Goal: Task Accomplishment & Management: Use online tool/utility

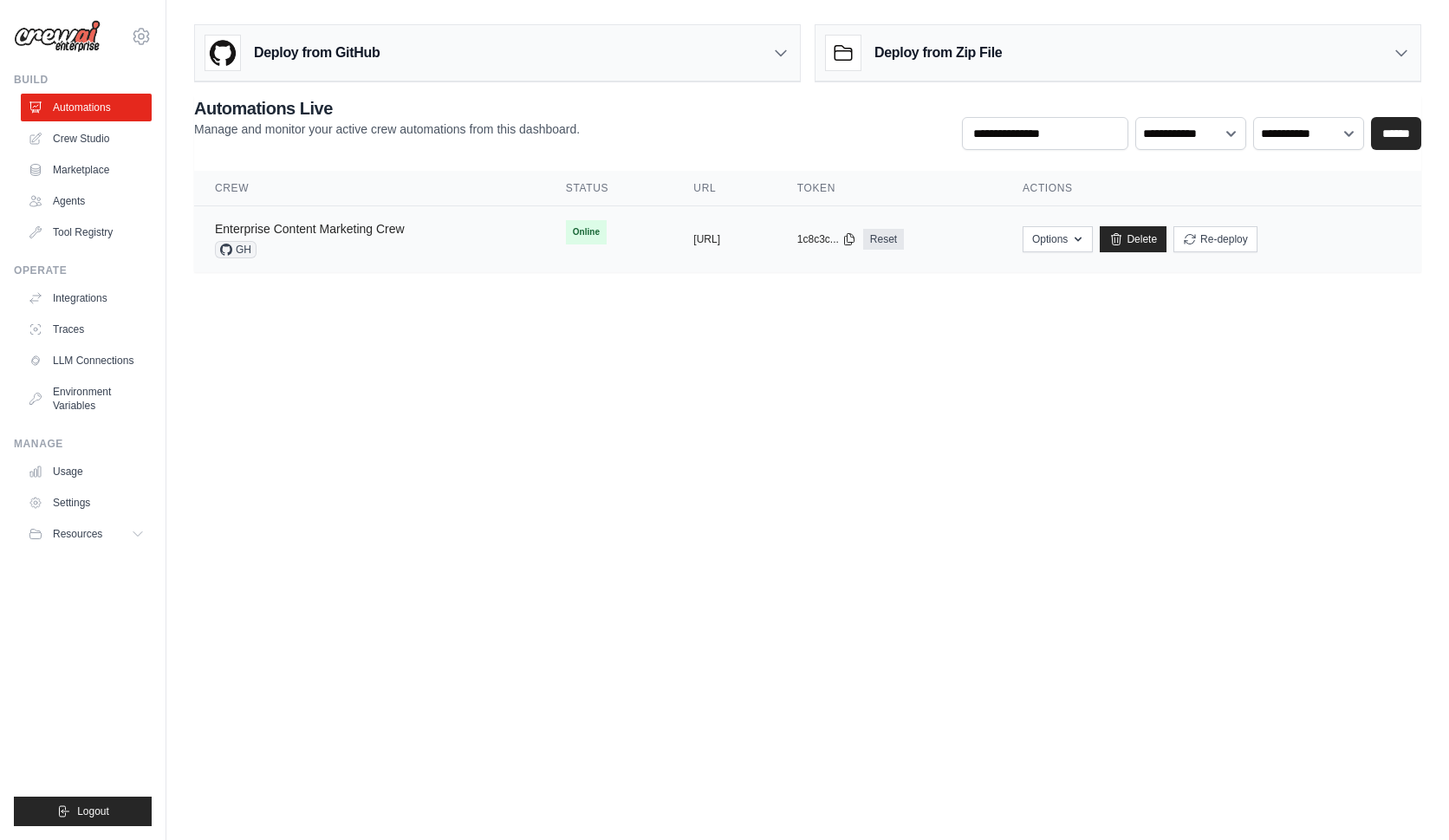
click at [339, 227] on link "Enterprise Content Marketing Crew" at bounding box center [310, 228] width 190 height 14
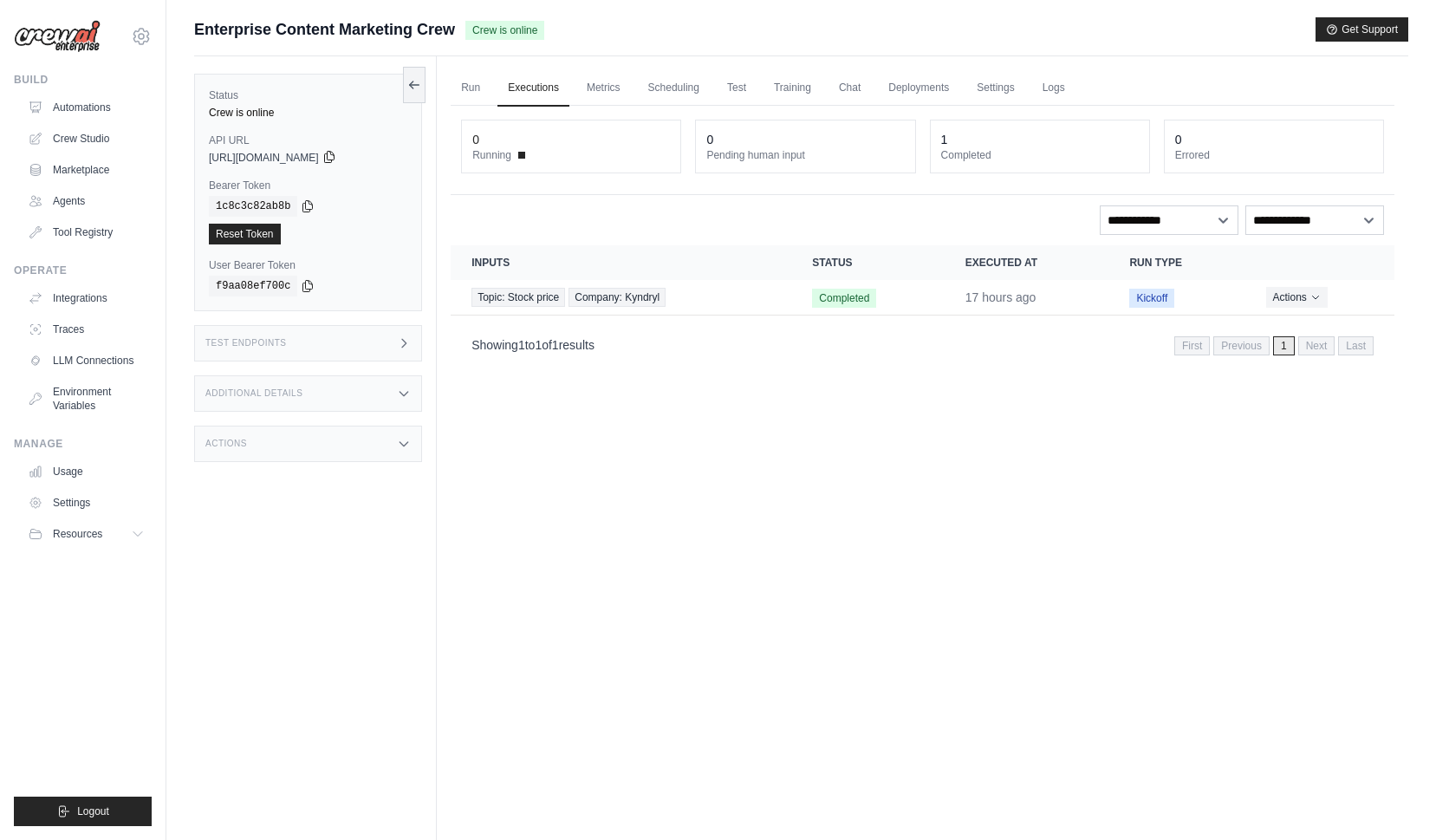
click at [336, 158] on icon at bounding box center [329, 156] width 14 height 14
click at [233, 154] on span "[URL][DOMAIN_NAME]" at bounding box center [263, 157] width 110 height 14
click at [396, 343] on div "Test Endpoints" at bounding box center [308, 342] width 228 height 36
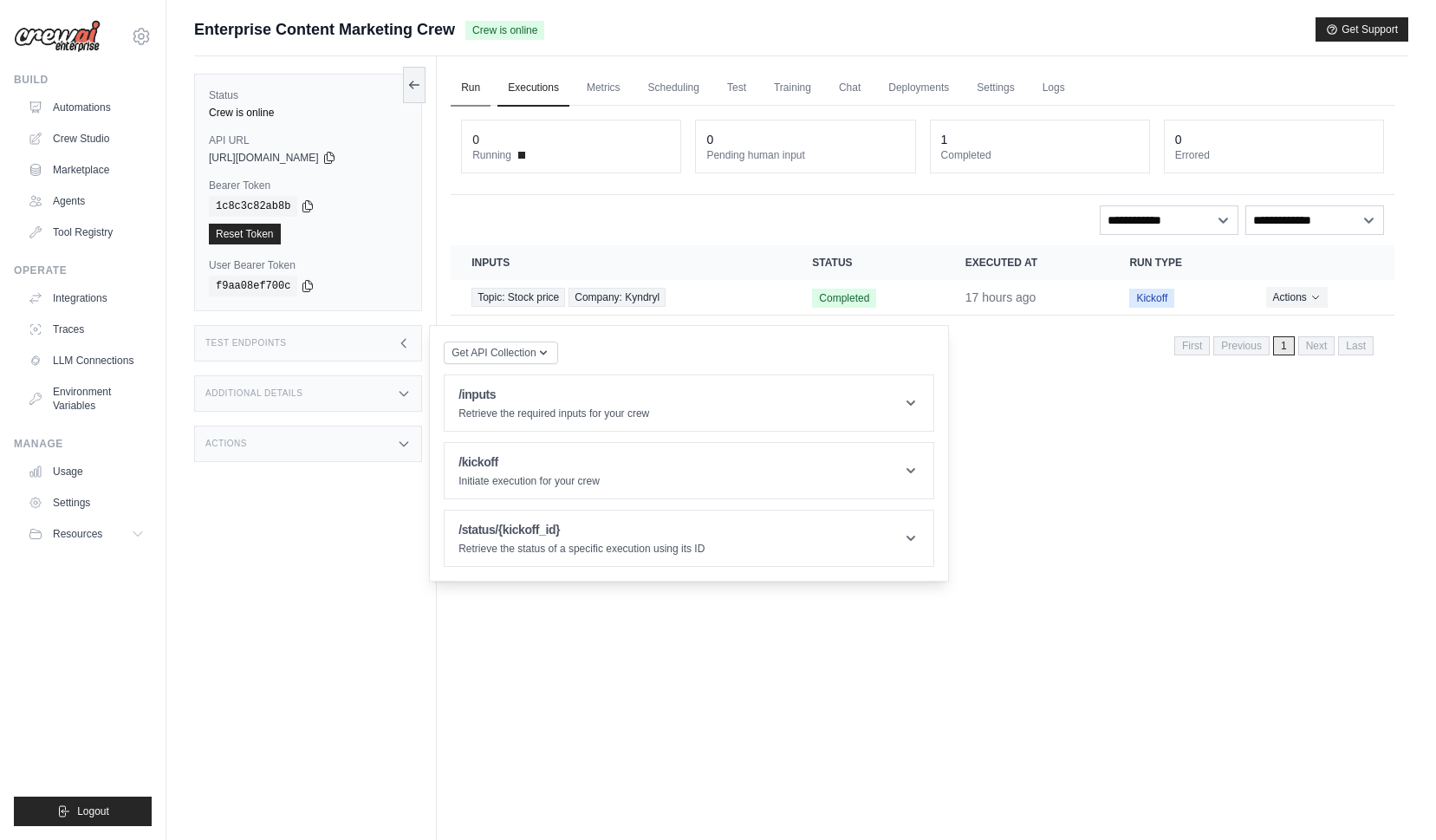
click at [465, 86] on link "Run" at bounding box center [470, 87] width 40 height 36
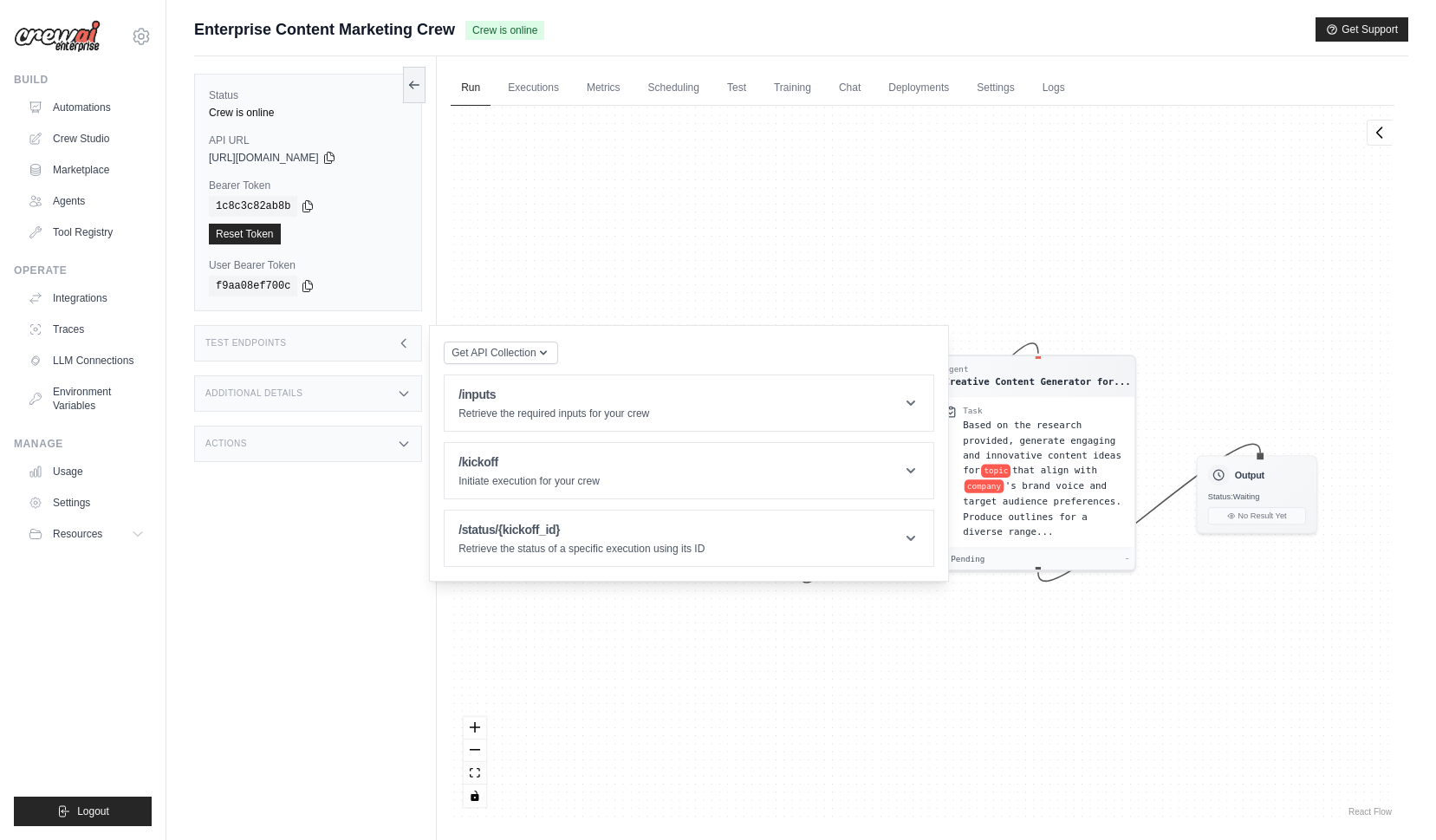
click at [713, 222] on div "Agent Senior Marketing Content Strat... Task Conduct thorough research about to…" at bounding box center [922, 463] width 944 height 714
drag, startPoint x: 353, startPoint y: 336, endPoint x: 388, endPoint y: 330, distance: 35.5
click at [353, 335] on div "Test Endpoints" at bounding box center [308, 342] width 228 height 36
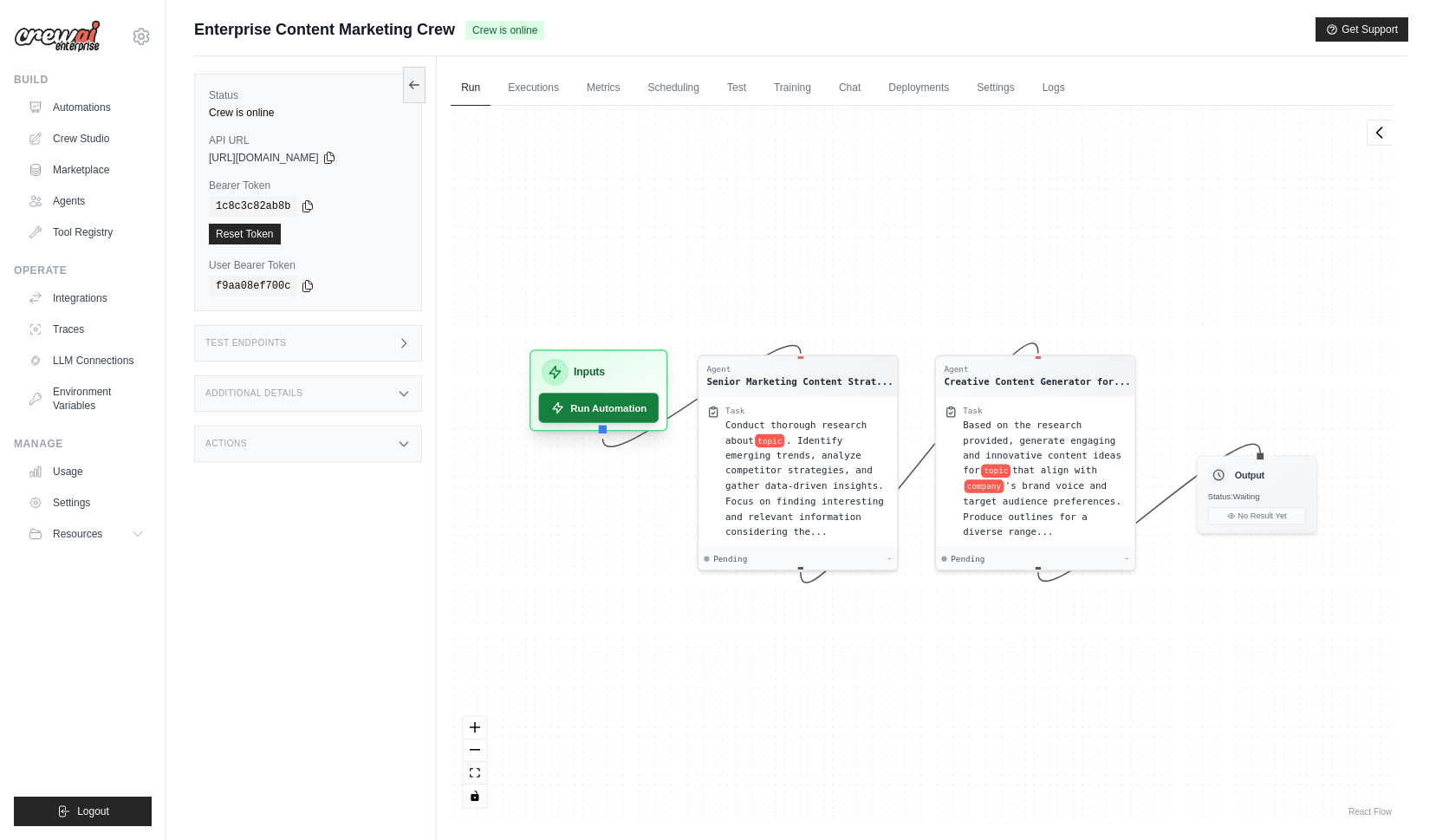
click at [574, 411] on button "Run Automation" at bounding box center [598, 407] width 120 height 30
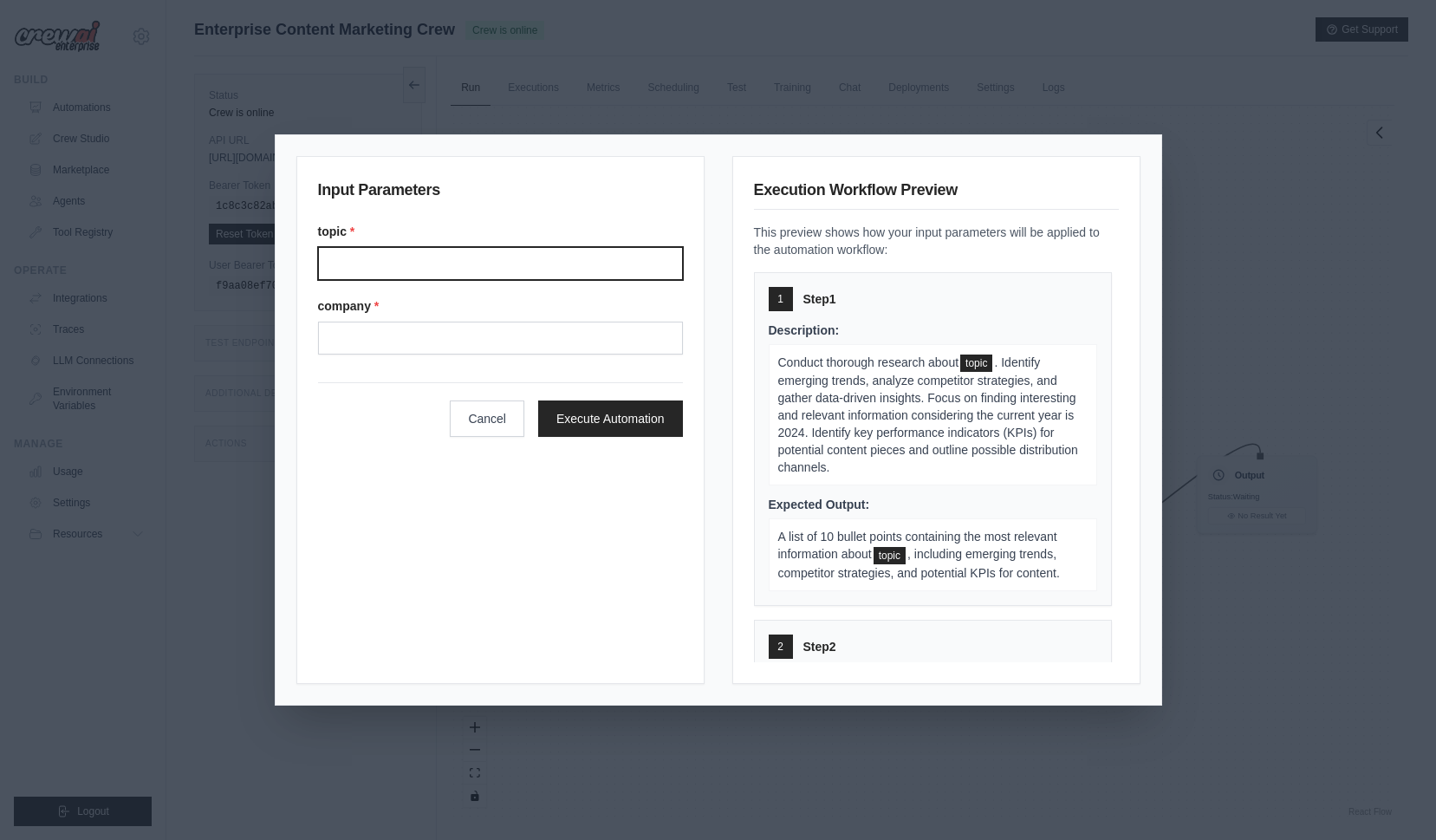
click at [453, 262] on input "Topic" at bounding box center [501, 262] width 365 height 33
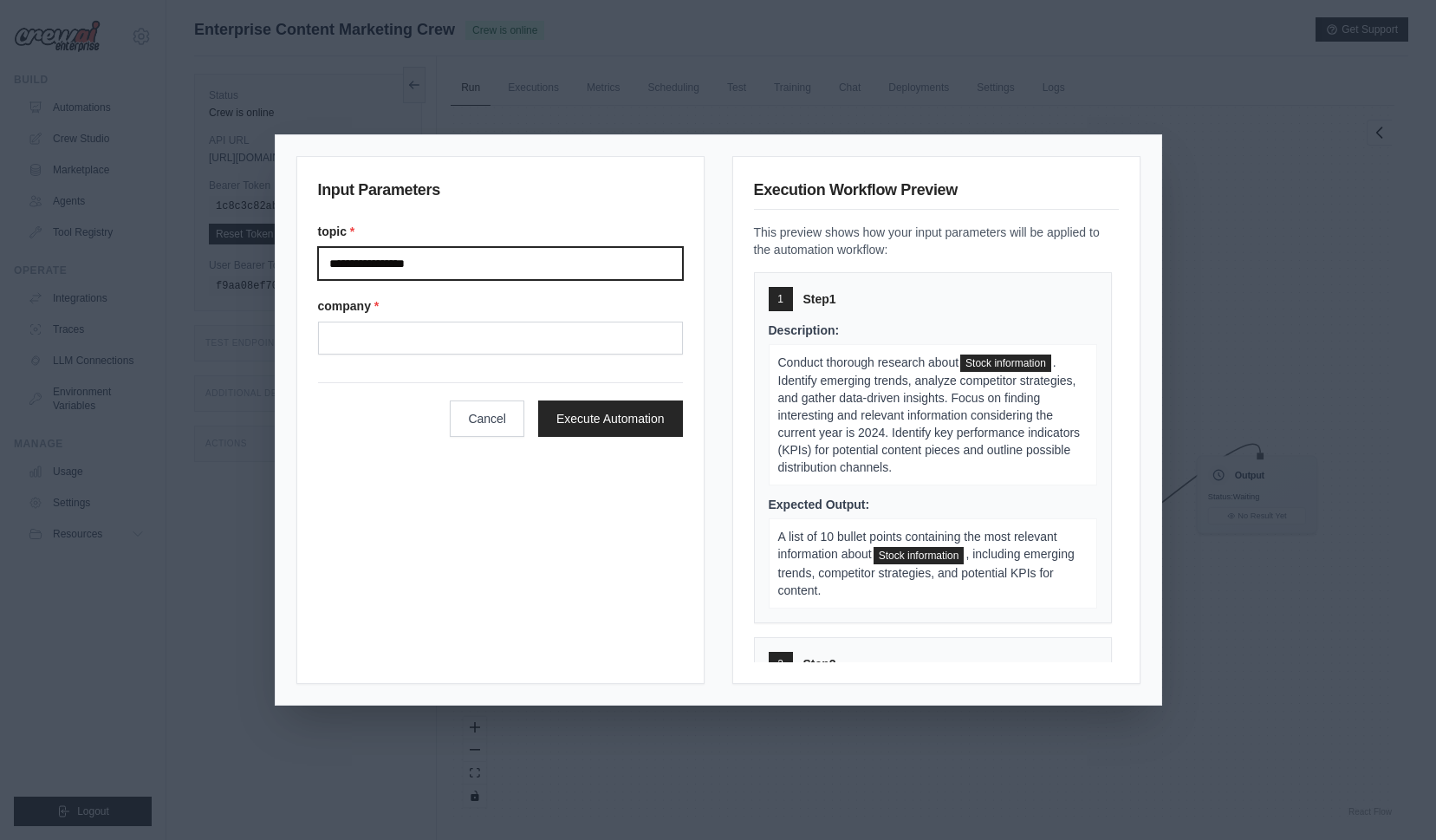
type input "**********"
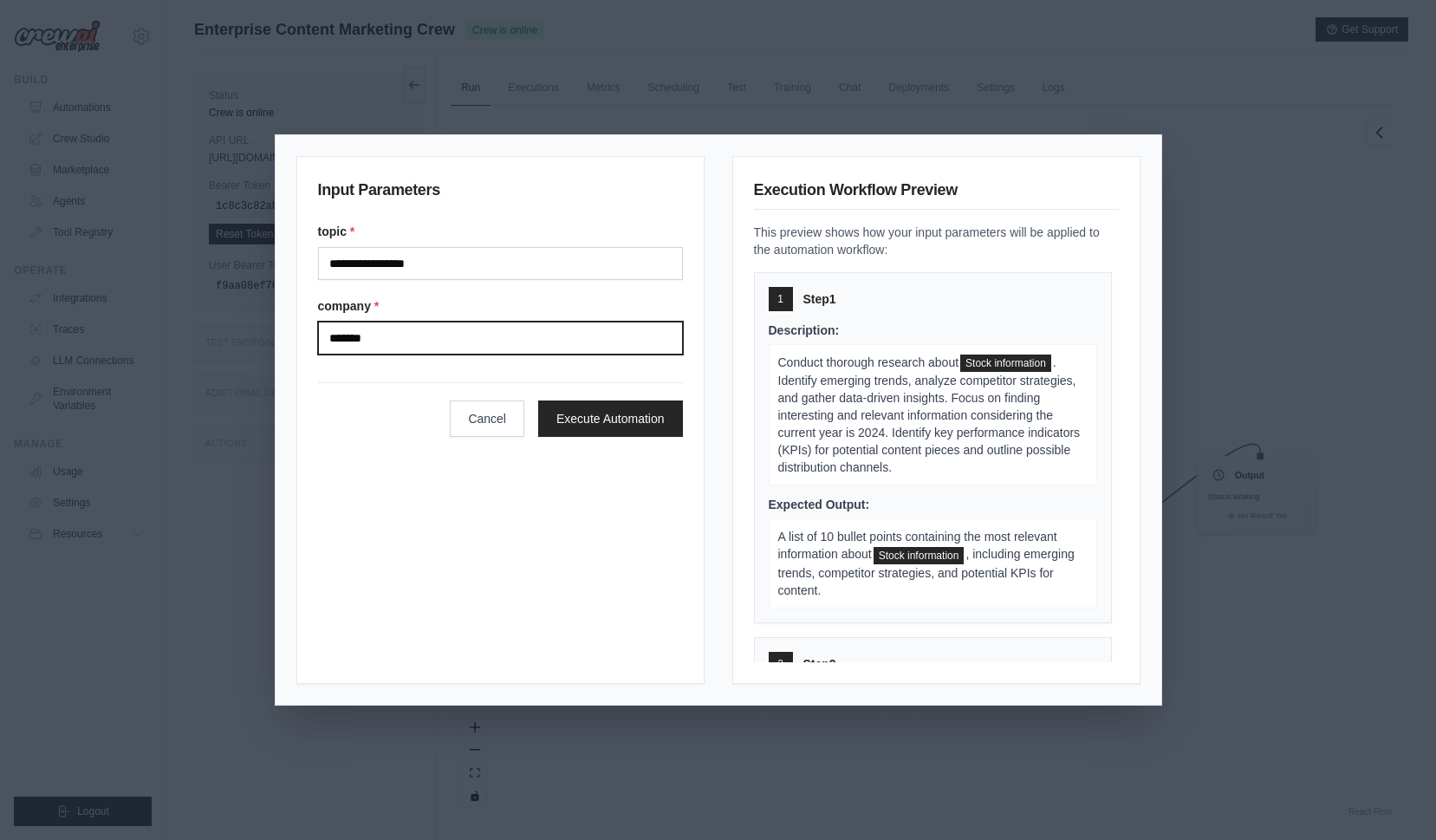
type input "*******"
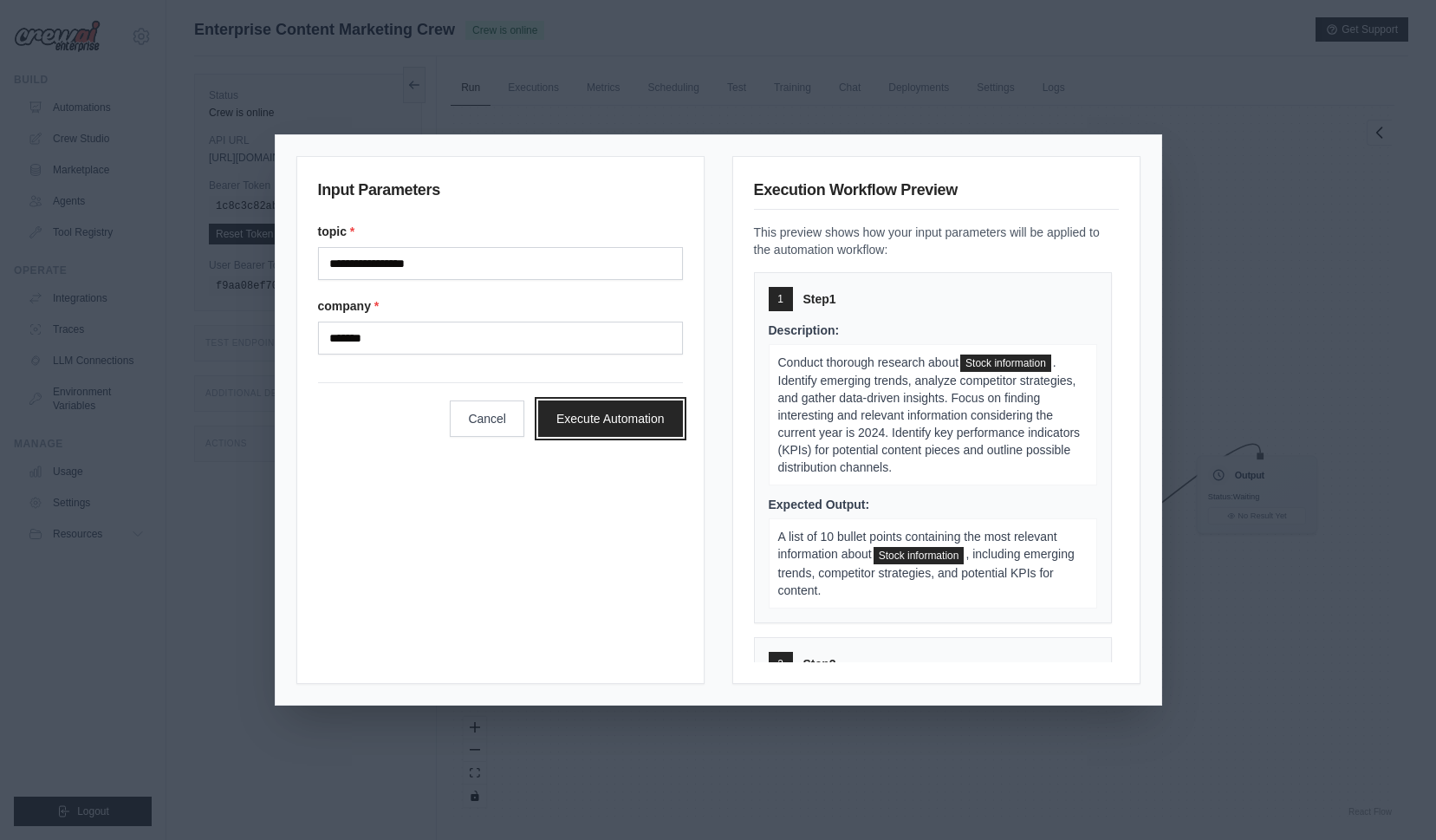
click at [651, 422] on button "Execute Automation" at bounding box center [611, 418] width 145 height 36
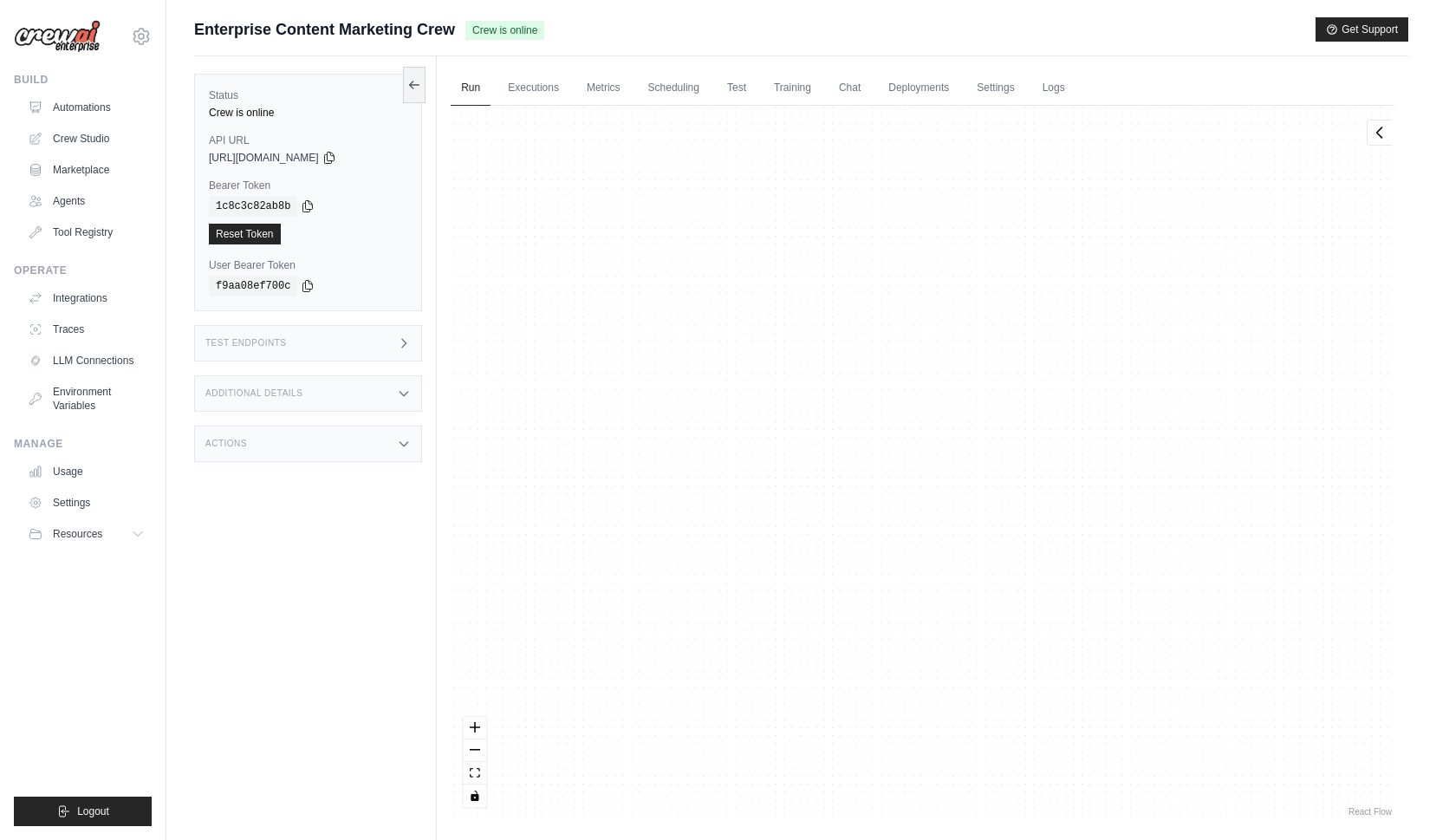
scroll to position [191, 0]
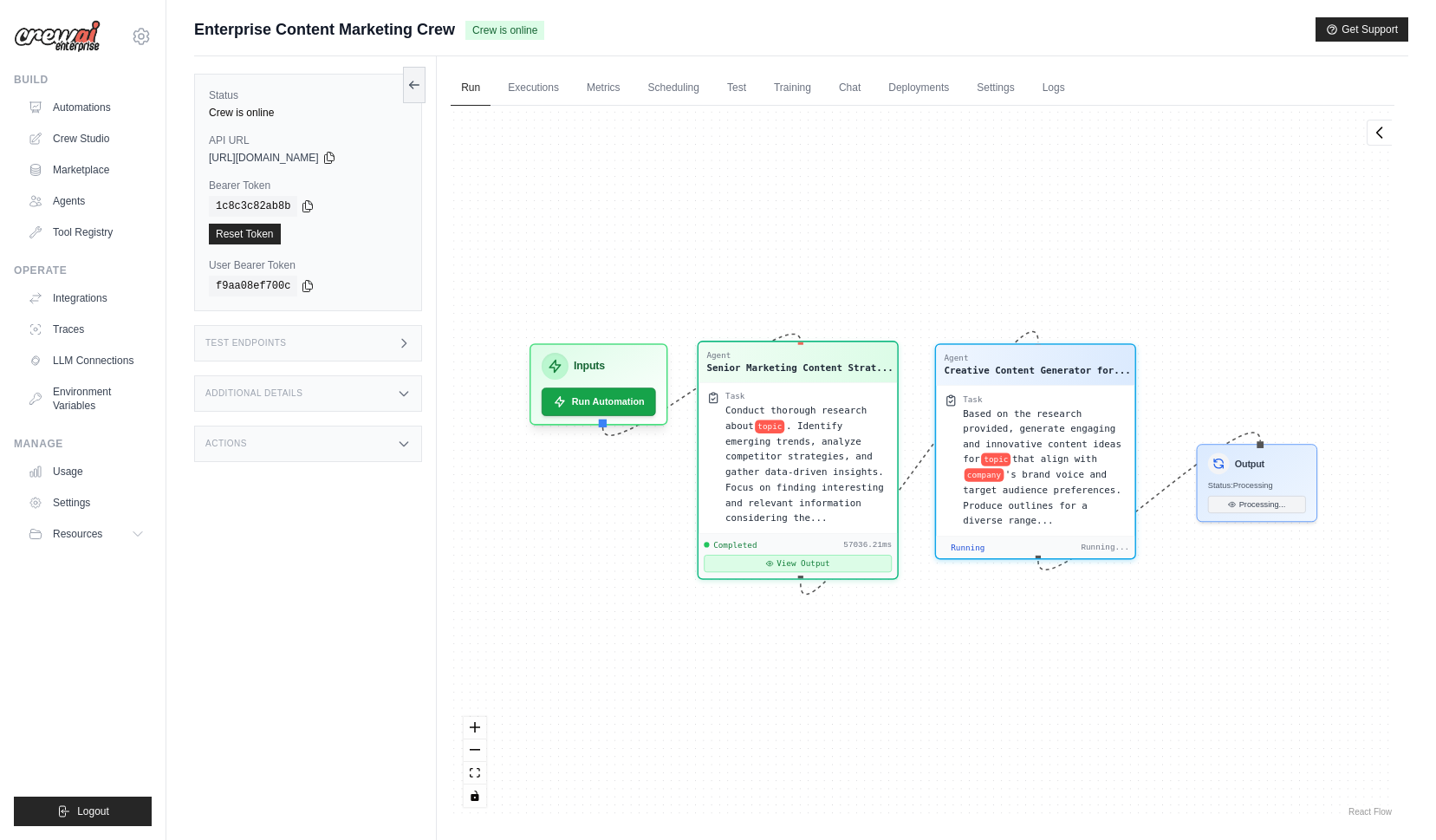
click at [823, 566] on button "View Output" at bounding box center [798, 563] width 188 height 18
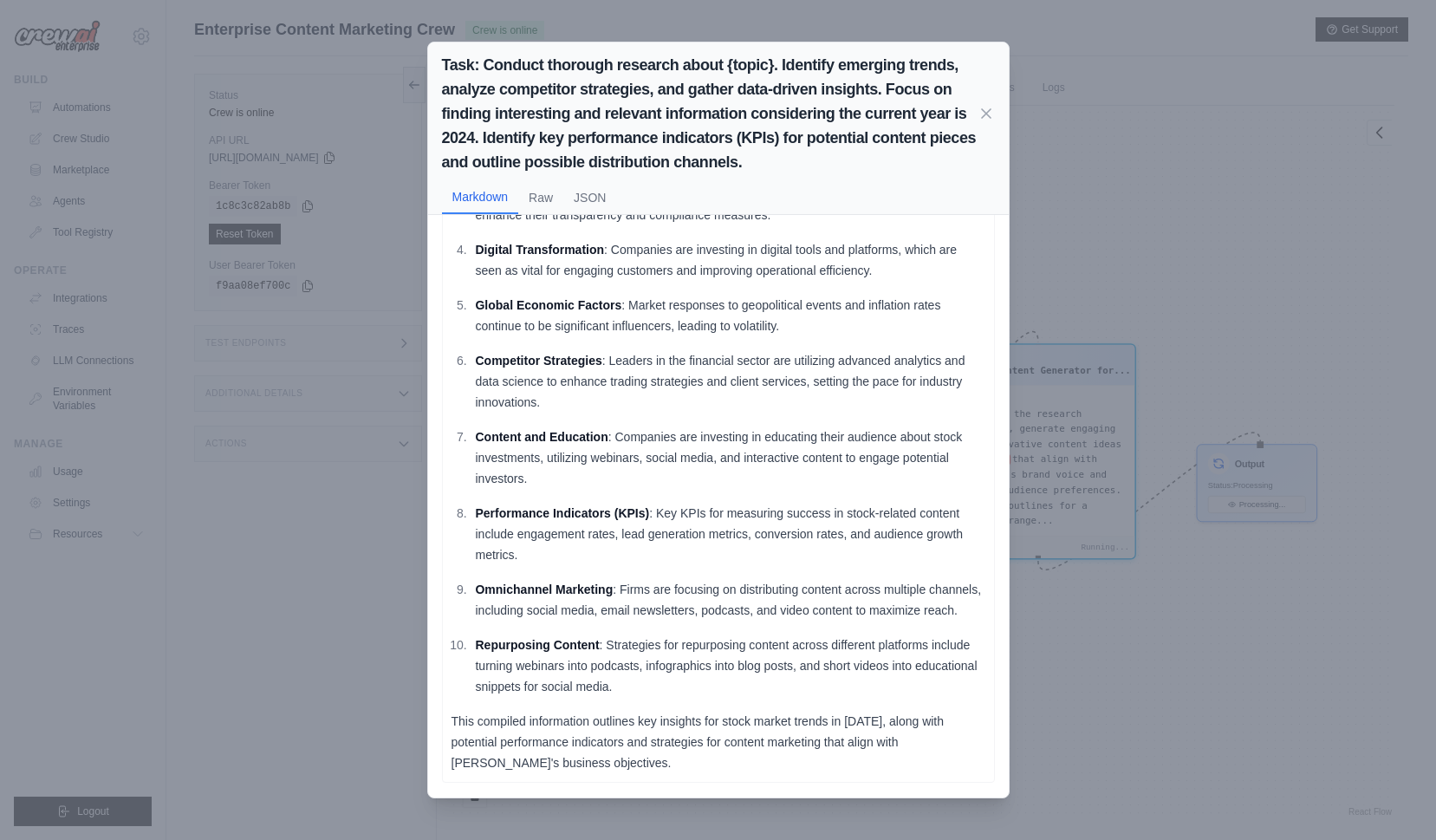
scroll to position [242, 0]
click at [1087, 208] on div "Task: Conduct thorough research about {topic}. Identify emerging trends, analyz…" at bounding box center [718, 420] width 1436 height 840
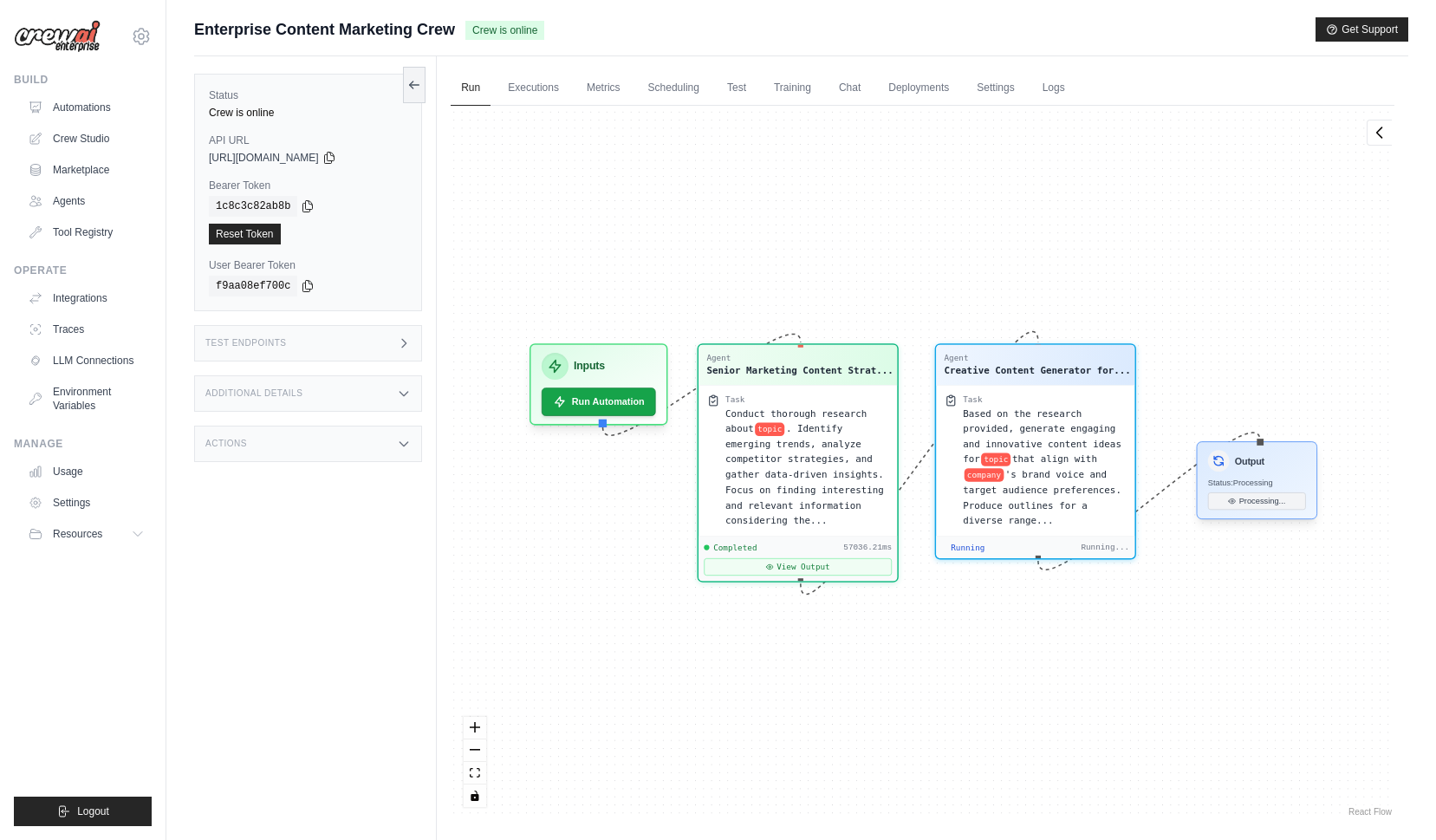
scroll to position [7514, 0]
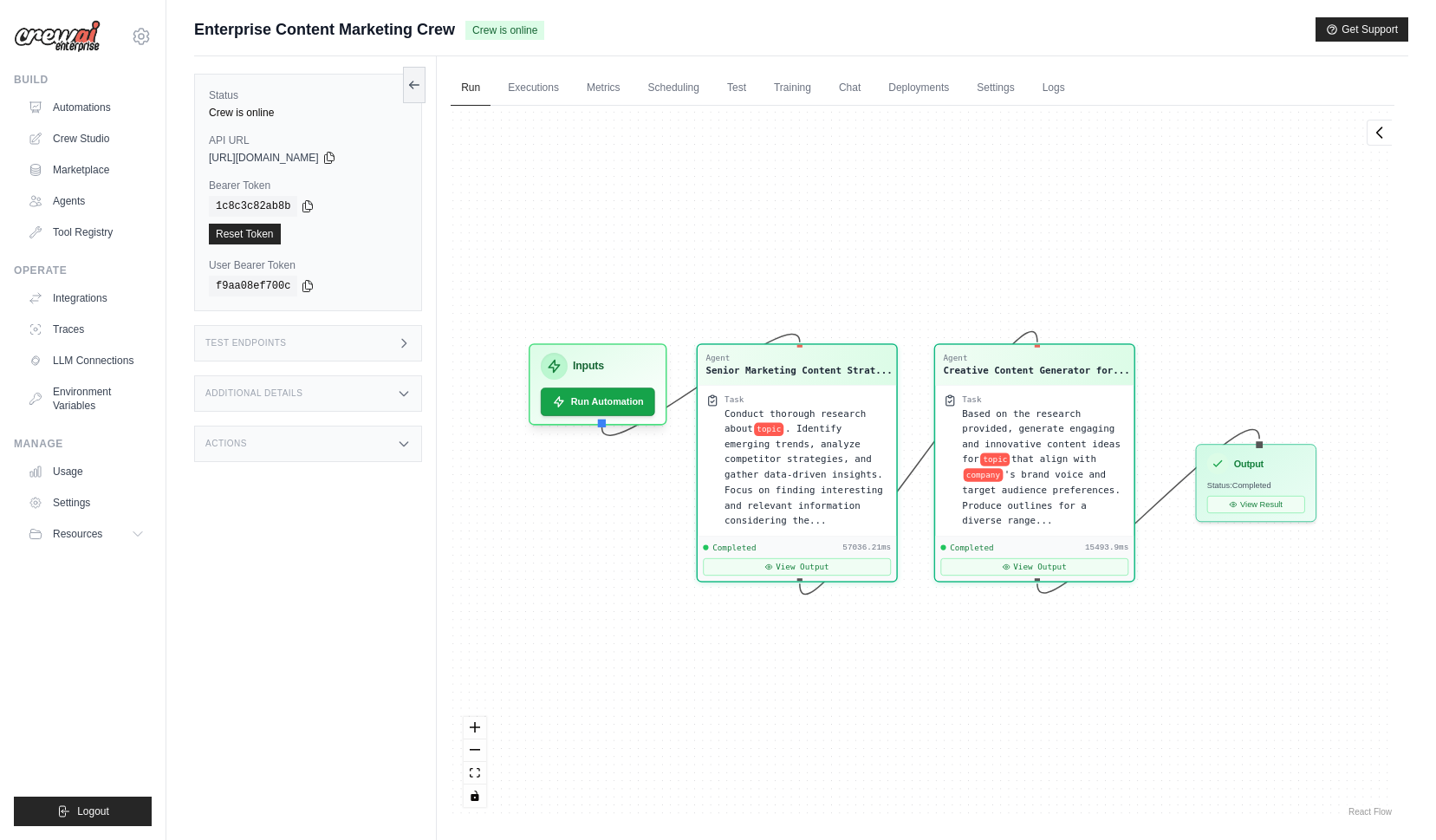
click at [906, 246] on div "Agent Senior Marketing Content Strat... Task Conduct thorough research about to…" at bounding box center [922, 463] width 944 height 714
click at [544, 91] on link "Executions" at bounding box center [533, 87] width 72 height 36
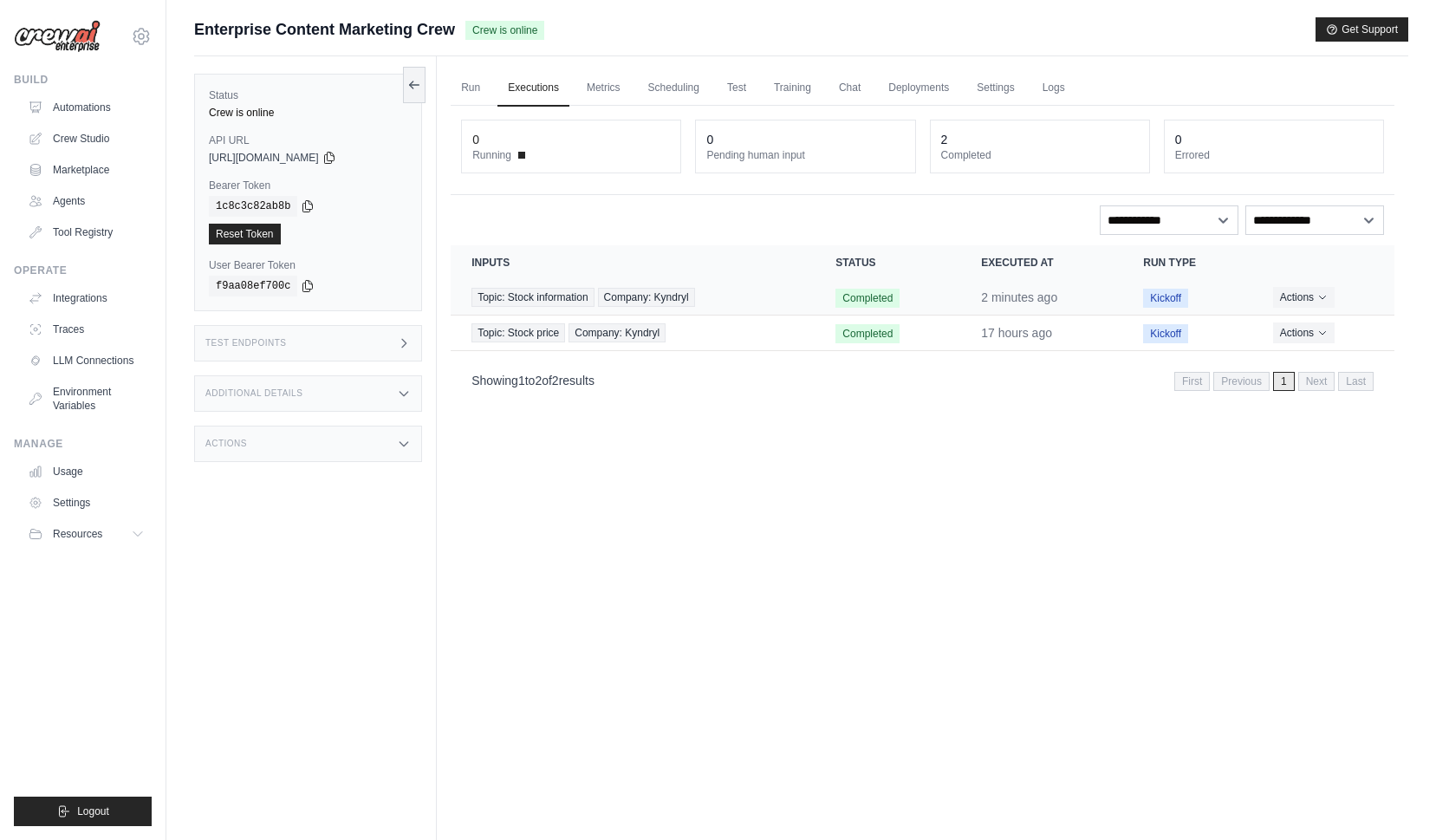
click at [969, 300] on td "2 minutes ago" at bounding box center [1041, 298] width 162 height 35
click at [615, 88] on link "Metrics" at bounding box center [603, 87] width 55 height 36
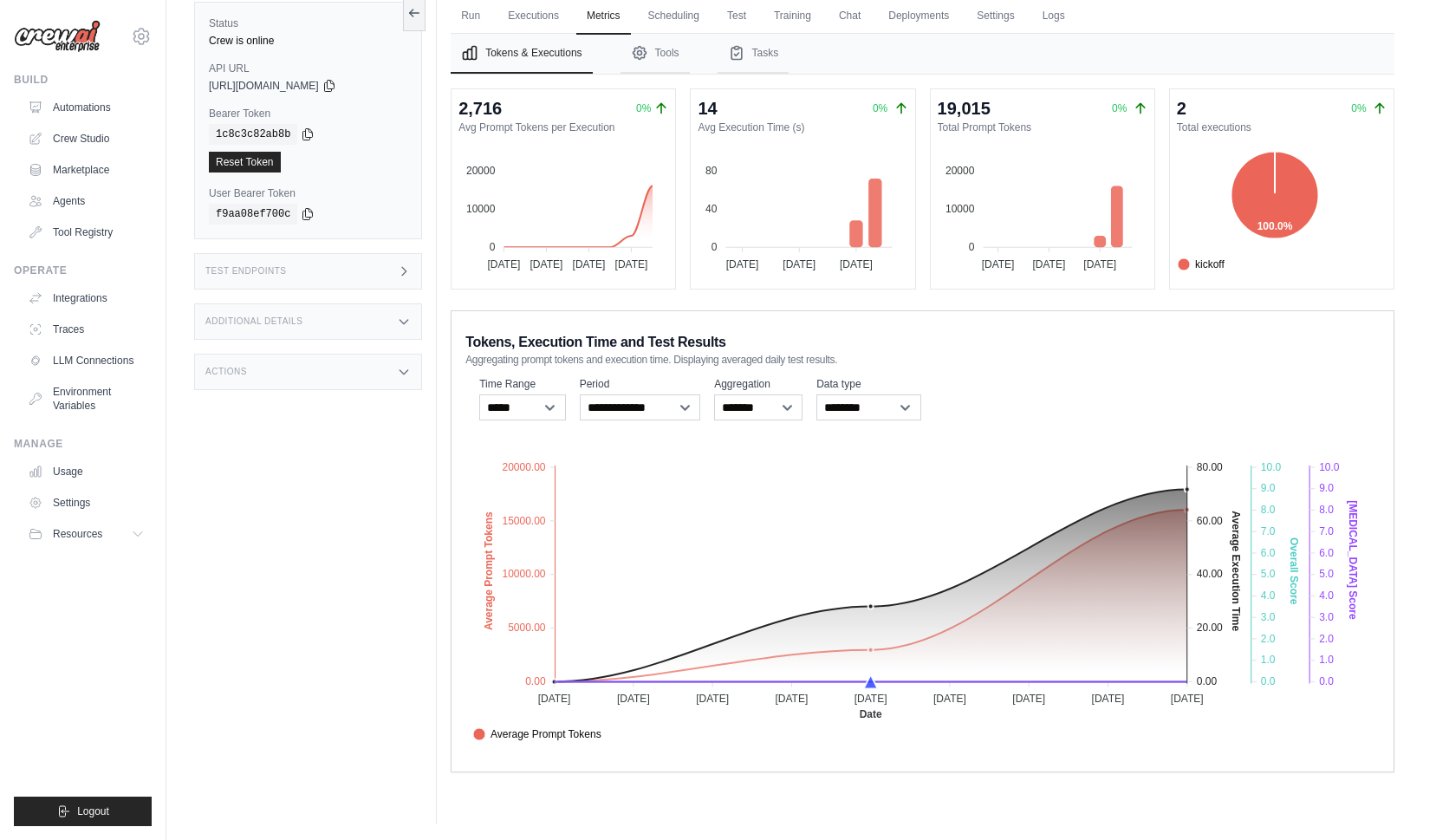
scroll to position [73, 0]
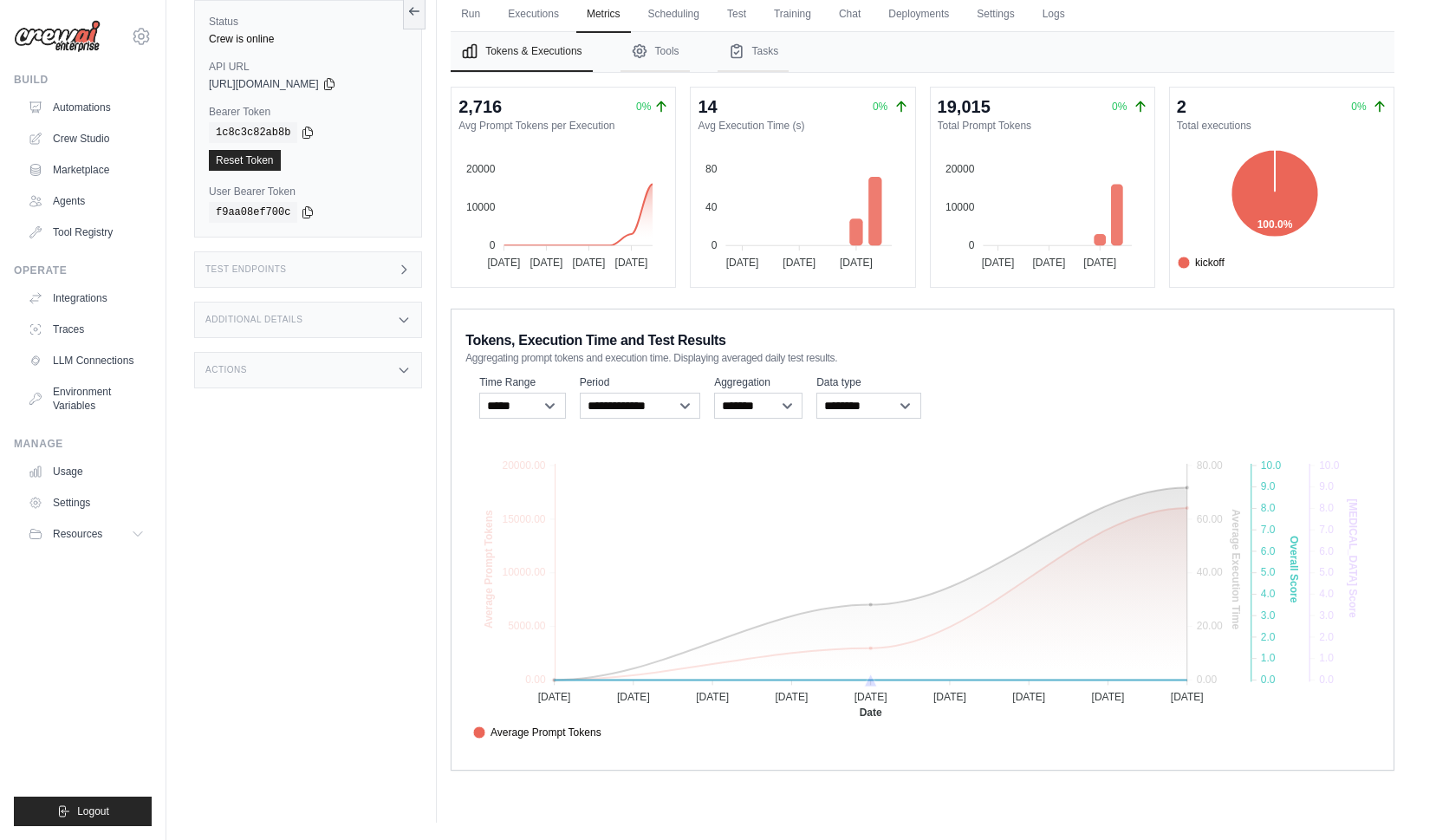
click at [517, 763] on span "Score" at bounding box center [496, 770] width 45 height 16
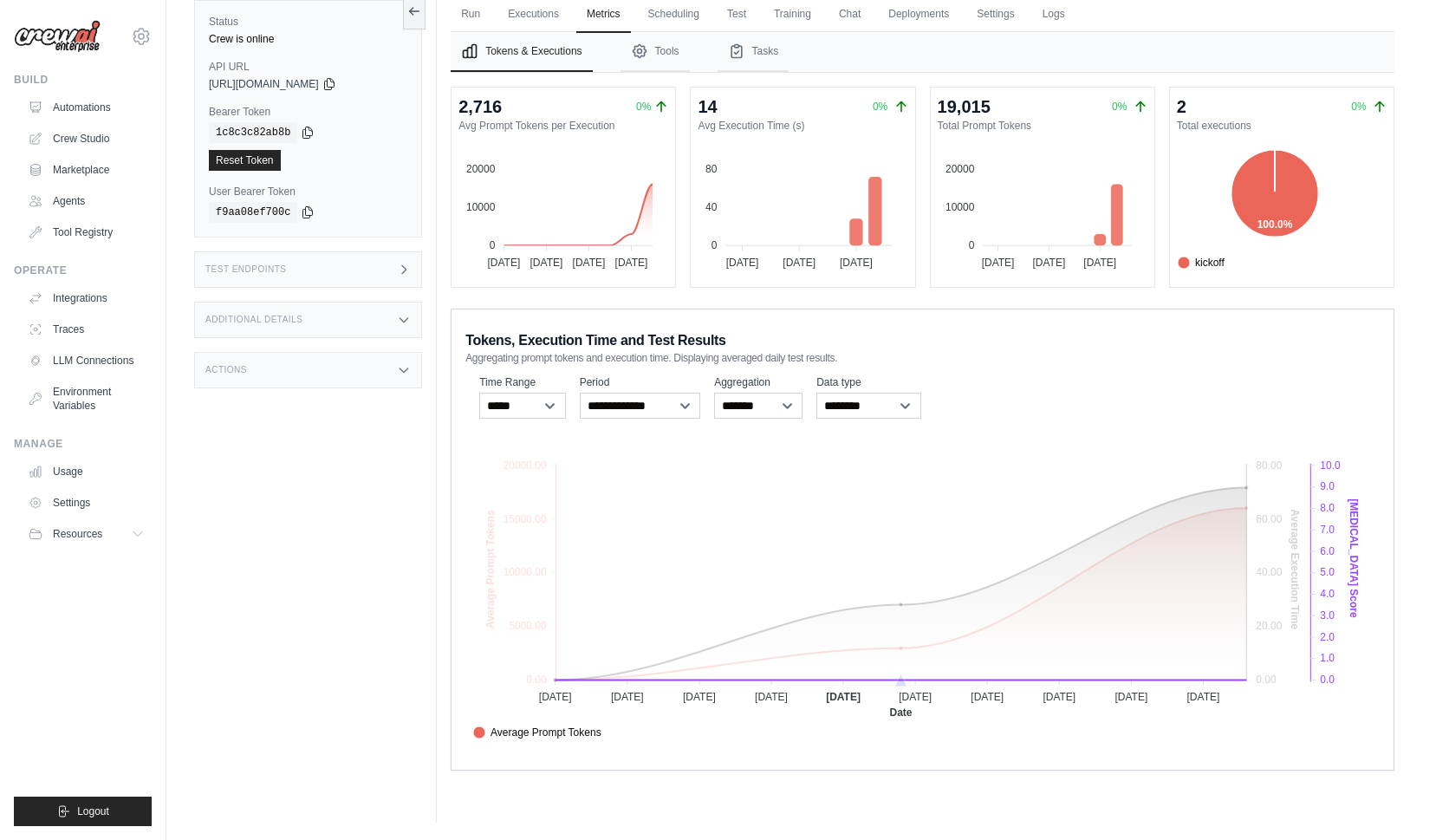
click at [605, 781] on span "[MEDICAL_DATA] Score" at bounding box center [540, 789] width 132 height 16
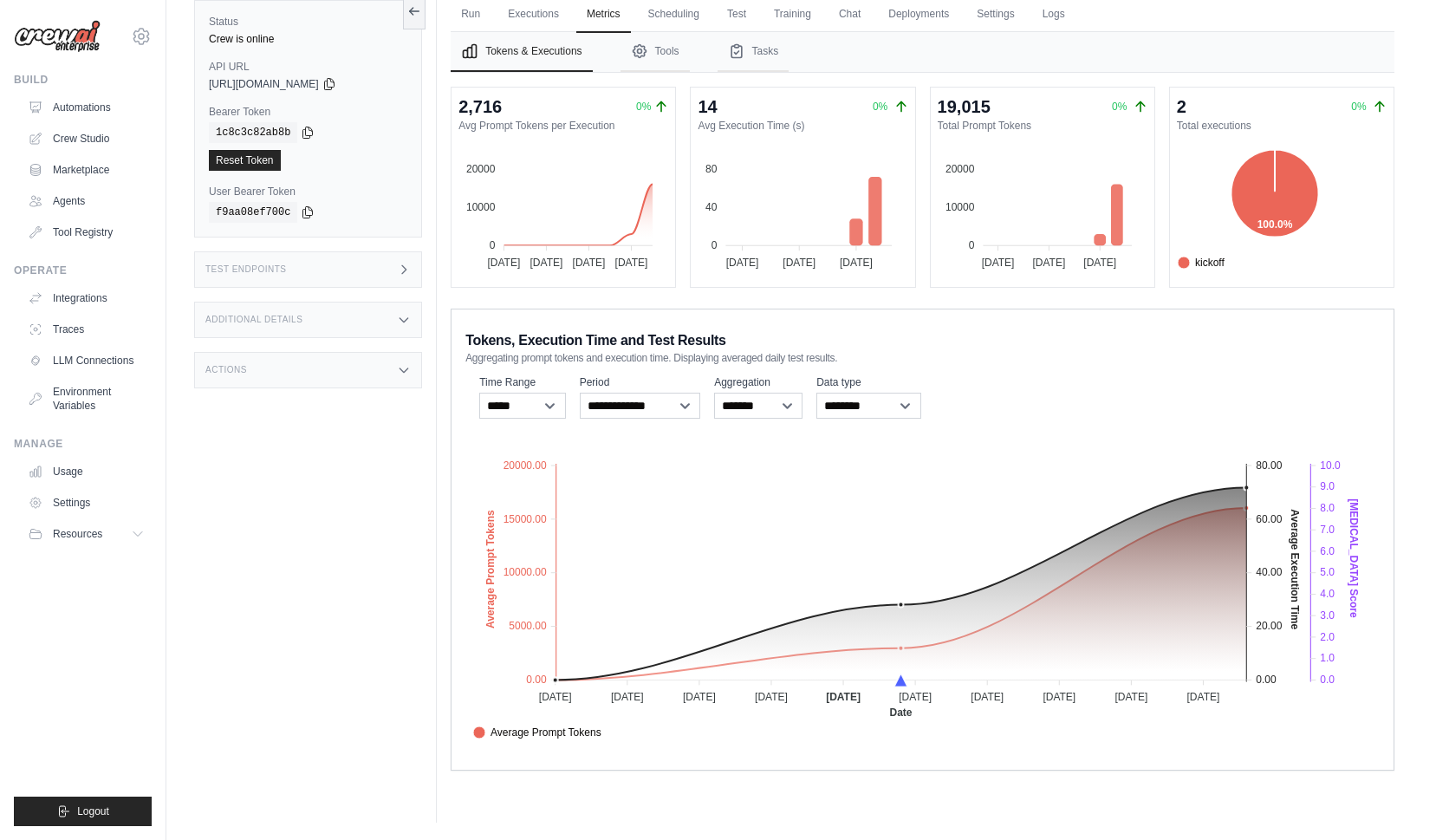
click at [517, 763] on span "Score" at bounding box center [496, 770] width 45 height 16
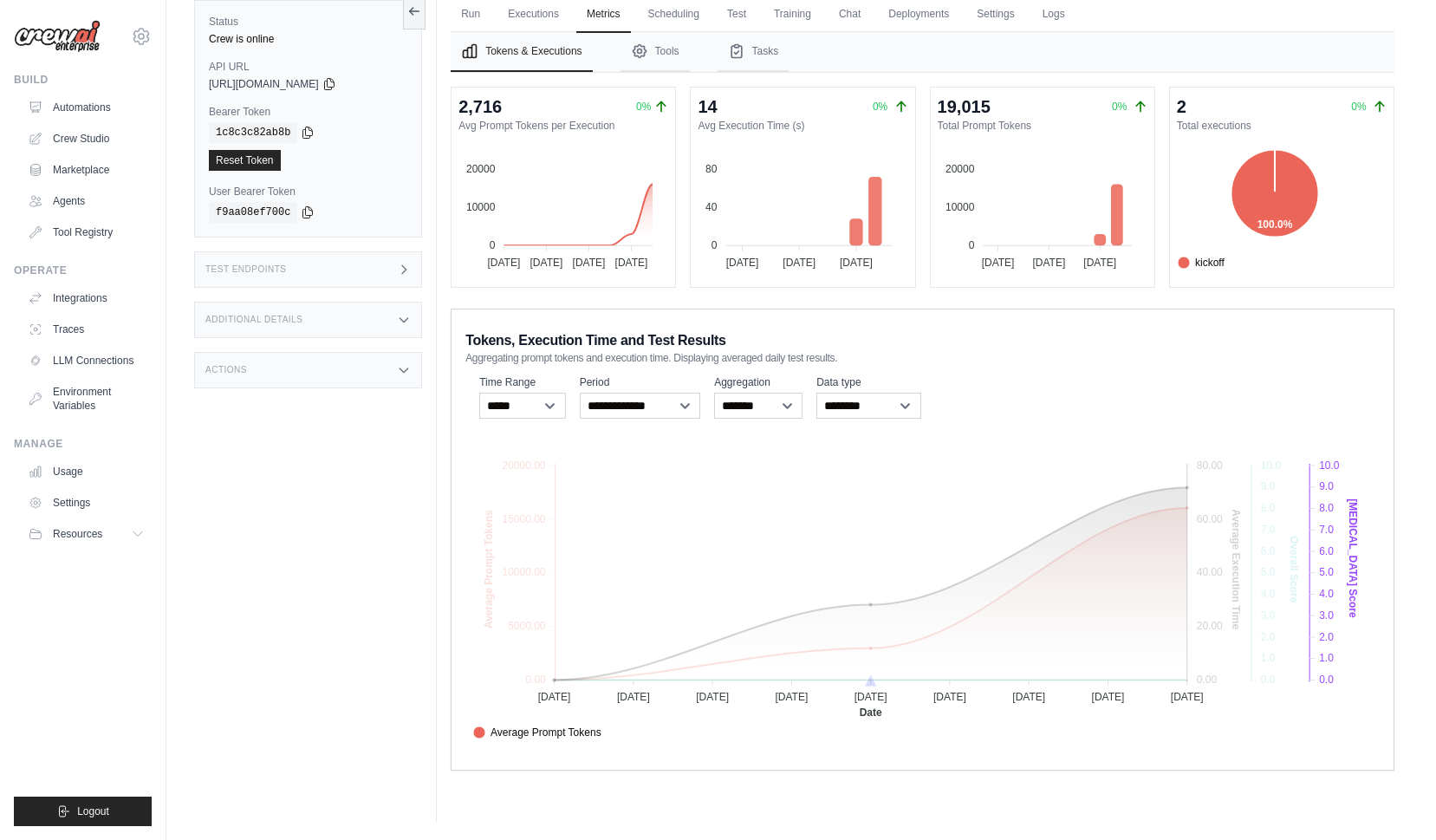
click at [605, 781] on span "[MEDICAL_DATA] Score" at bounding box center [540, 789] width 132 height 16
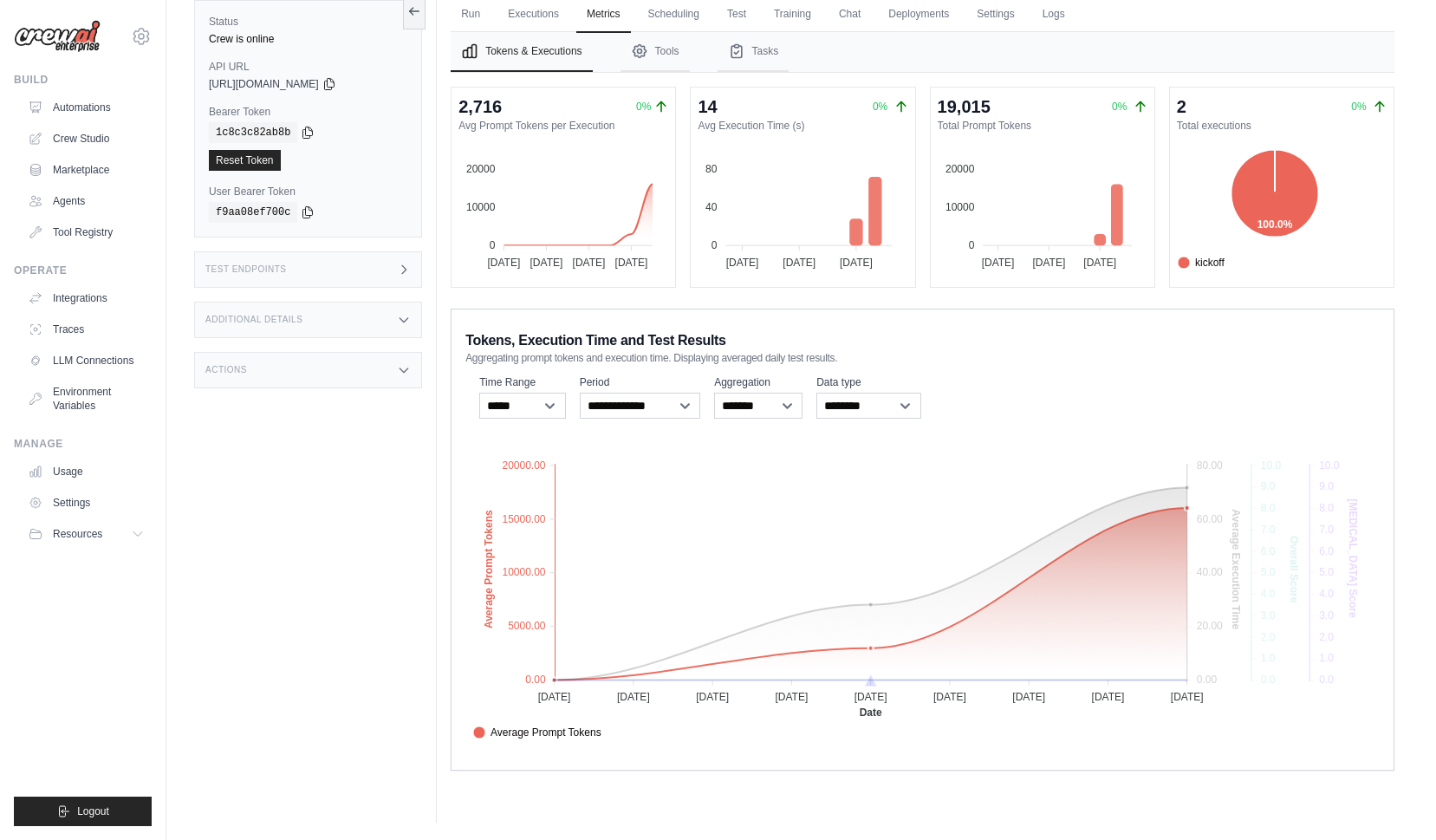
click at [601, 730] on span "Average Prompt Tokens" at bounding box center [538, 732] width 128 height 16
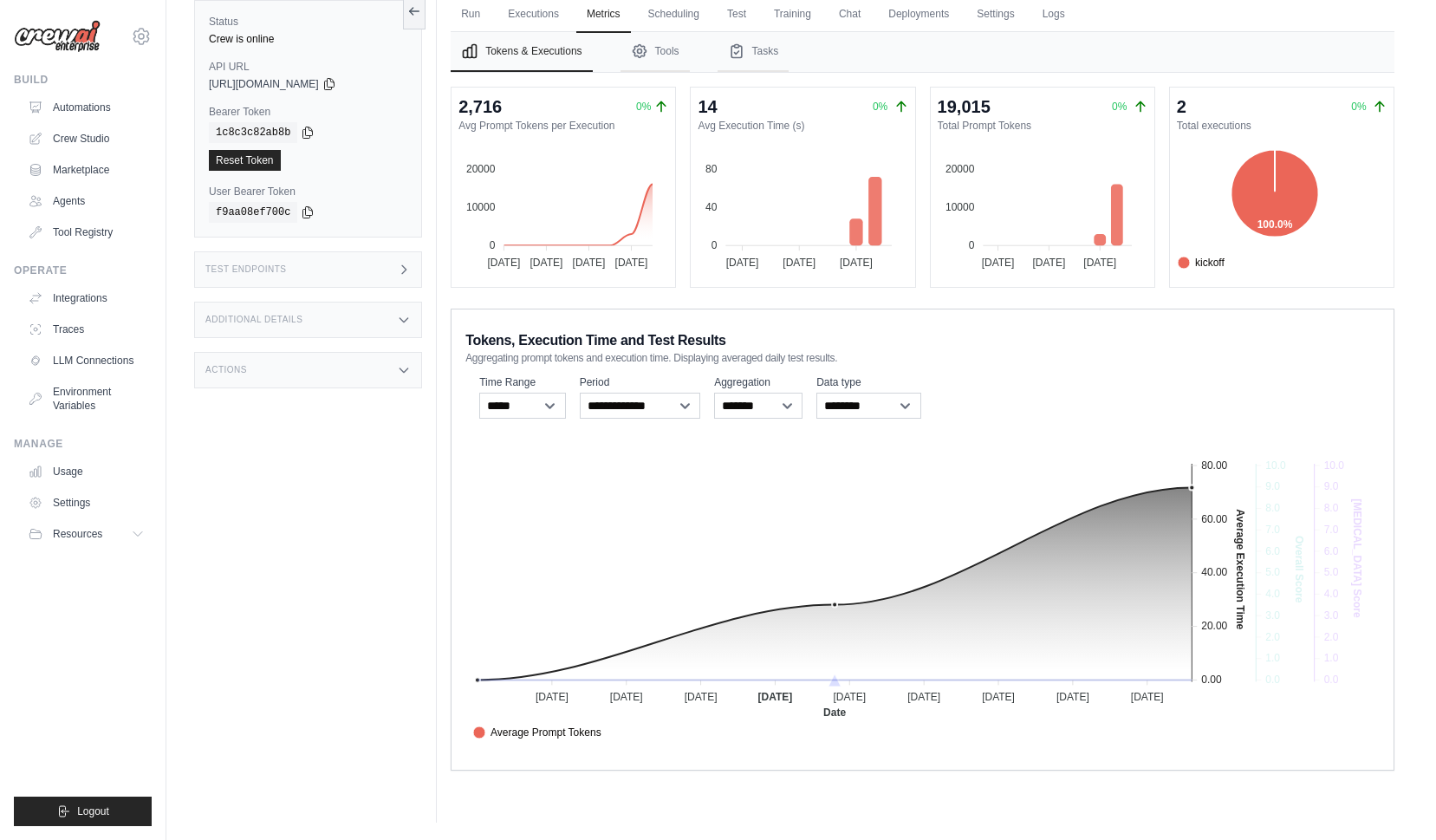
click at [603, 743] on span "Average Execution Time" at bounding box center [539, 751] width 130 height 16
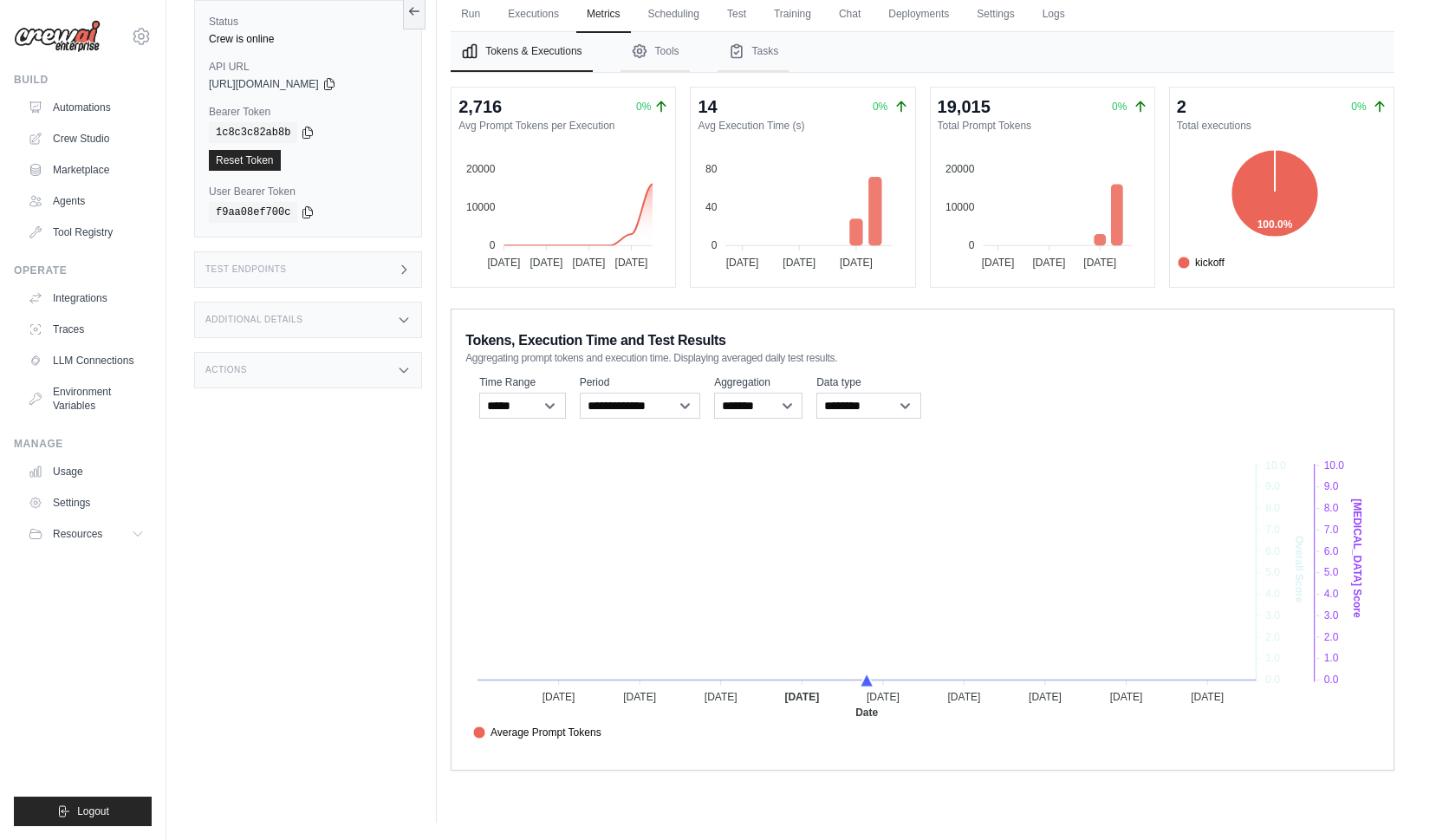
click at [557, 801] on span "Crew Versions" at bounding box center [516, 808] width 84 height 16
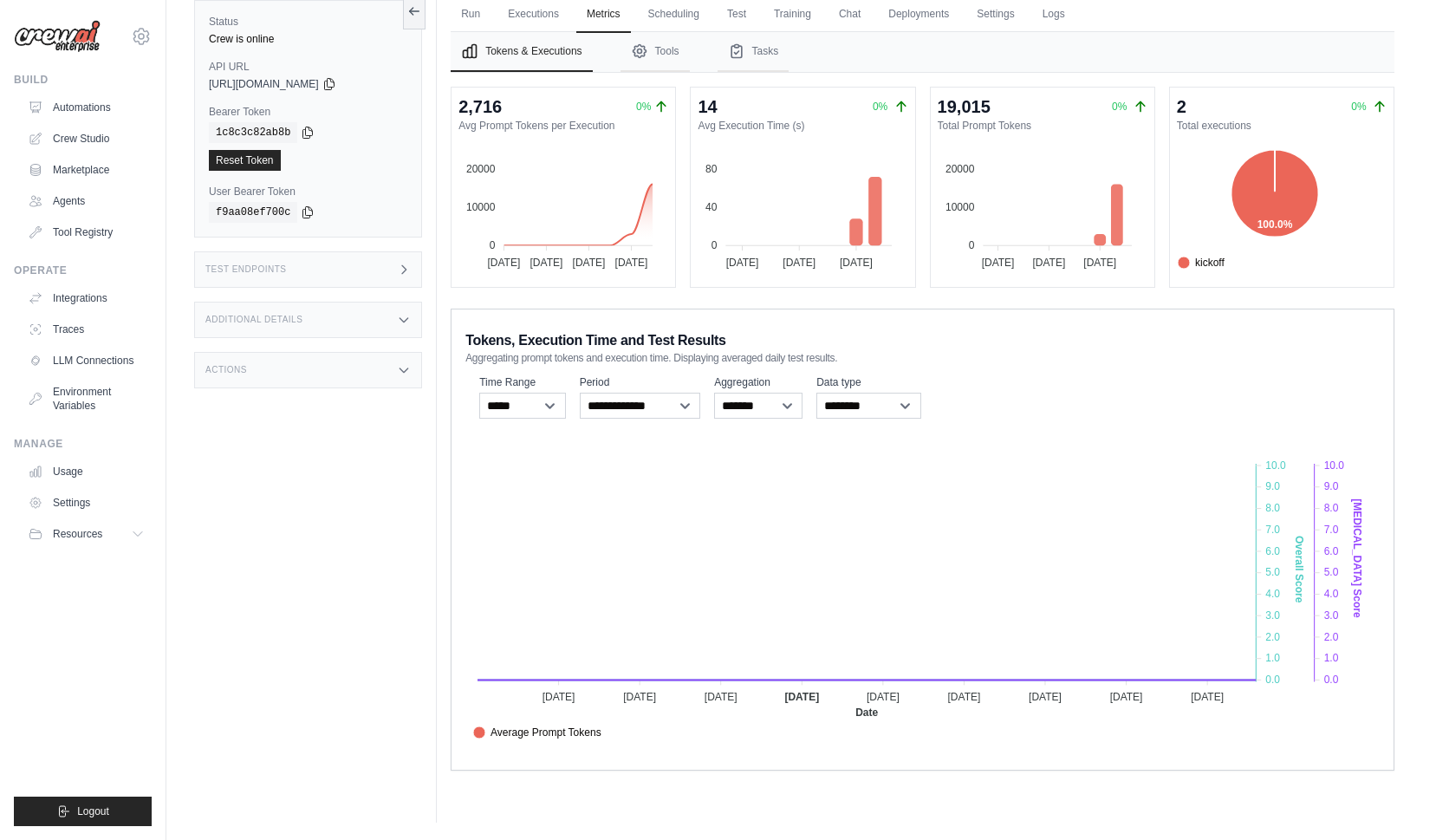
click at [517, 763] on span "Score" at bounding box center [496, 770] width 45 height 16
click at [605, 781] on span "[MEDICAL_DATA] Score" at bounding box center [540, 789] width 132 height 16
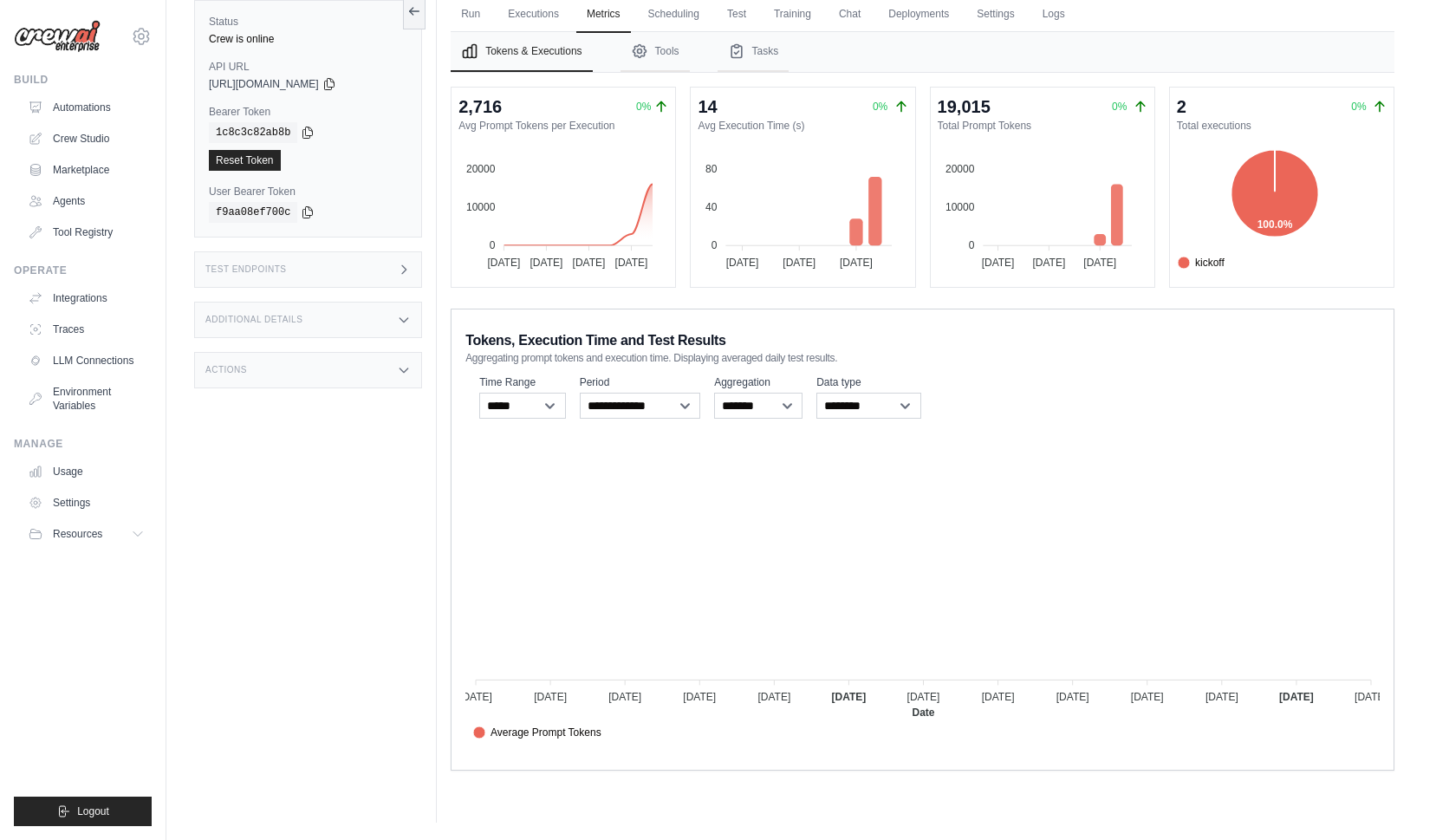
click at [601, 732] on span "Average Prompt Tokens" at bounding box center [538, 732] width 128 height 16
click at [603, 743] on span "Average Execution Time" at bounding box center [539, 751] width 130 height 16
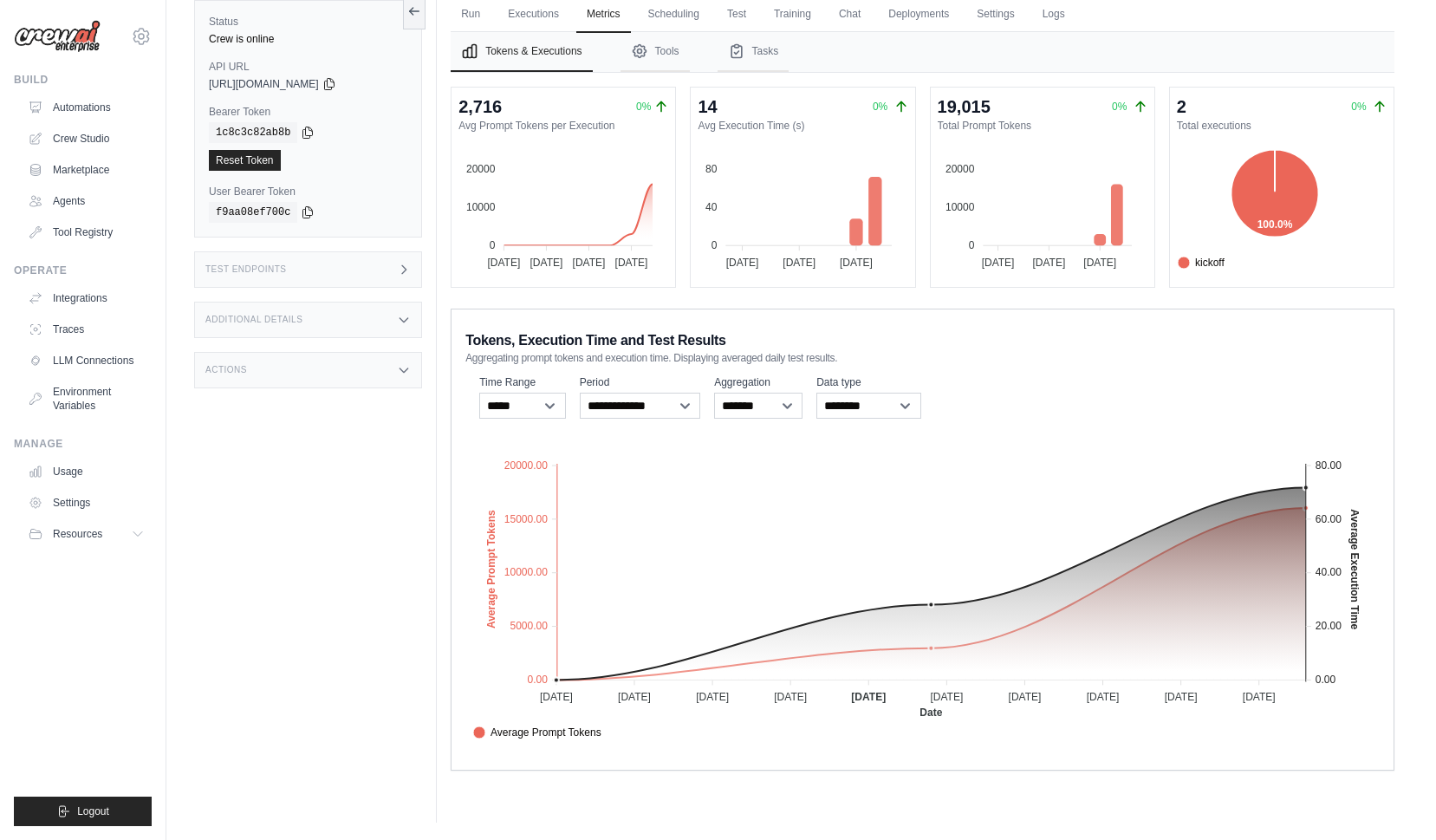
scroll to position [0, 0]
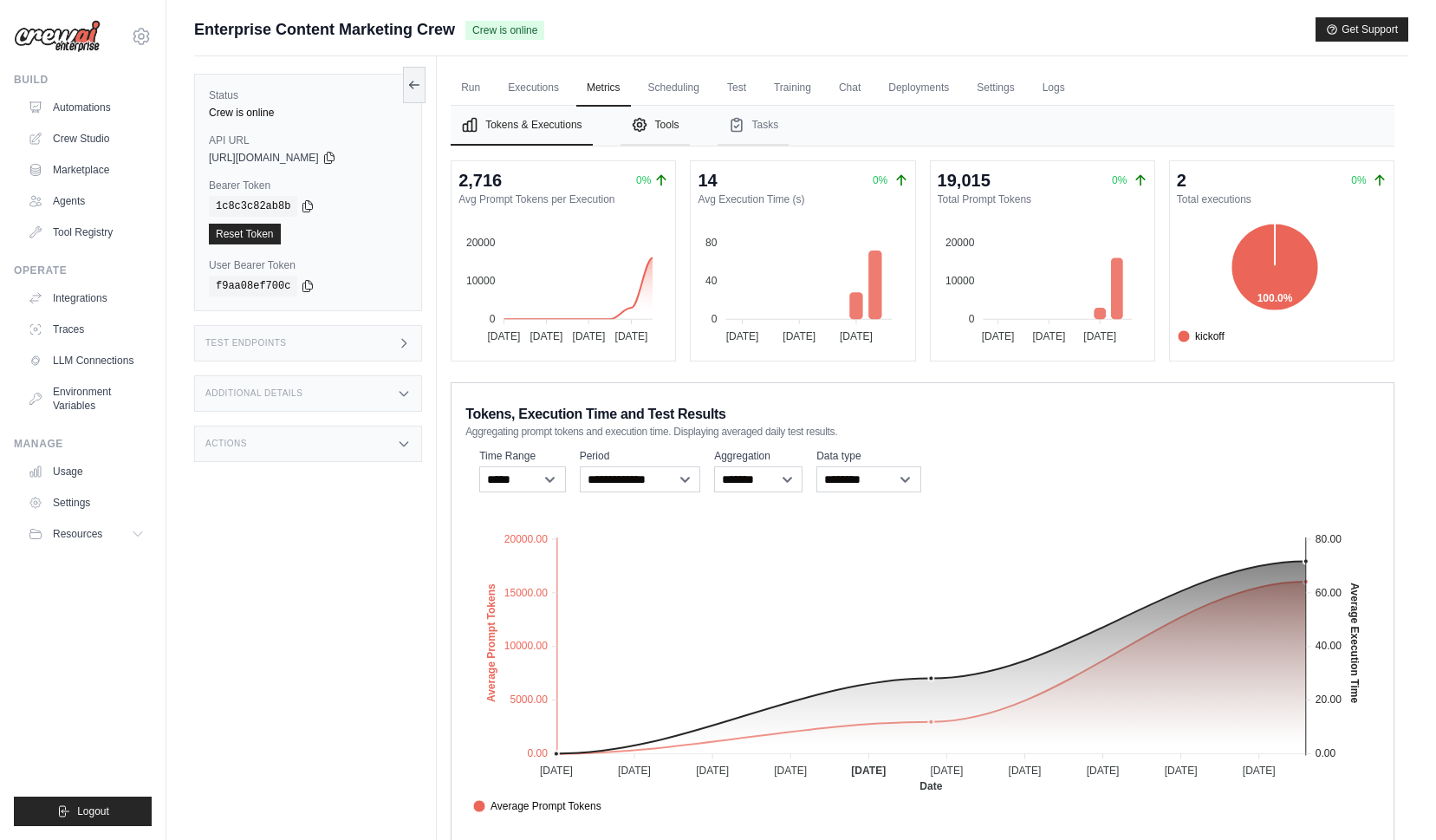
click at [652, 126] on button "Tools" at bounding box center [655, 126] width 70 height 40
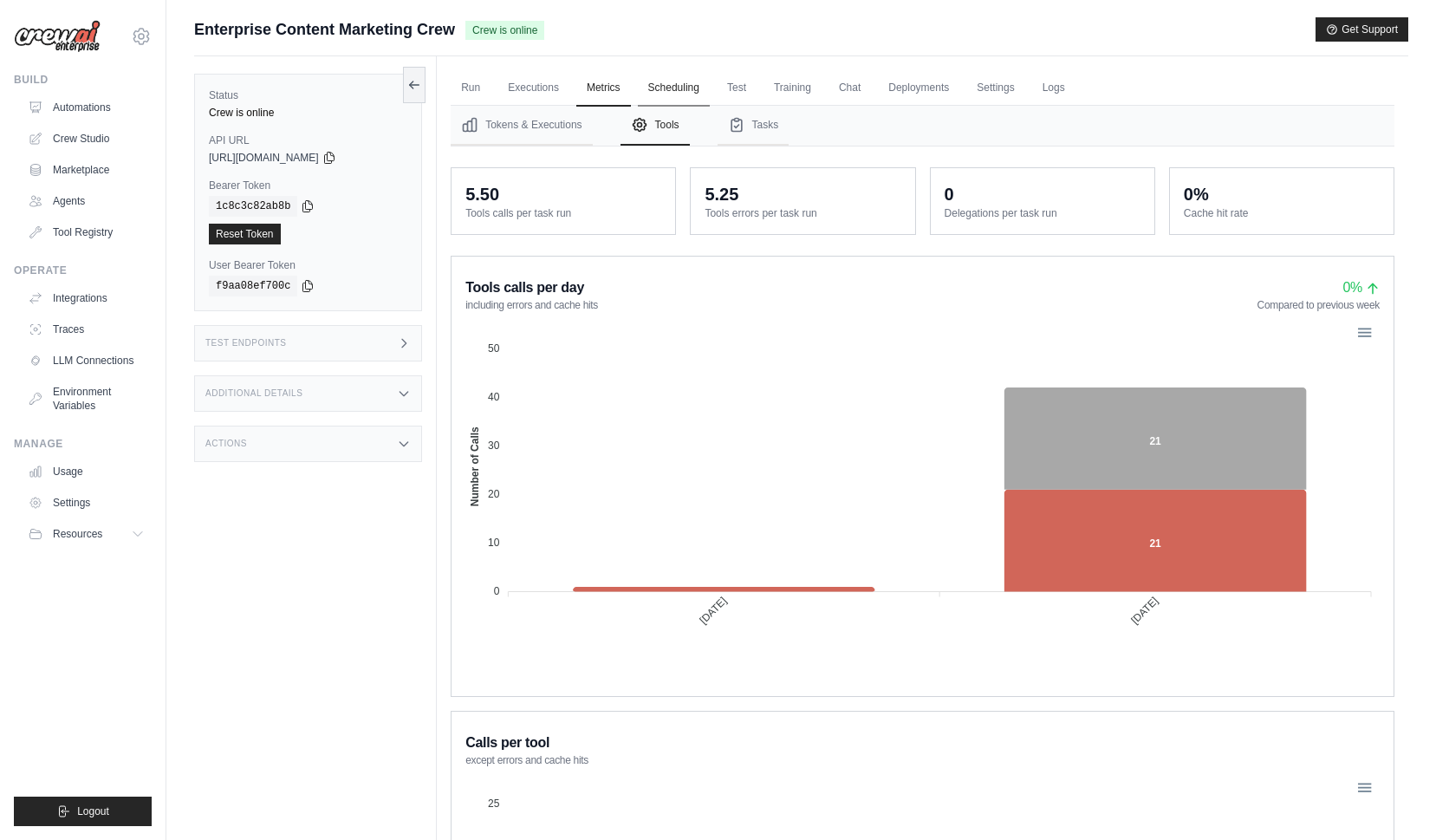
click at [683, 93] on link "Scheduling" at bounding box center [674, 87] width 72 height 36
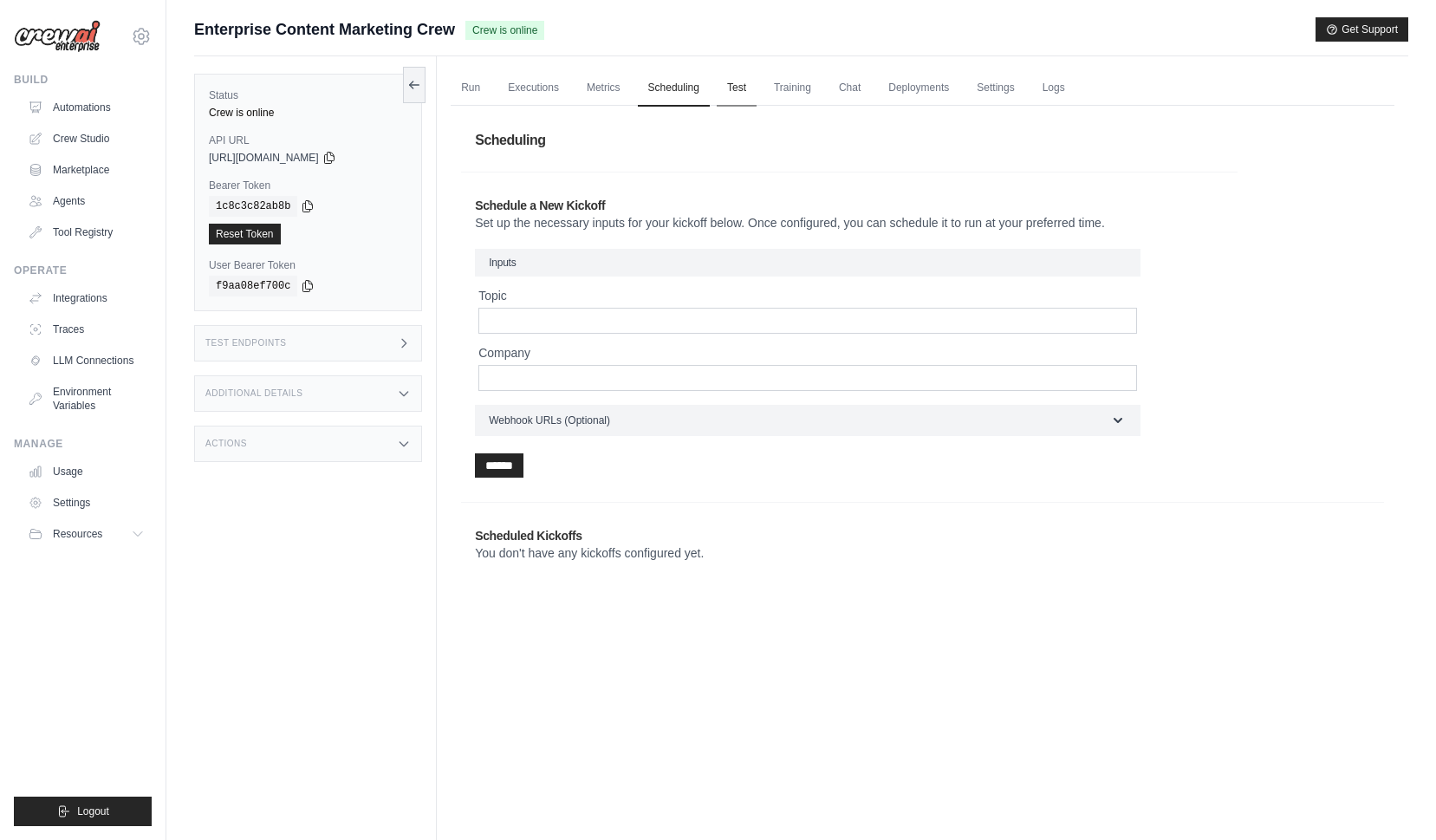
click at [738, 84] on link "Test" at bounding box center [736, 87] width 40 height 36
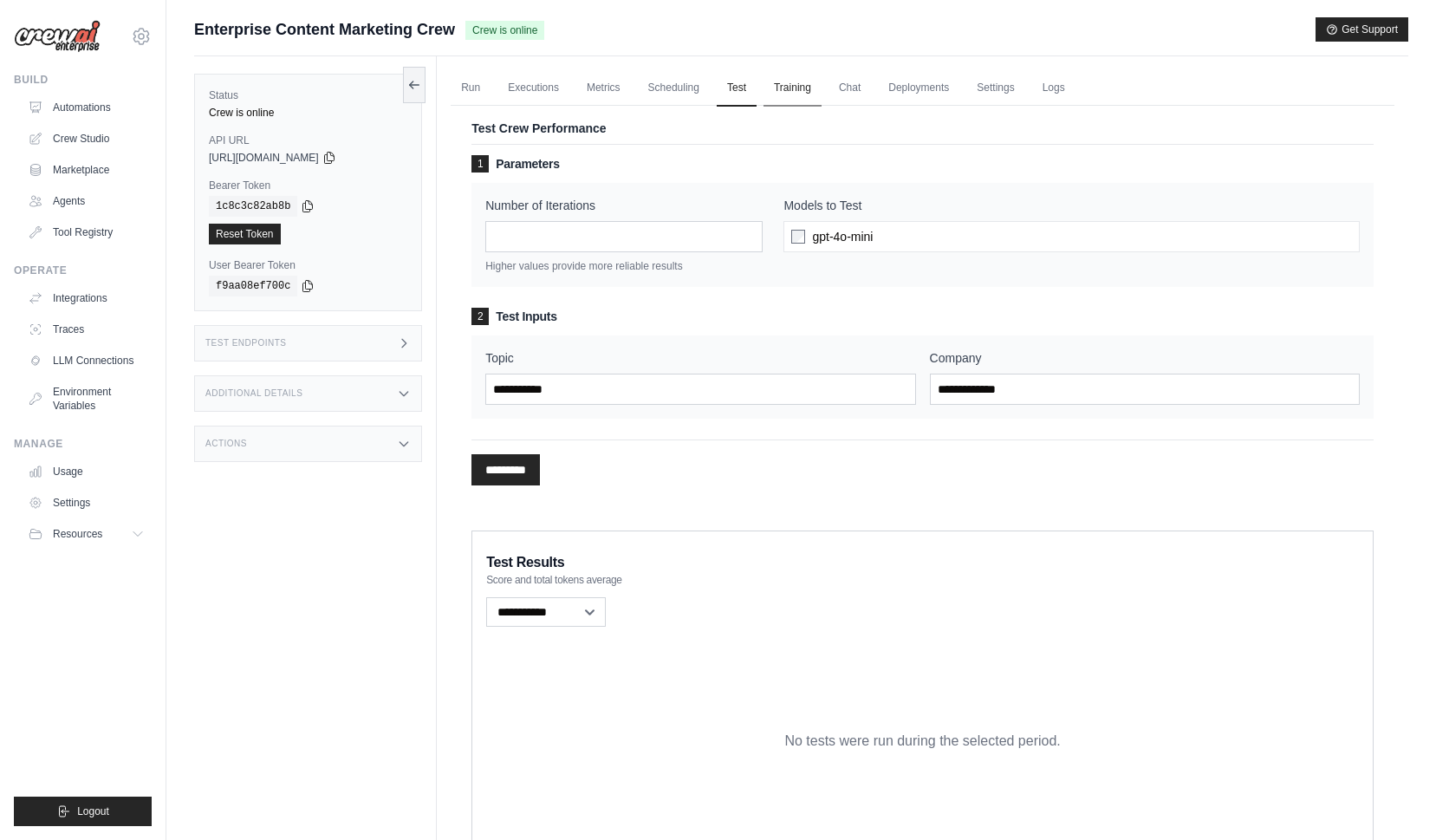
click at [797, 91] on link "Training" at bounding box center [793, 87] width 58 height 36
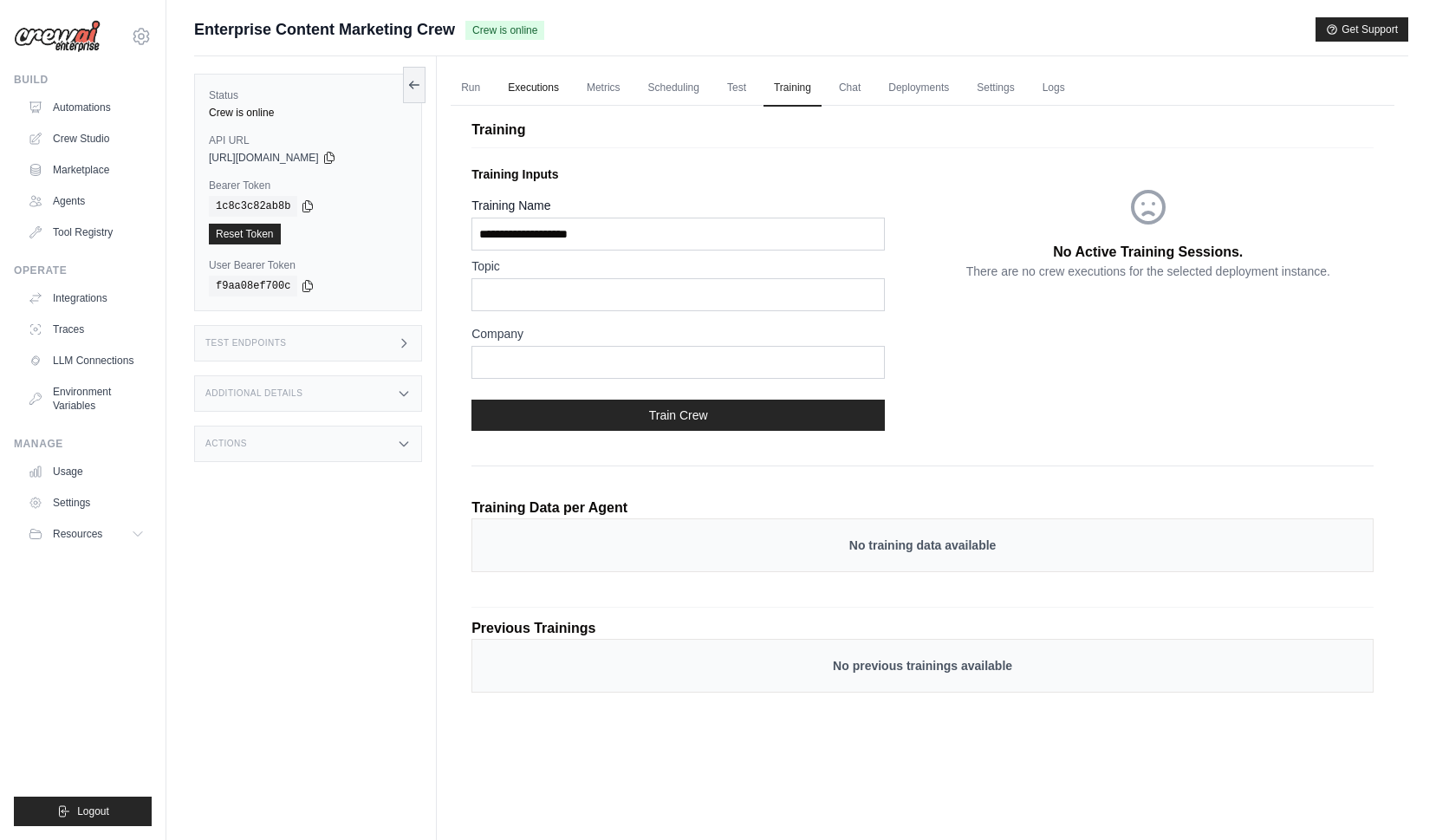
click at [519, 81] on link "Executions" at bounding box center [533, 87] width 72 height 36
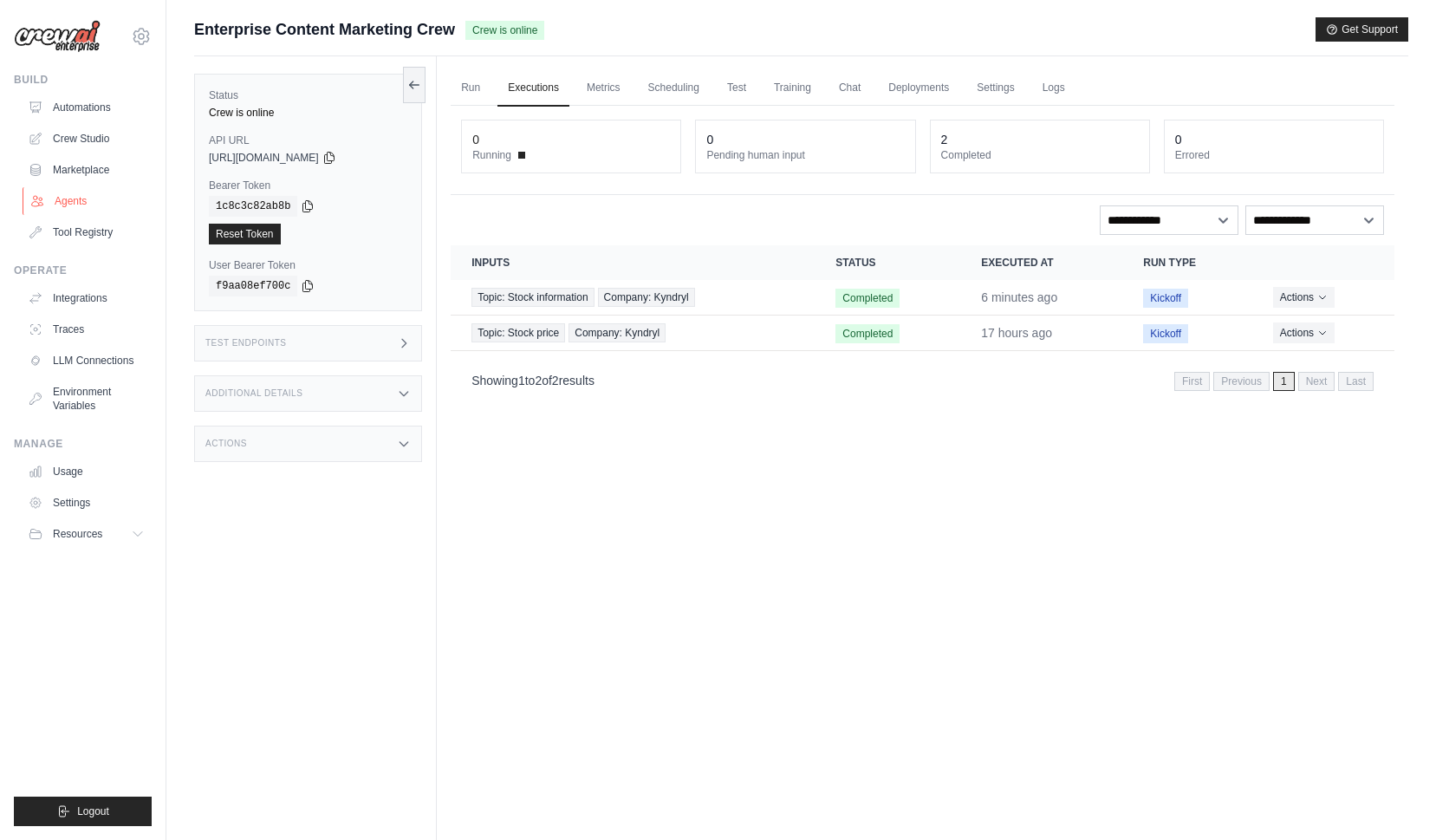
click at [70, 202] on link "Agents" at bounding box center [87, 201] width 131 height 28
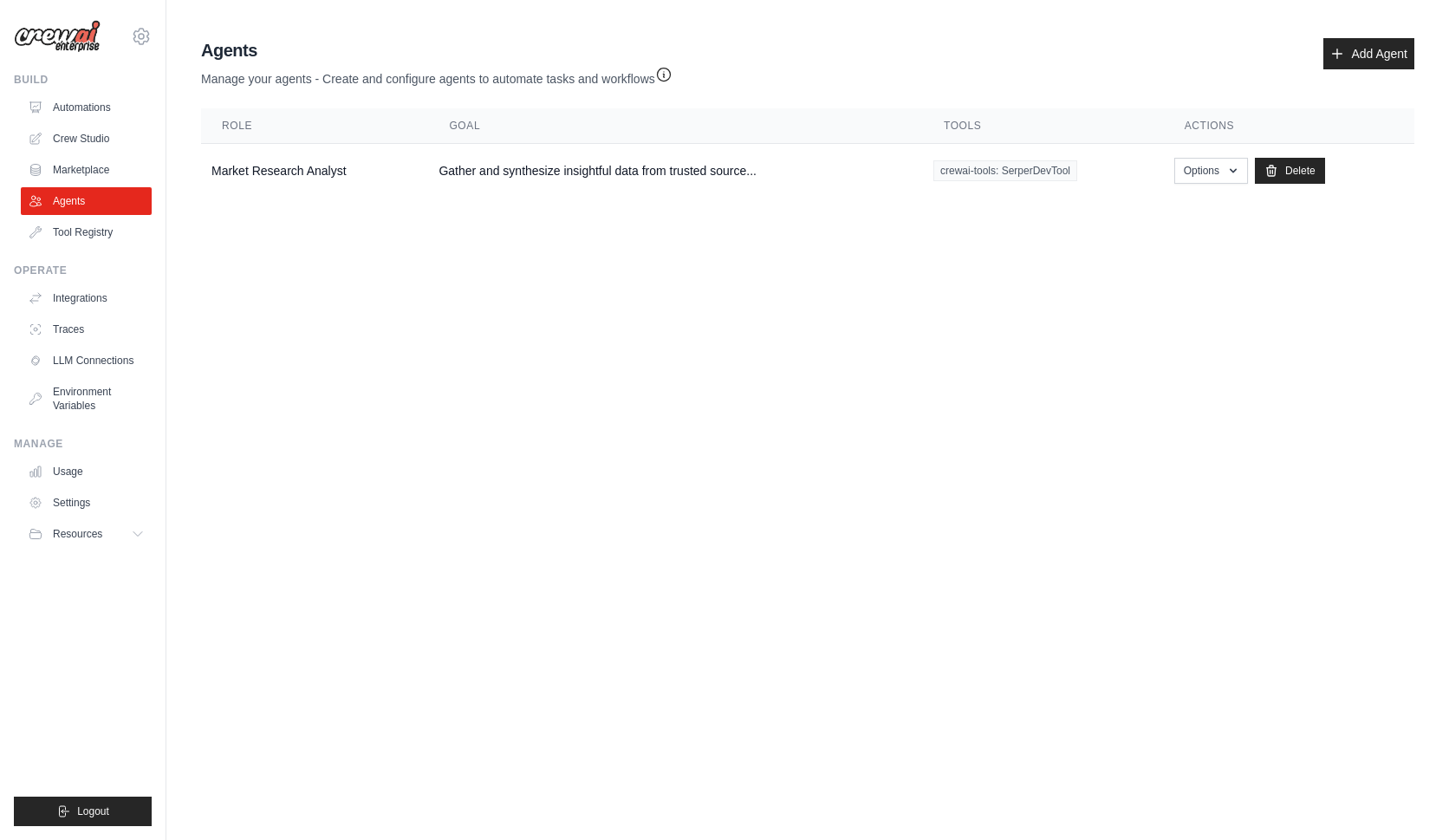
click at [478, 313] on body "[EMAIL_ADDRESS][DOMAIN_NAME] Settings Build Automations Crew Studio" at bounding box center [724, 420] width 1449 height 840
click at [89, 166] on link "Marketplace" at bounding box center [87, 170] width 131 height 28
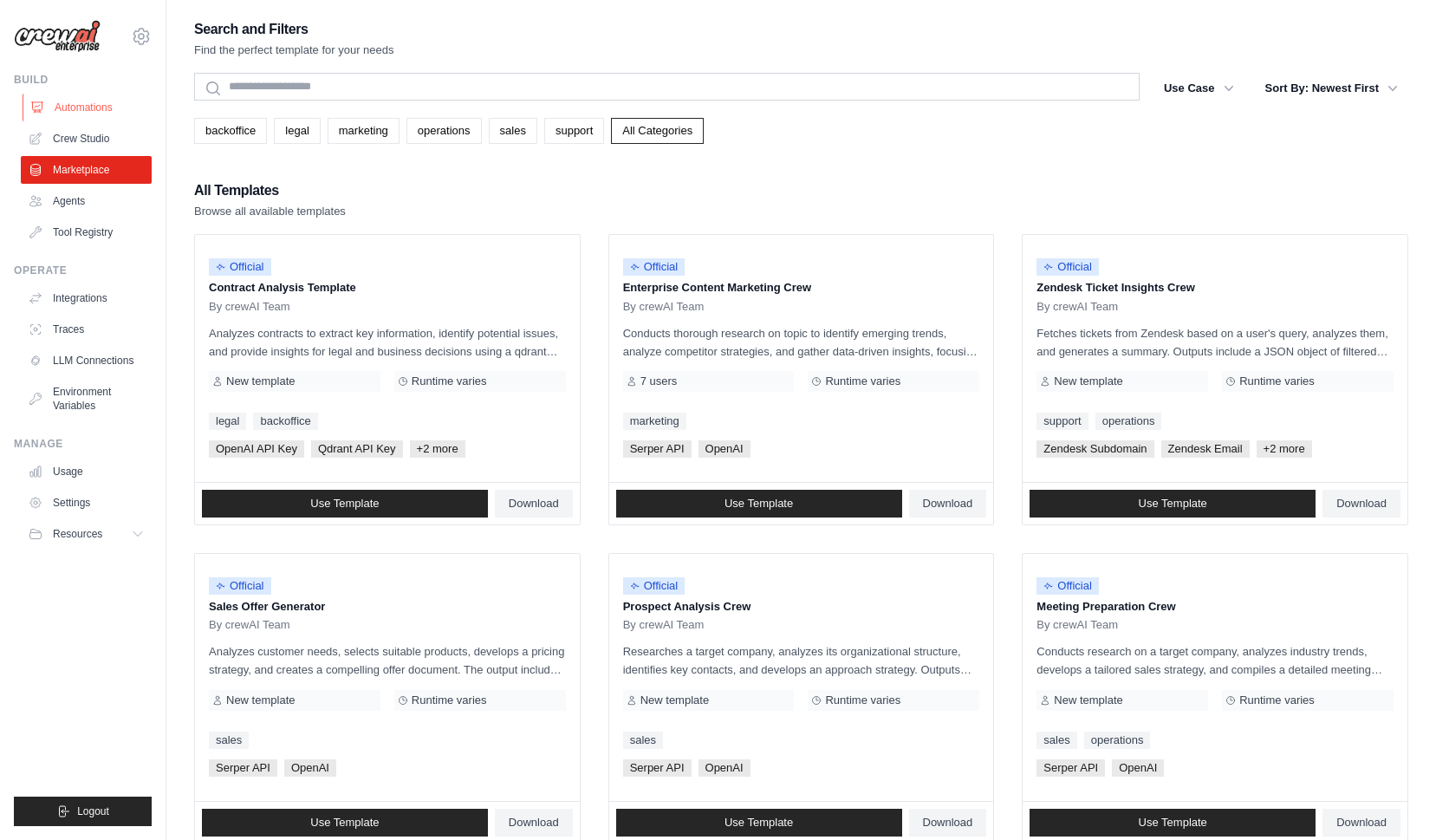
click at [80, 106] on link "Automations" at bounding box center [87, 108] width 131 height 28
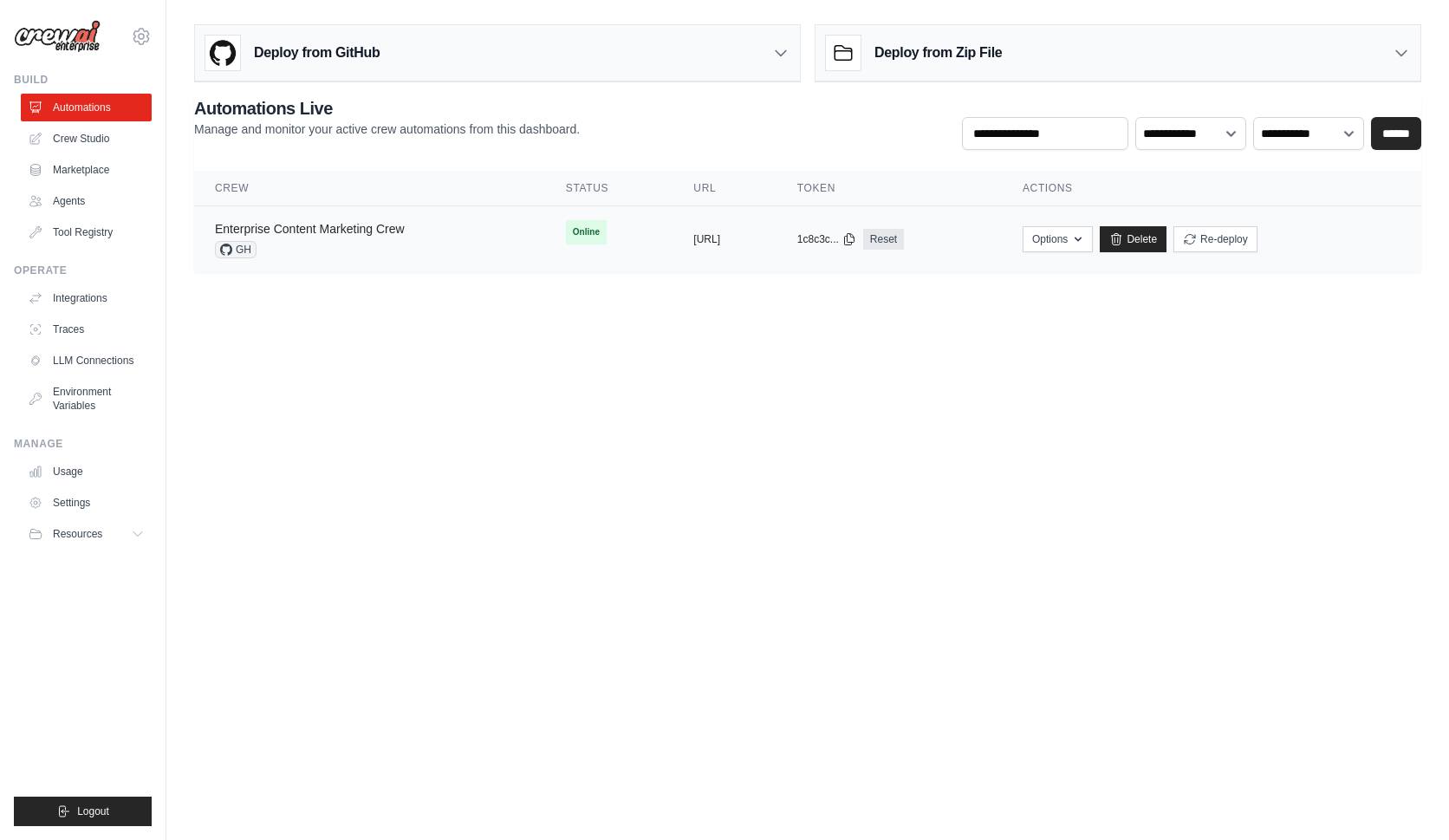
click at [326, 232] on link "Enterprise Content Marketing Crew" at bounding box center [310, 228] width 190 height 14
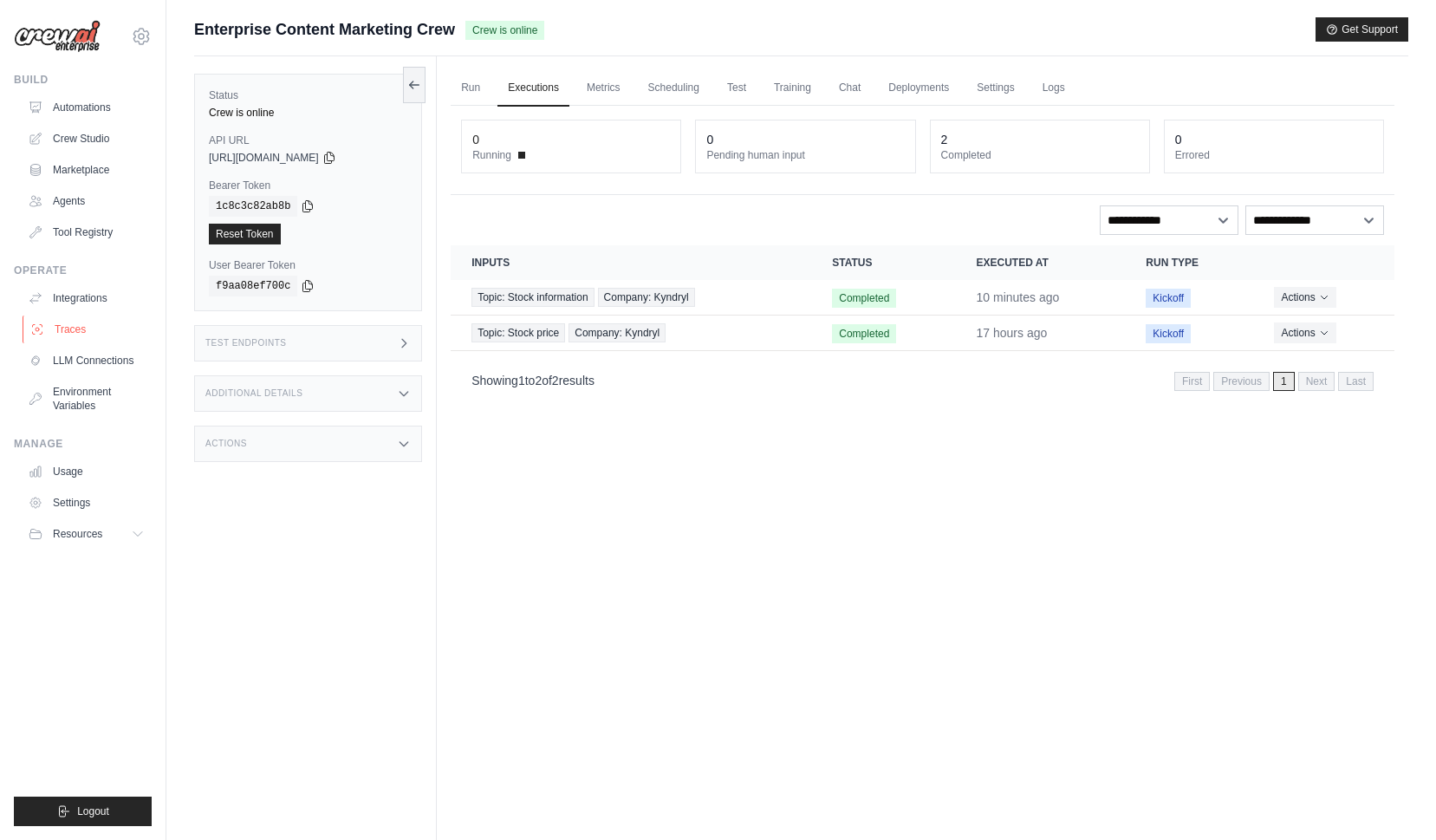
click at [68, 332] on link "Traces" at bounding box center [87, 329] width 131 height 28
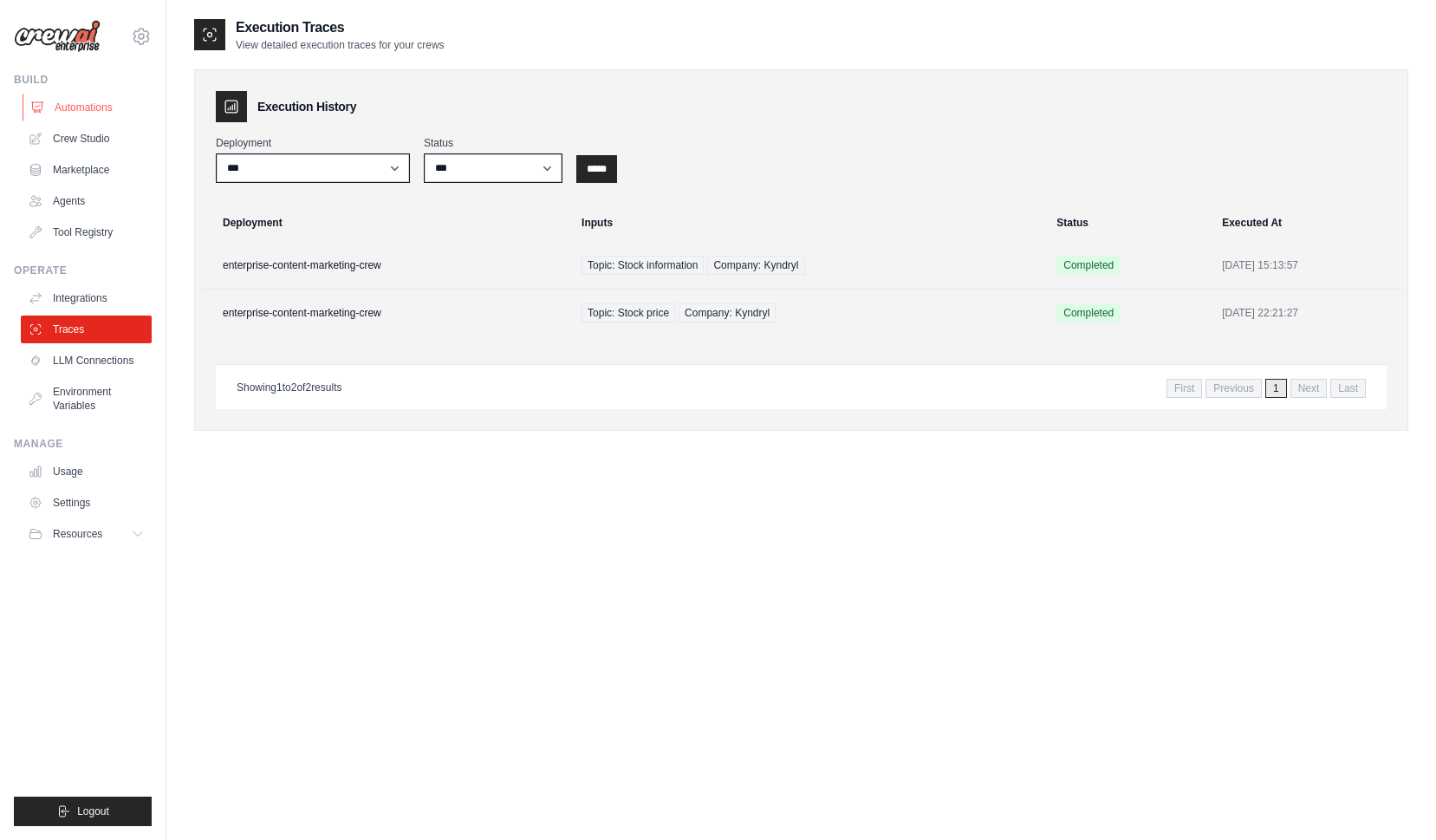
click at [82, 105] on link "Automations" at bounding box center [87, 108] width 131 height 28
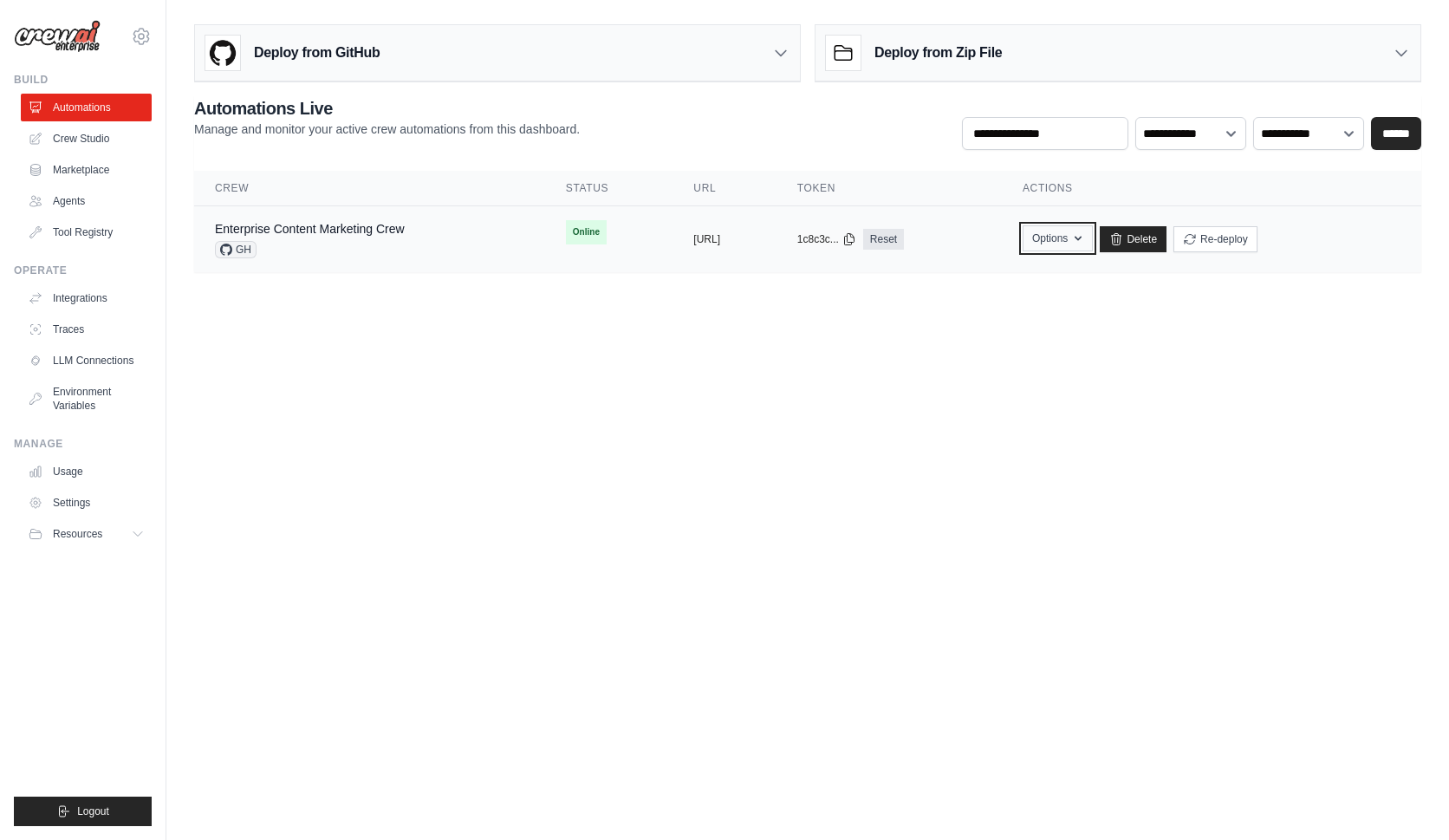
click at [1093, 237] on button "Options" at bounding box center [1057, 238] width 70 height 26
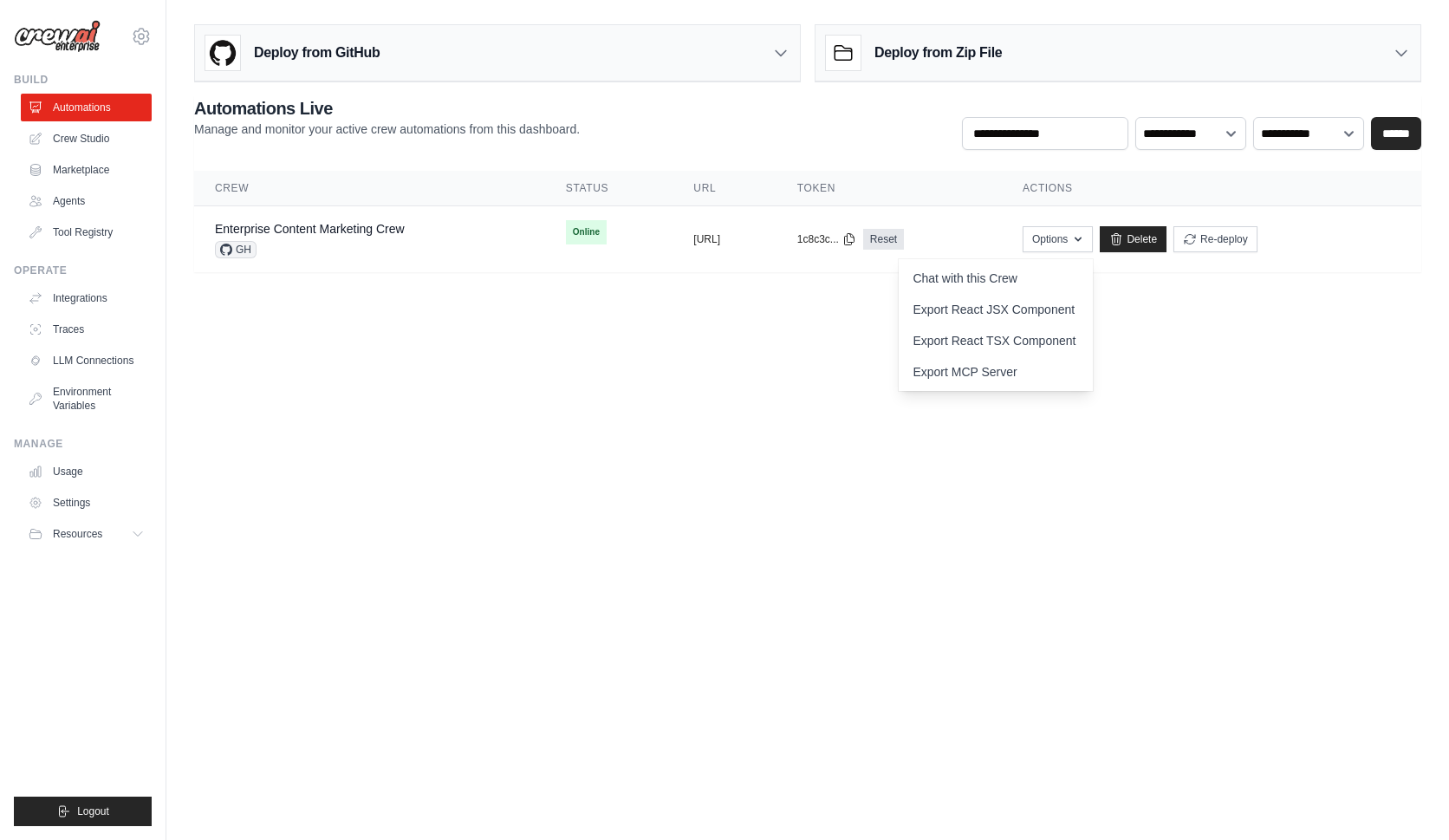
drag, startPoint x: 722, startPoint y: 439, endPoint x: 569, endPoint y: 294, distance: 210.8
click at [718, 435] on body "[EMAIL_ADDRESS][DOMAIN_NAME] Settings Build Automations Crew Studio" at bounding box center [724, 420] width 1449 height 840
click at [334, 229] on link "Enterprise Content Marketing Crew" at bounding box center [310, 228] width 190 height 14
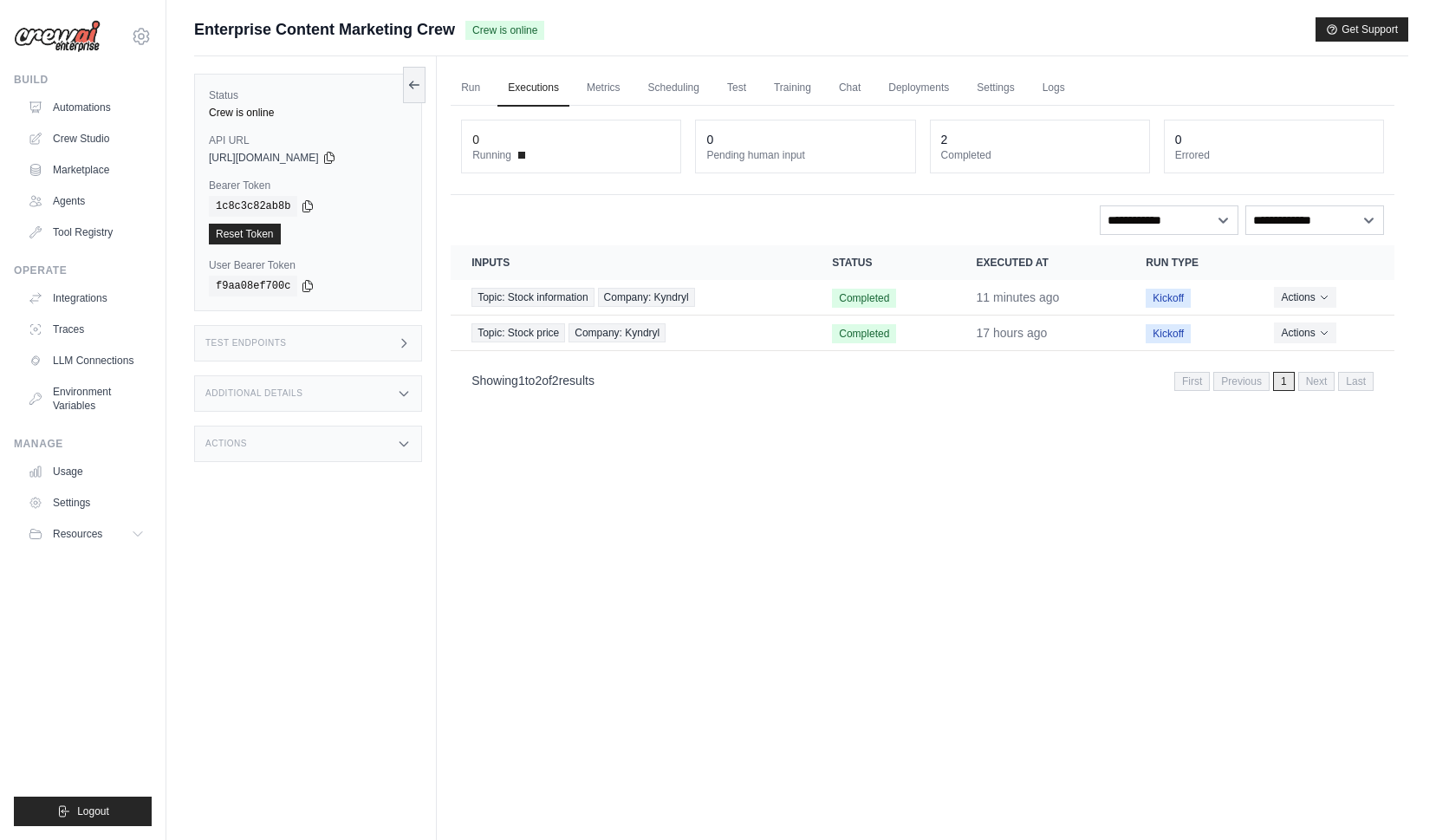
click at [360, 392] on div "Additional Details" at bounding box center [308, 393] width 228 height 36
click at [351, 447] on div "Actions" at bounding box center [308, 443] width 228 height 36
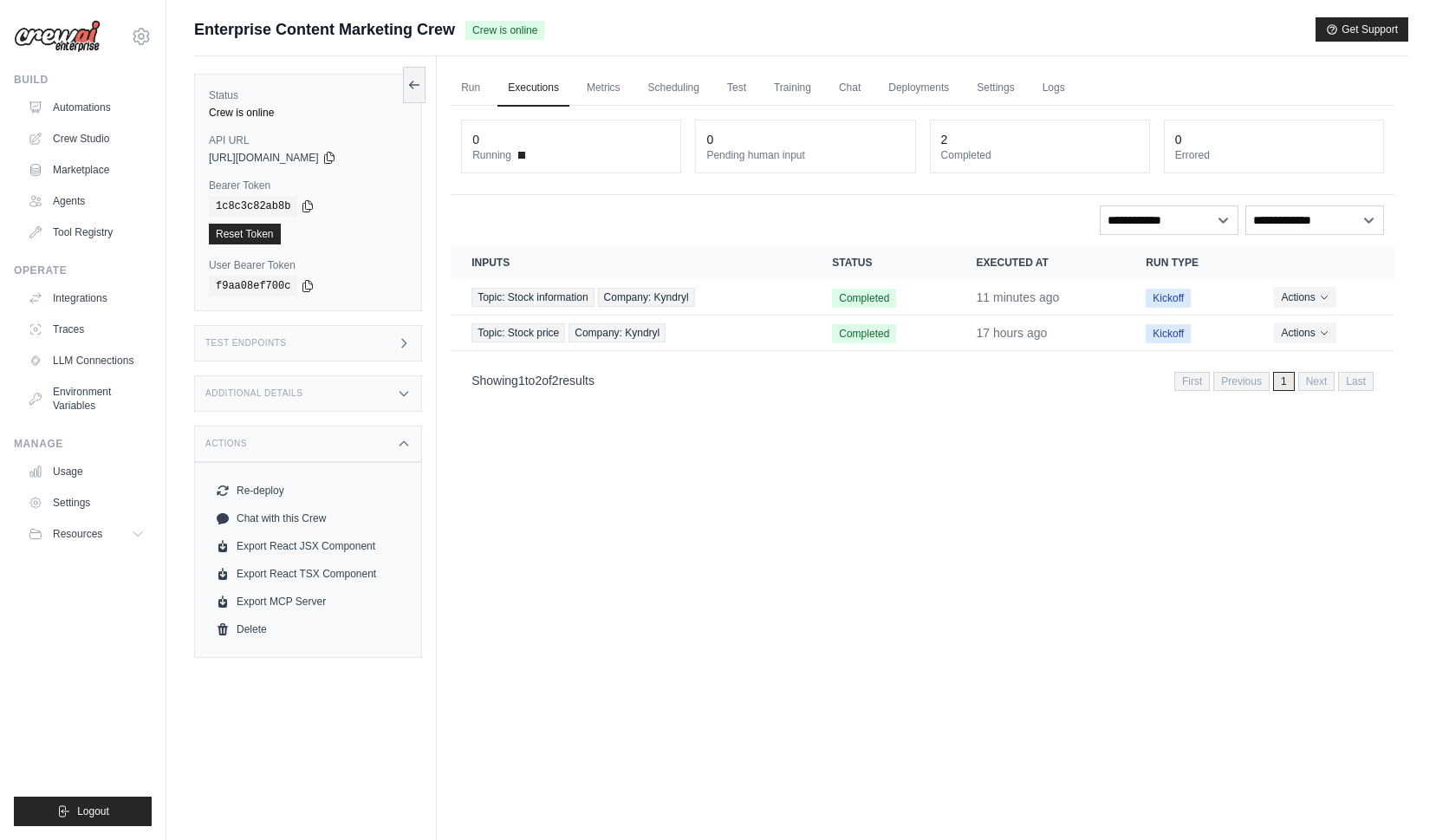
click at [354, 447] on div "Actions" at bounding box center [308, 443] width 228 height 36
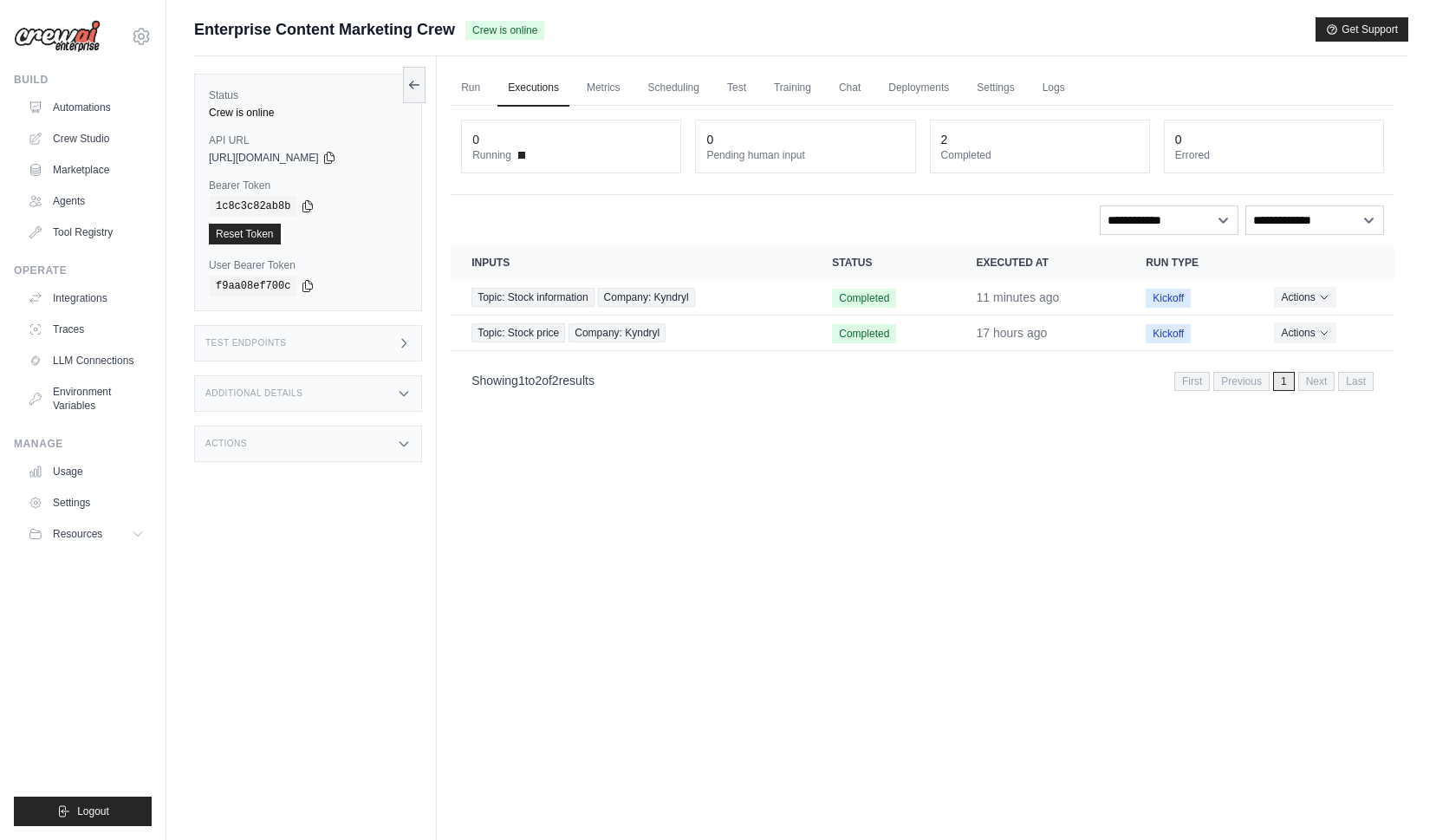
drag, startPoint x: 668, startPoint y: 484, endPoint x: 650, endPoint y: 433, distance: 54.1
click at [668, 483] on div "Run Executions Metrics Scheduling Test Training Chat Deployments Settings Logs …" at bounding box center [922, 476] width 972 height 840
click at [909, 95] on link "Deployments" at bounding box center [919, 87] width 82 height 36
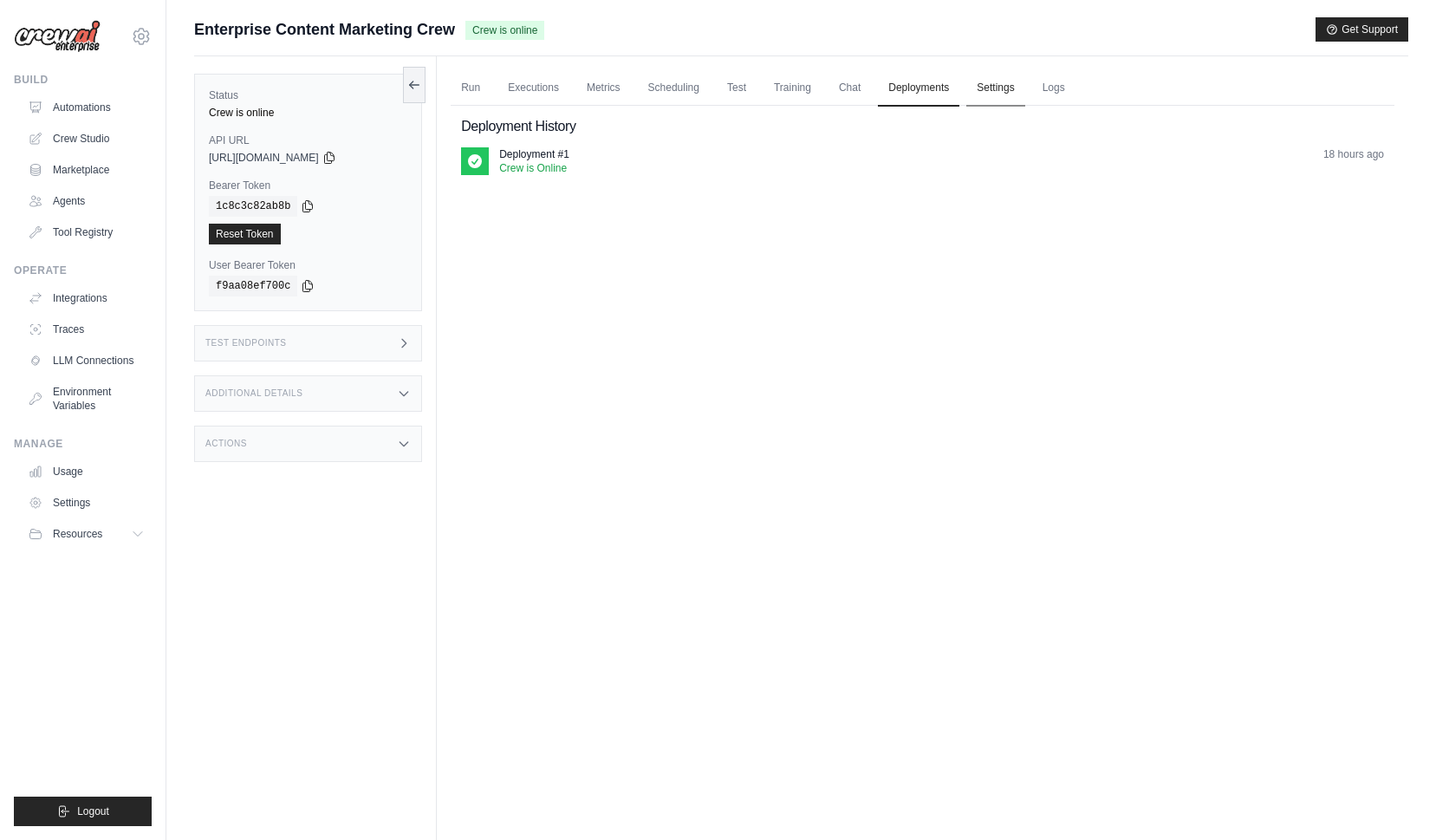
click at [1000, 82] on link "Settings" at bounding box center [996, 87] width 58 height 36
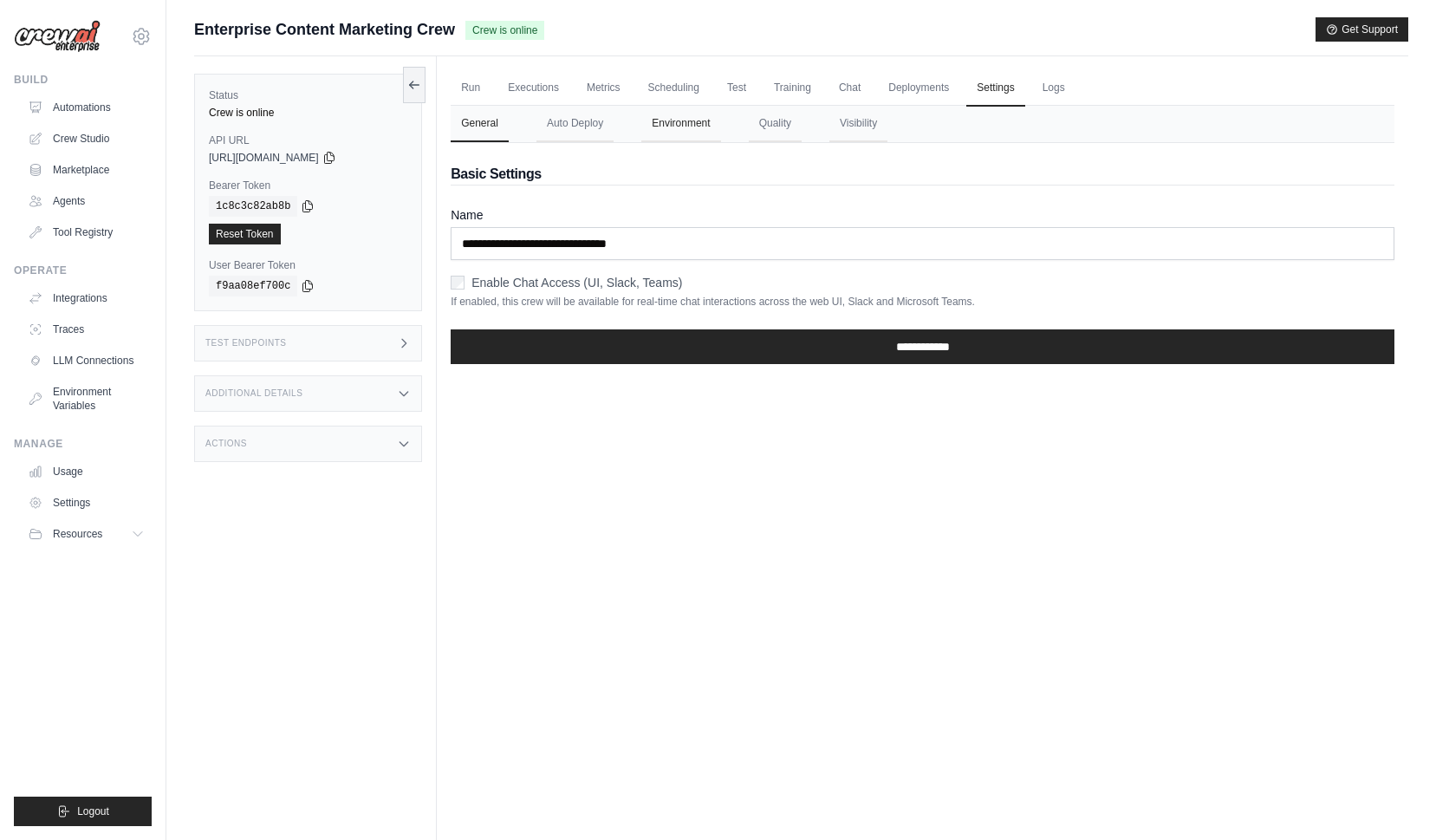
click at [698, 127] on button "Environment" at bounding box center [680, 124] width 79 height 36
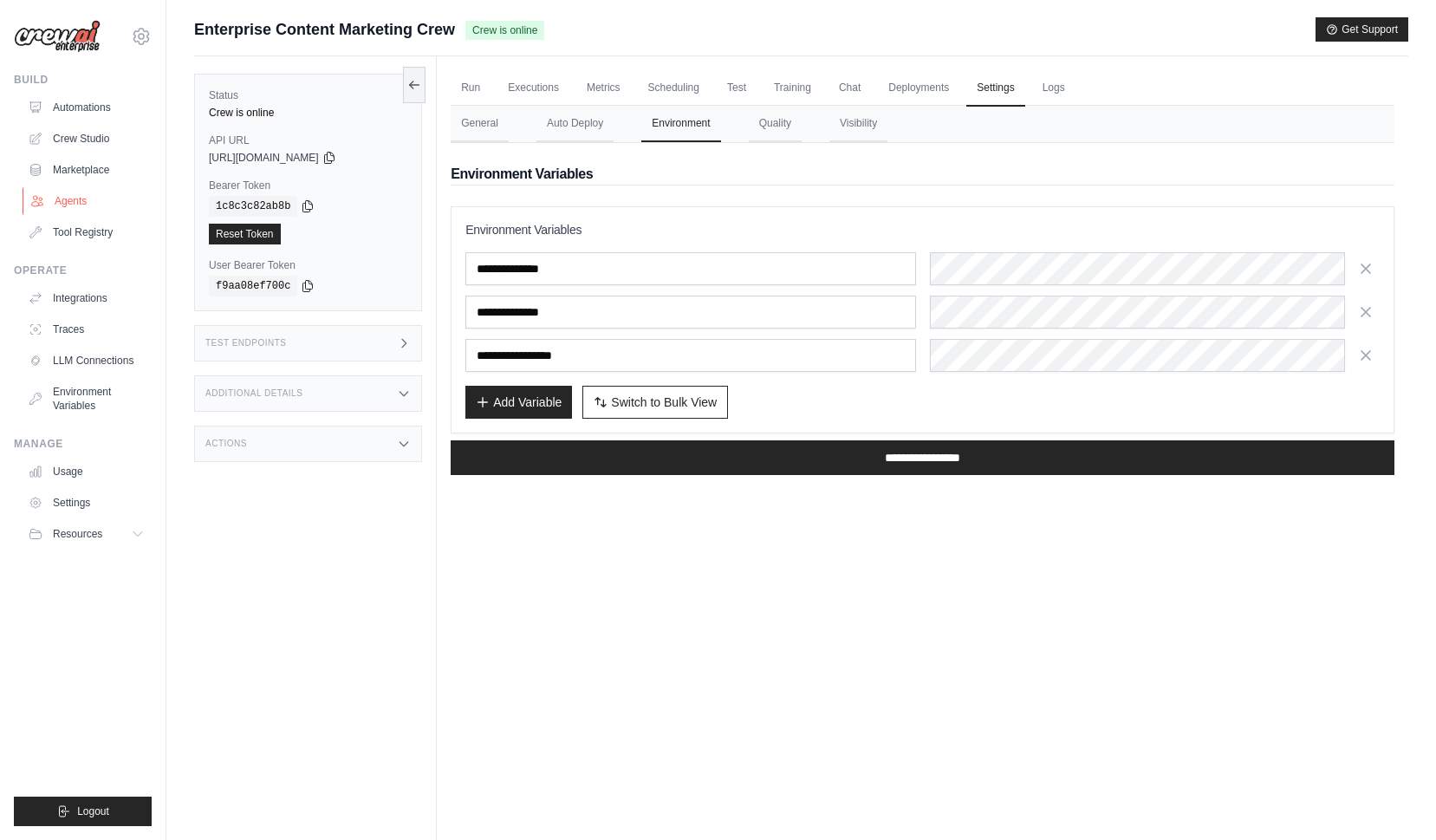
click at [82, 197] on link "Agents" at bounding box center [87, 201] width 131 height 28
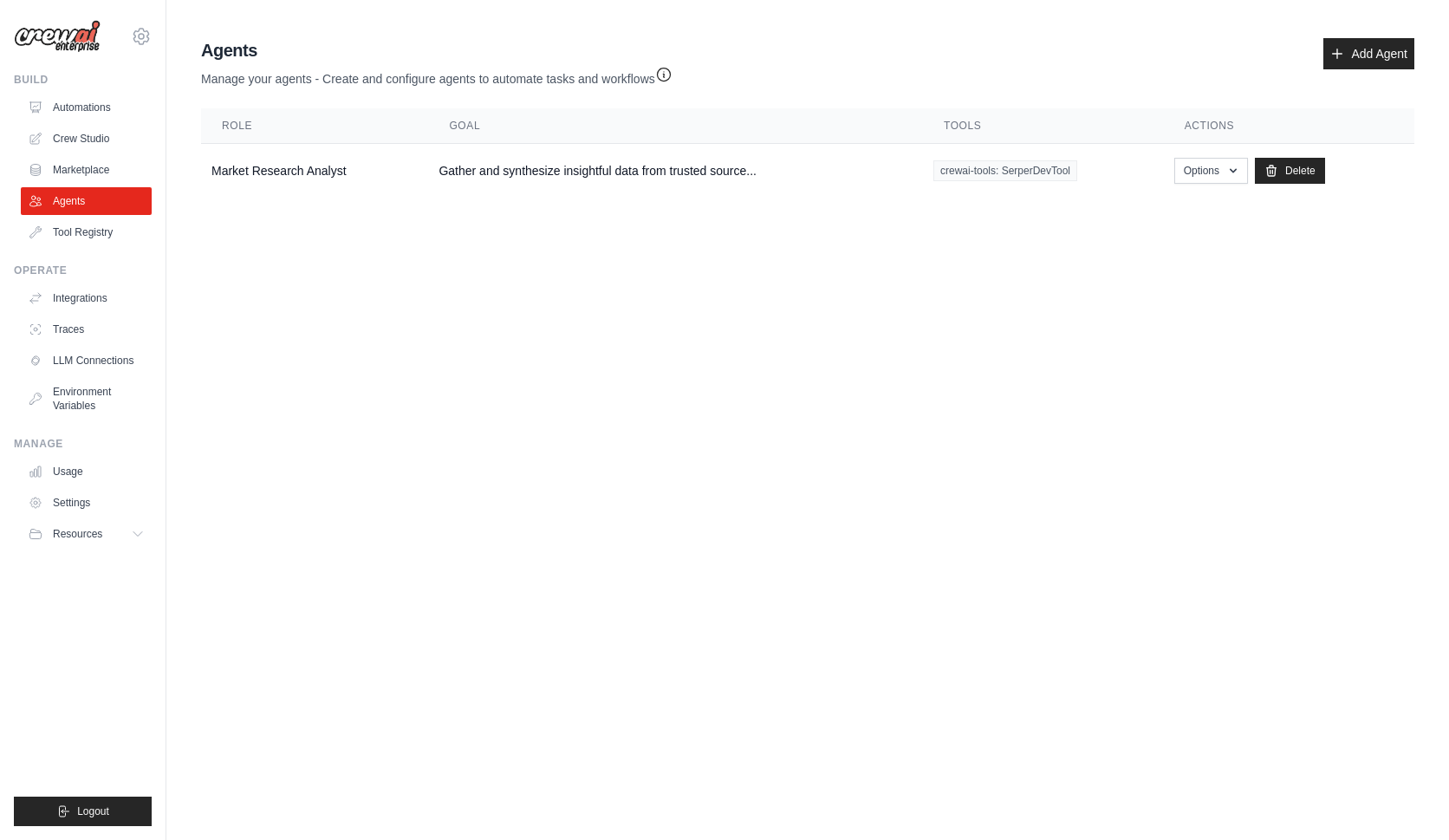
click at [525, 270] on body "[EMAIL_ADDRESS][DOMAIN_NAME] Settings Build Automations Crew Studio" at bounding box center [724, 420] width 1449 height 840
click at [322, 167] on td "Market Research Analyst" at bounding box center [315, 171] width 227 height 55
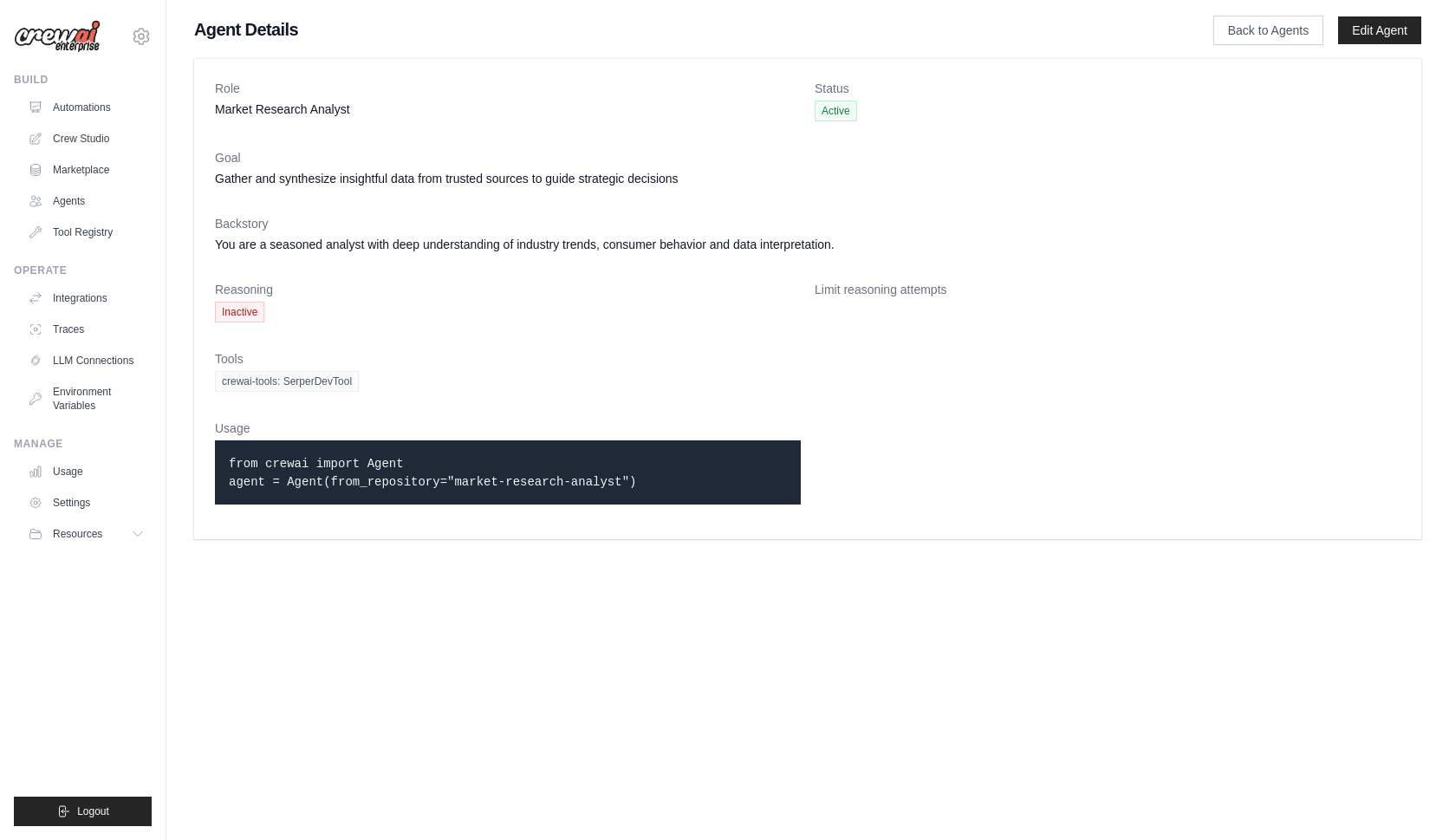
click at [569, 312] on dd "Inactive" at bounding box center [508, 312] width 586 height 20
click at [89, 113] on link "Automations" at bounding box center [87, 108] width 131 height 28
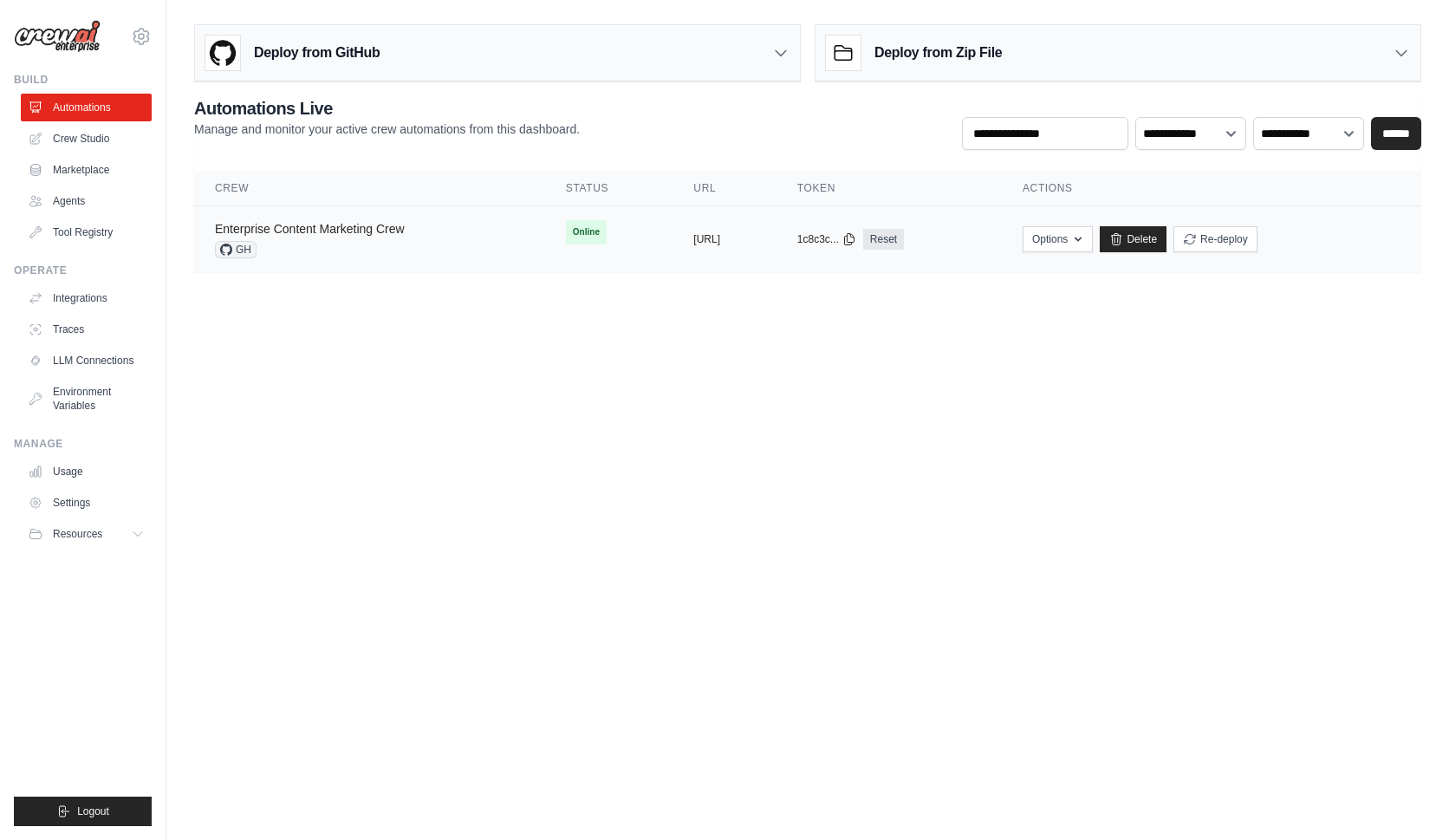
click at [313, 230] on link "Enterprise Content Marketing Crew" at bounding box center [310, 228] width 190 height 14
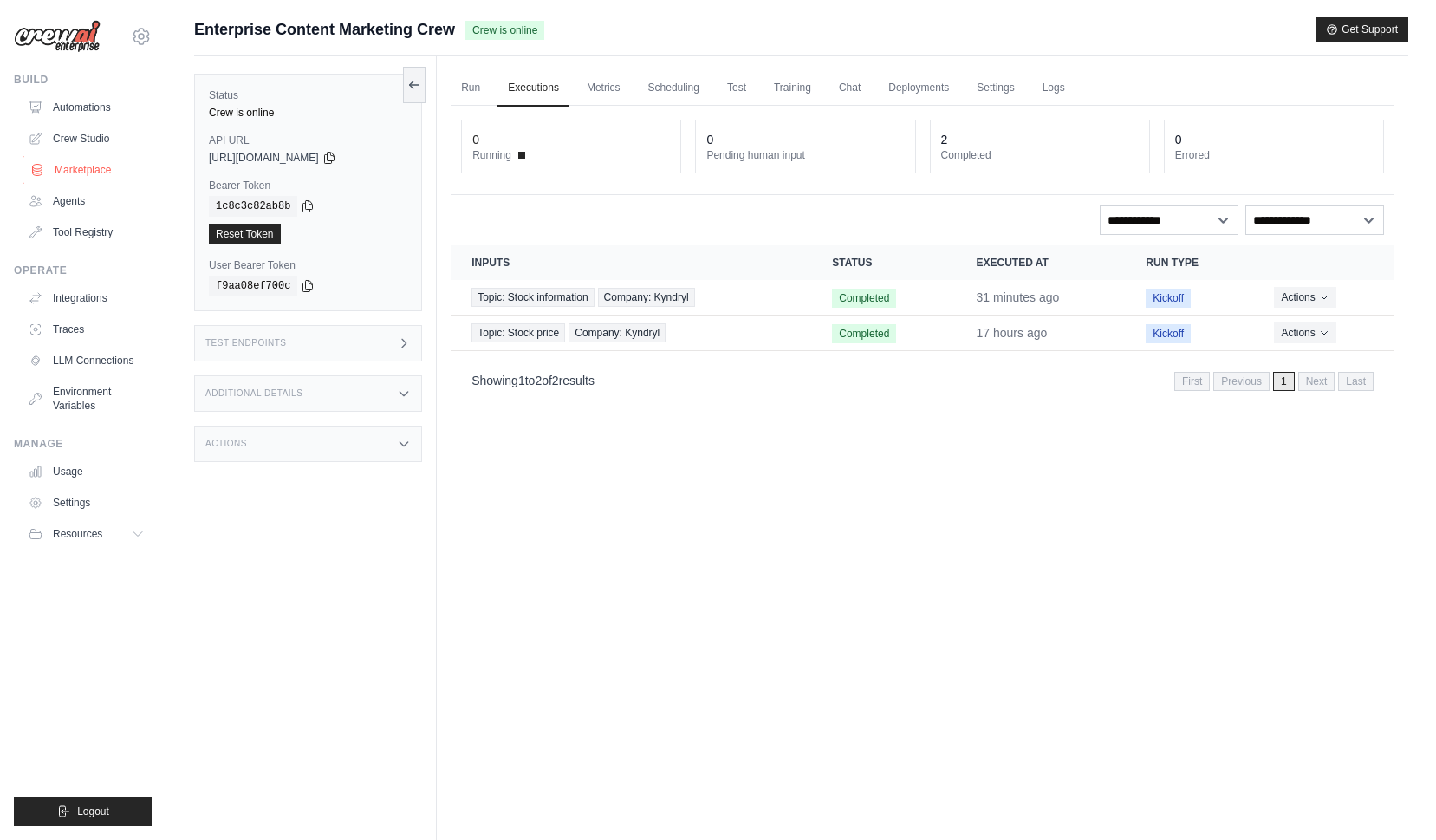
click at [91, 167] on link "Marketplace" at bounding box center [87, 170] width 131 height 28
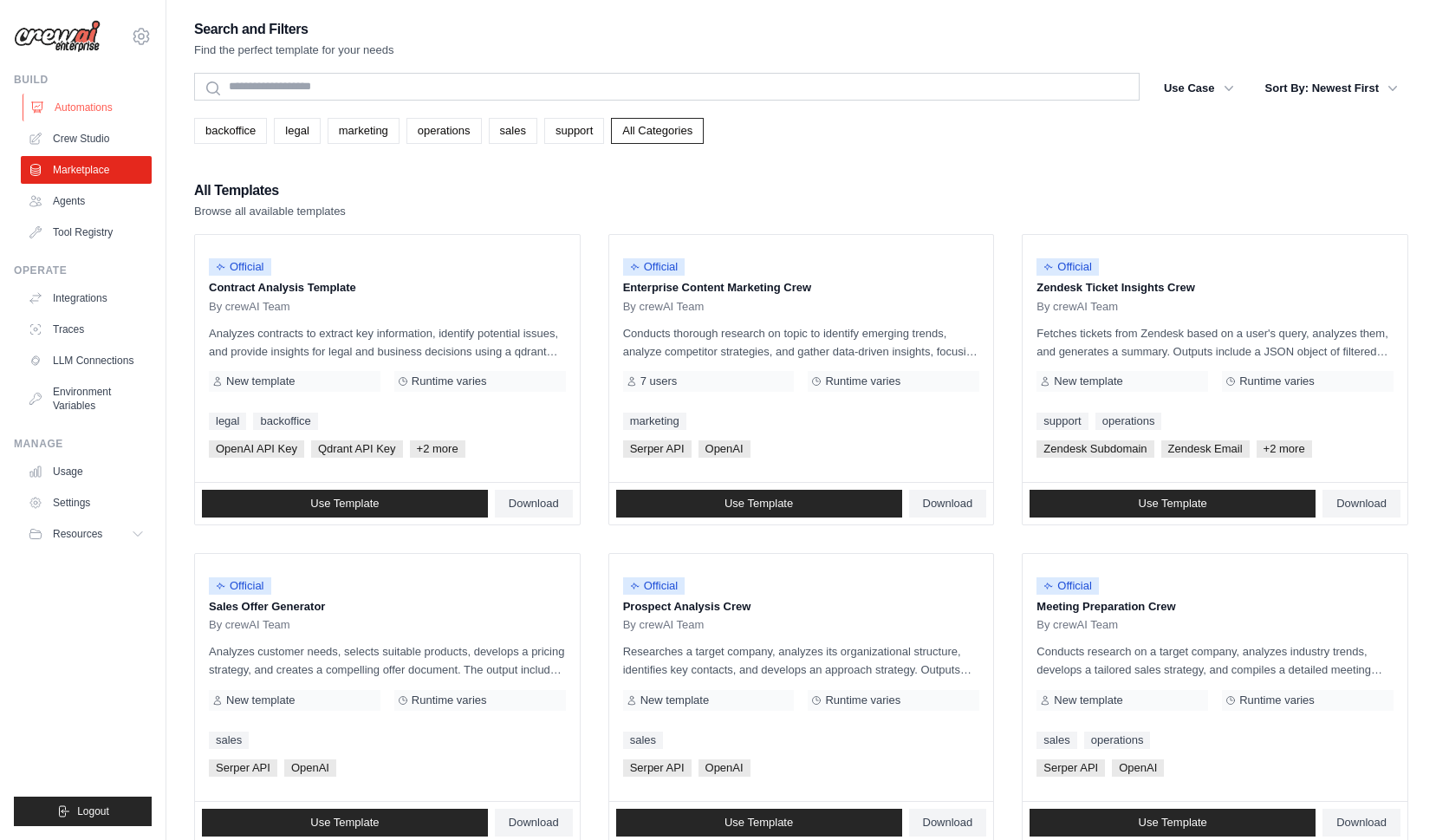
click at [67, 108] on link "Automations" at bounding box center [87, 108] width 131 height 28
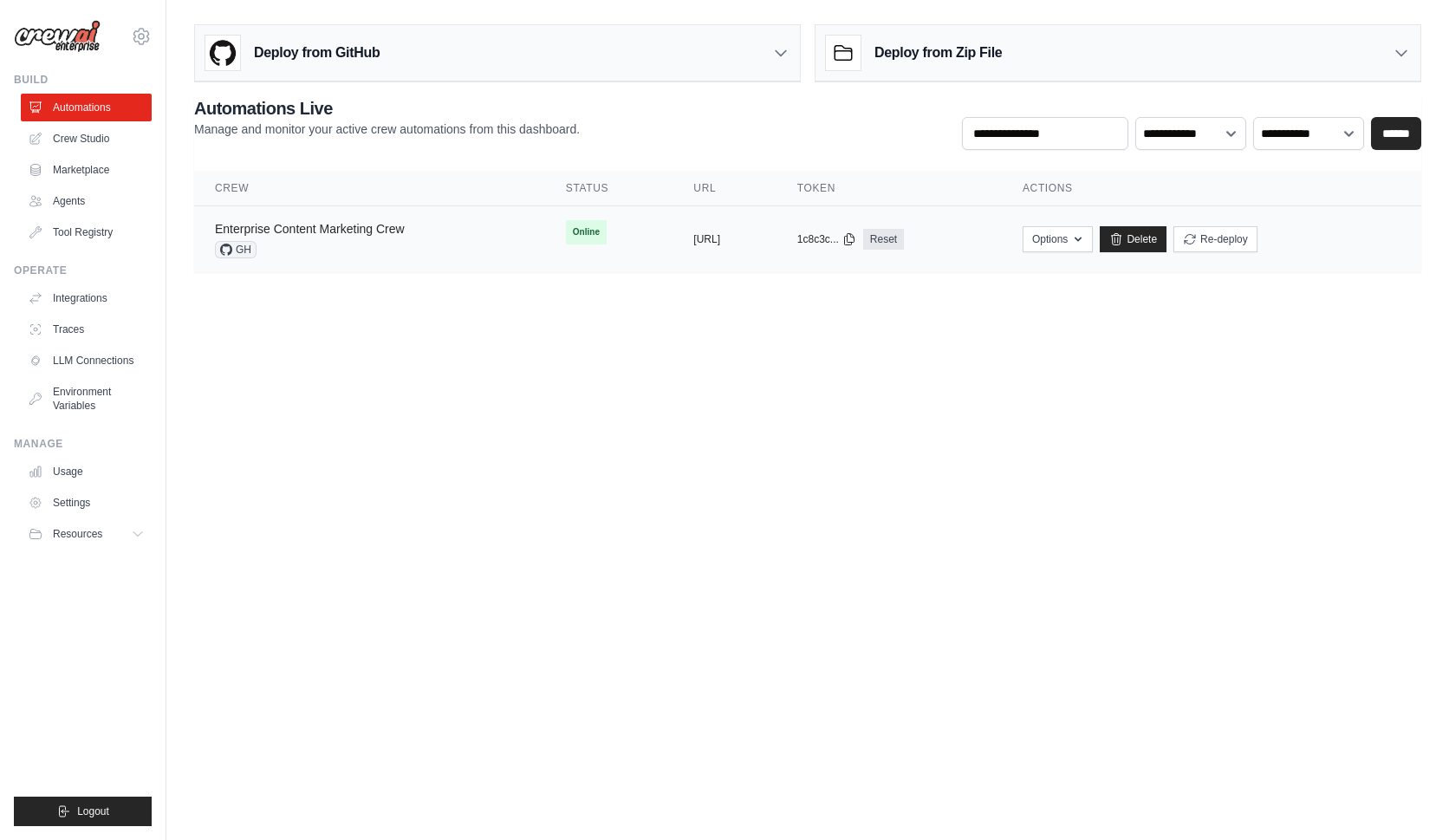
click at [313, 234] on link "Enterprise Content Marketing Crew" at bounding box center [310, 228] width 190 height 14
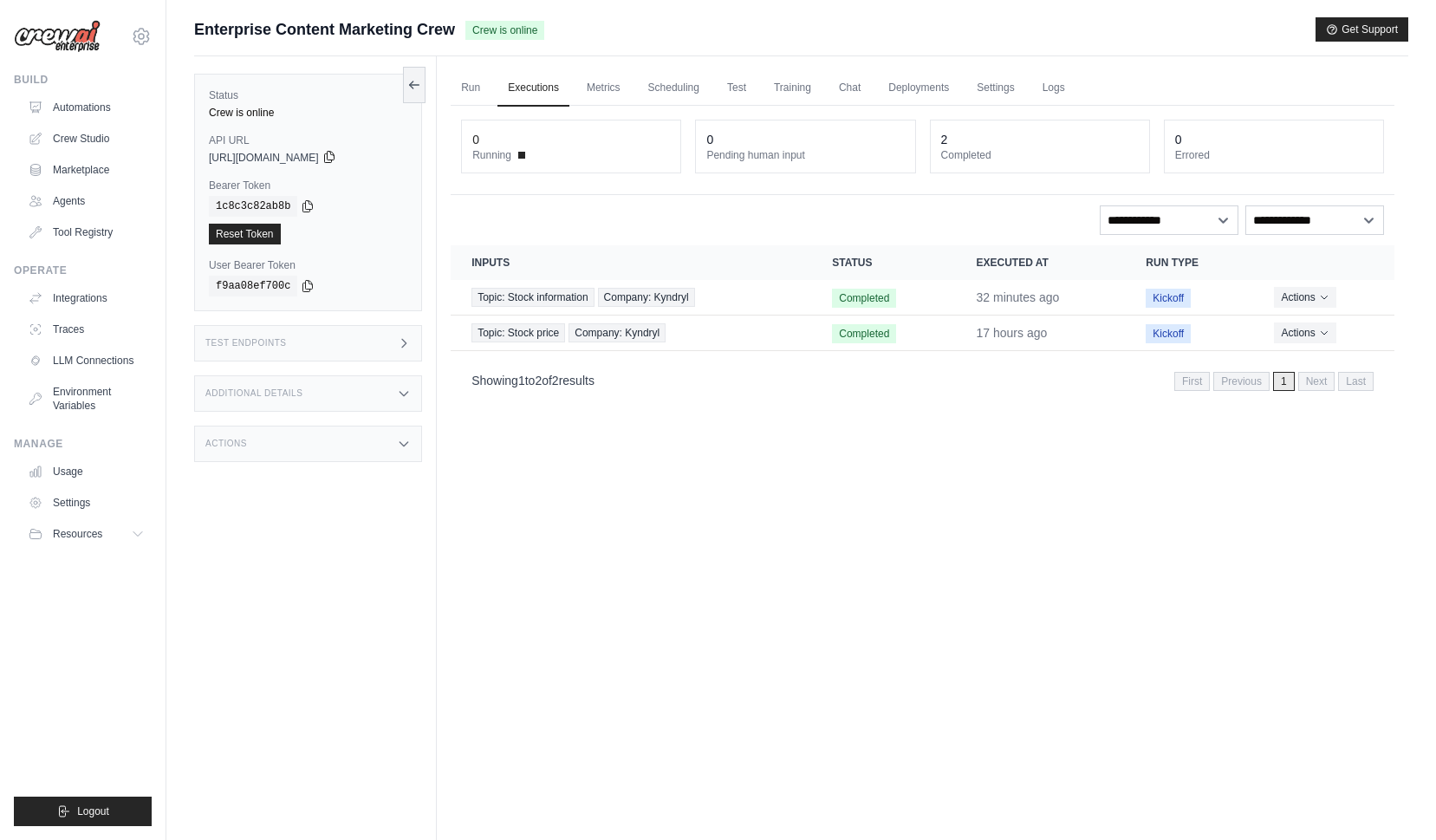
click at [336, 156] on icon at bounding box center [329, 156] width 14 height 14
click at [463, 85] on link "Run" at bounding box center [470, 87] width 40 height 36
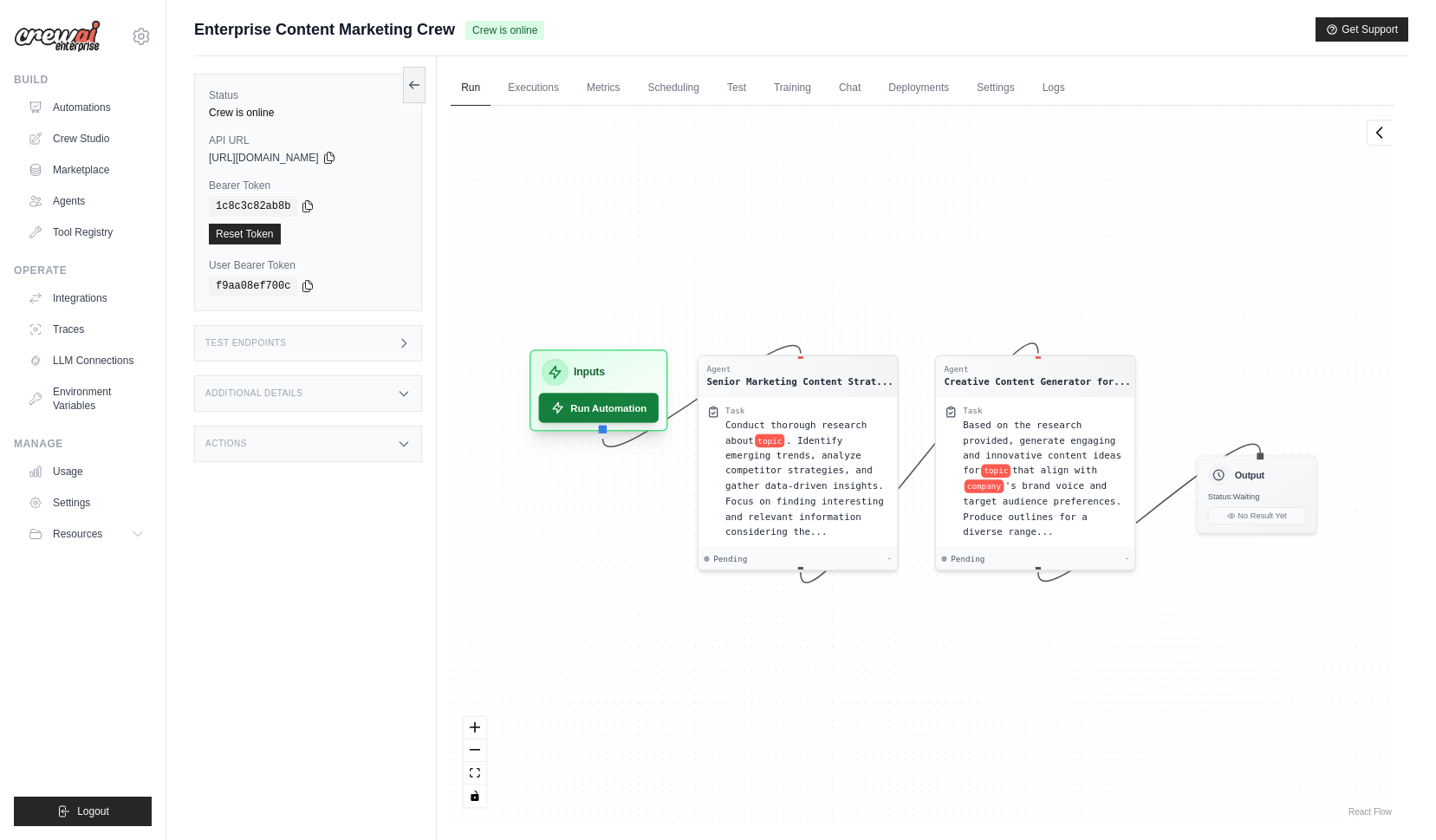
click at [633, 411] on button "Run Automation" at bounding box center [598, 407] width 120 height 30
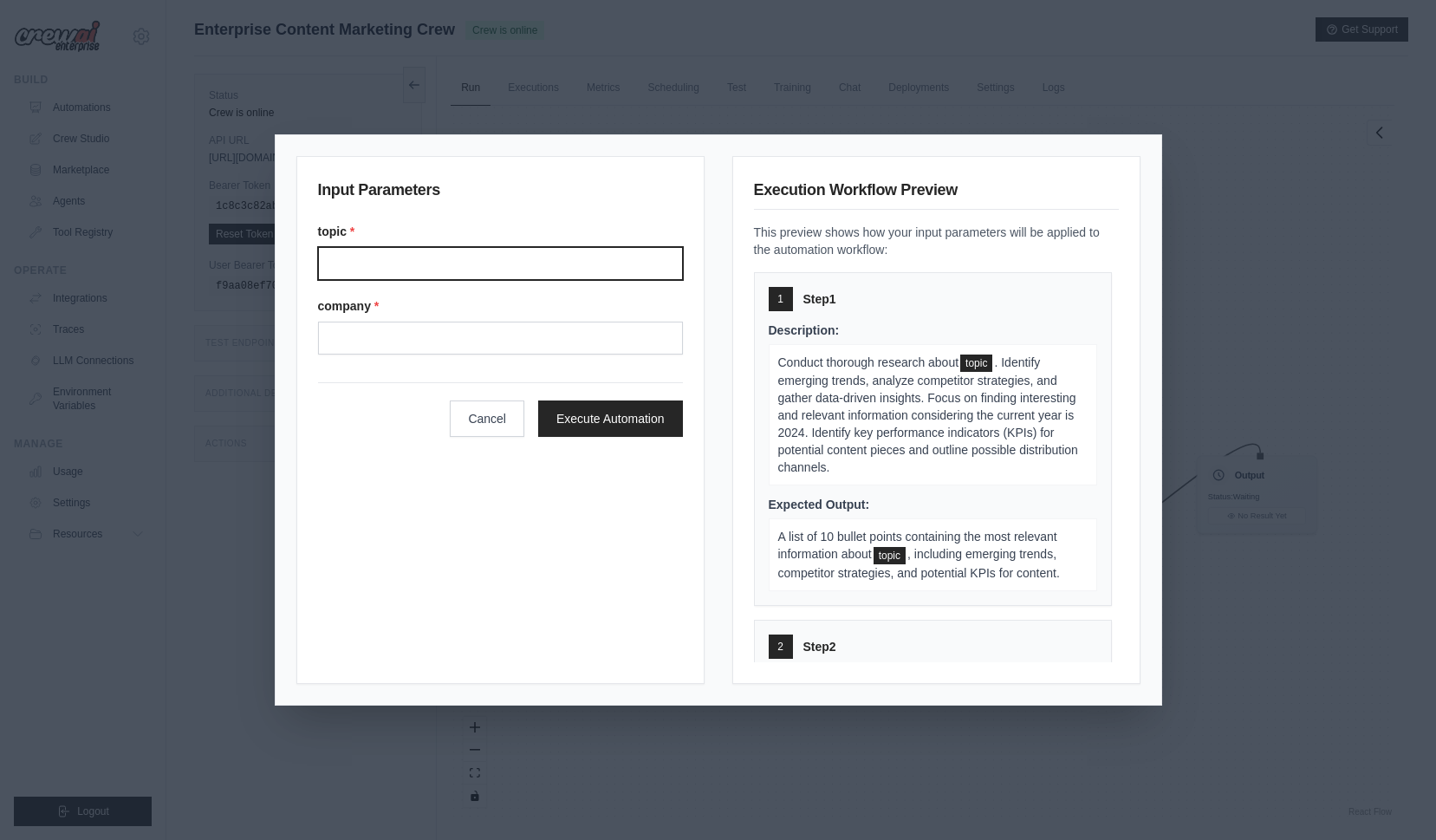
click at [513, 269] on input "Topic" at bounding box center [501, 262] width 365 height 33
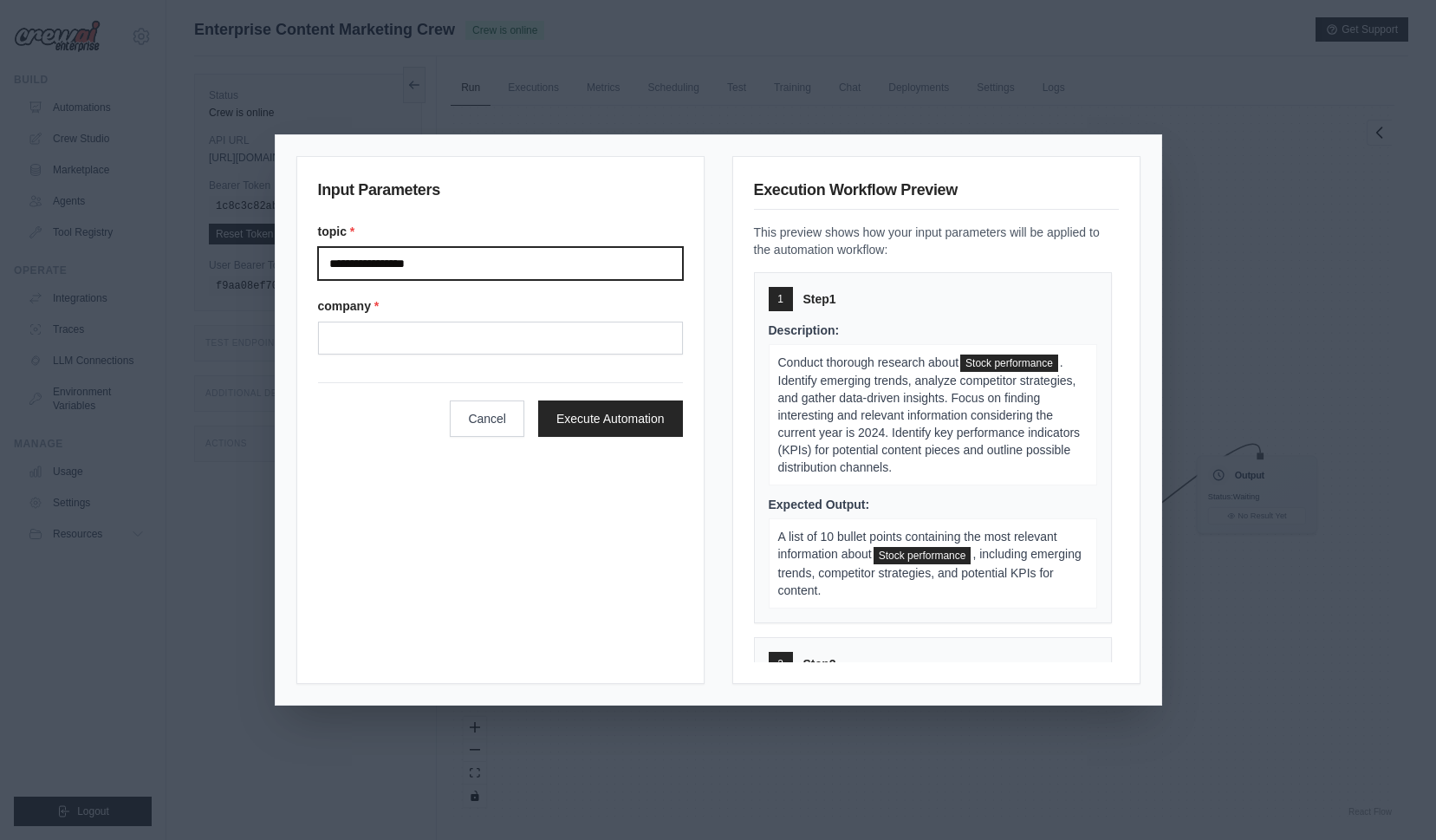
type input "**********"
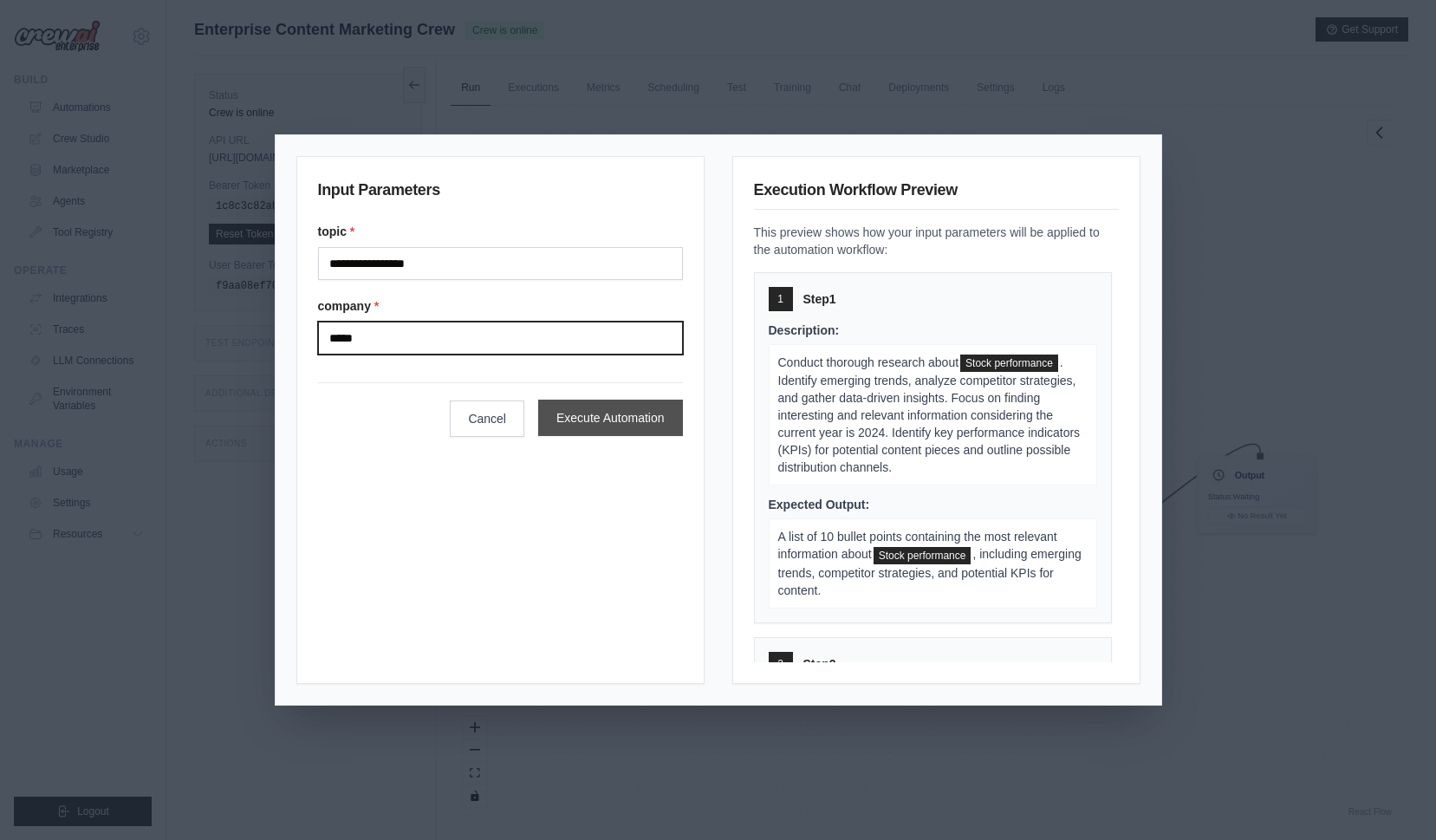
type input "*****"
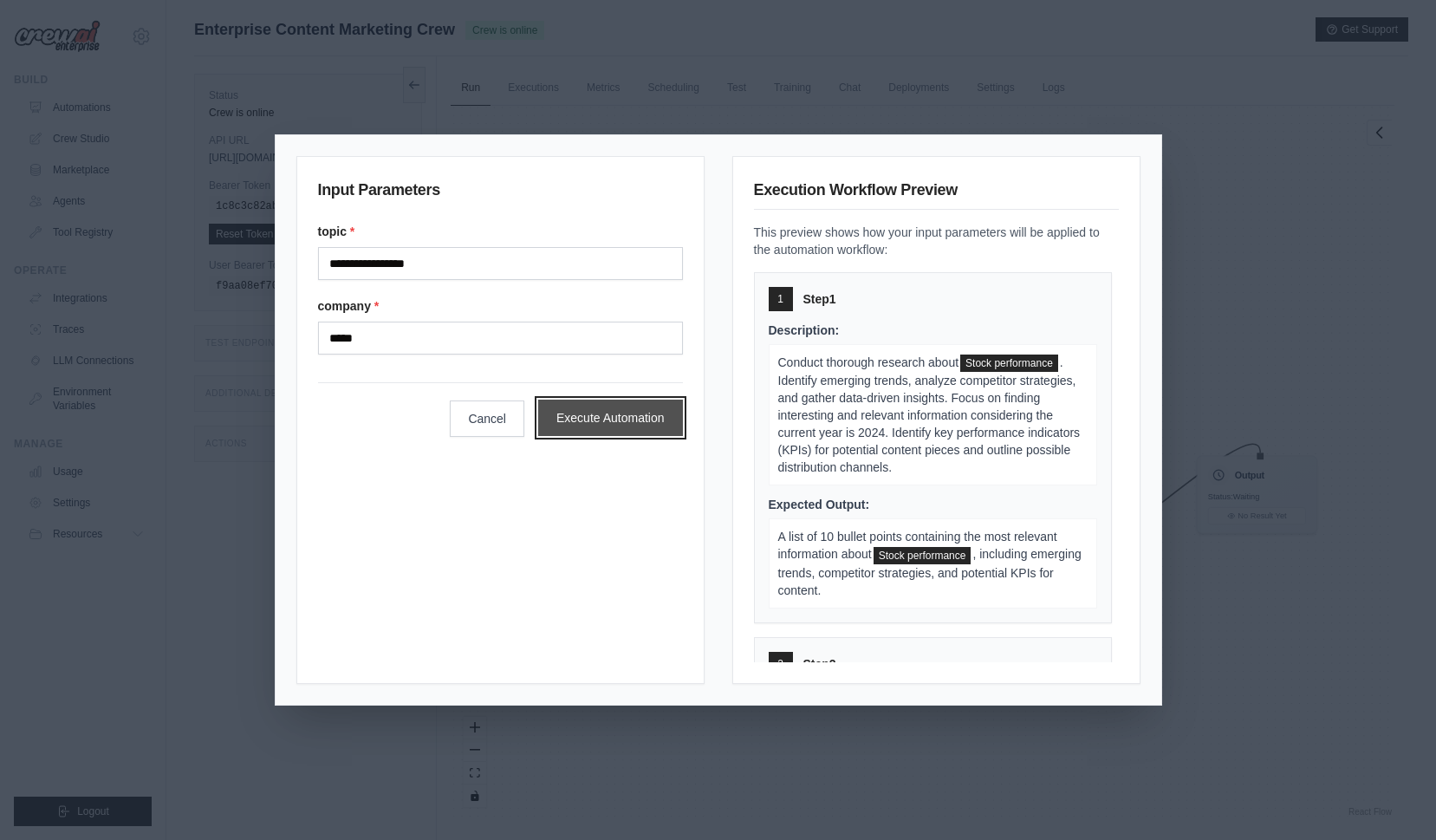
click at [624, 420] on button "Execute Automation" at bounding box center [611, 417] width 145 height 36
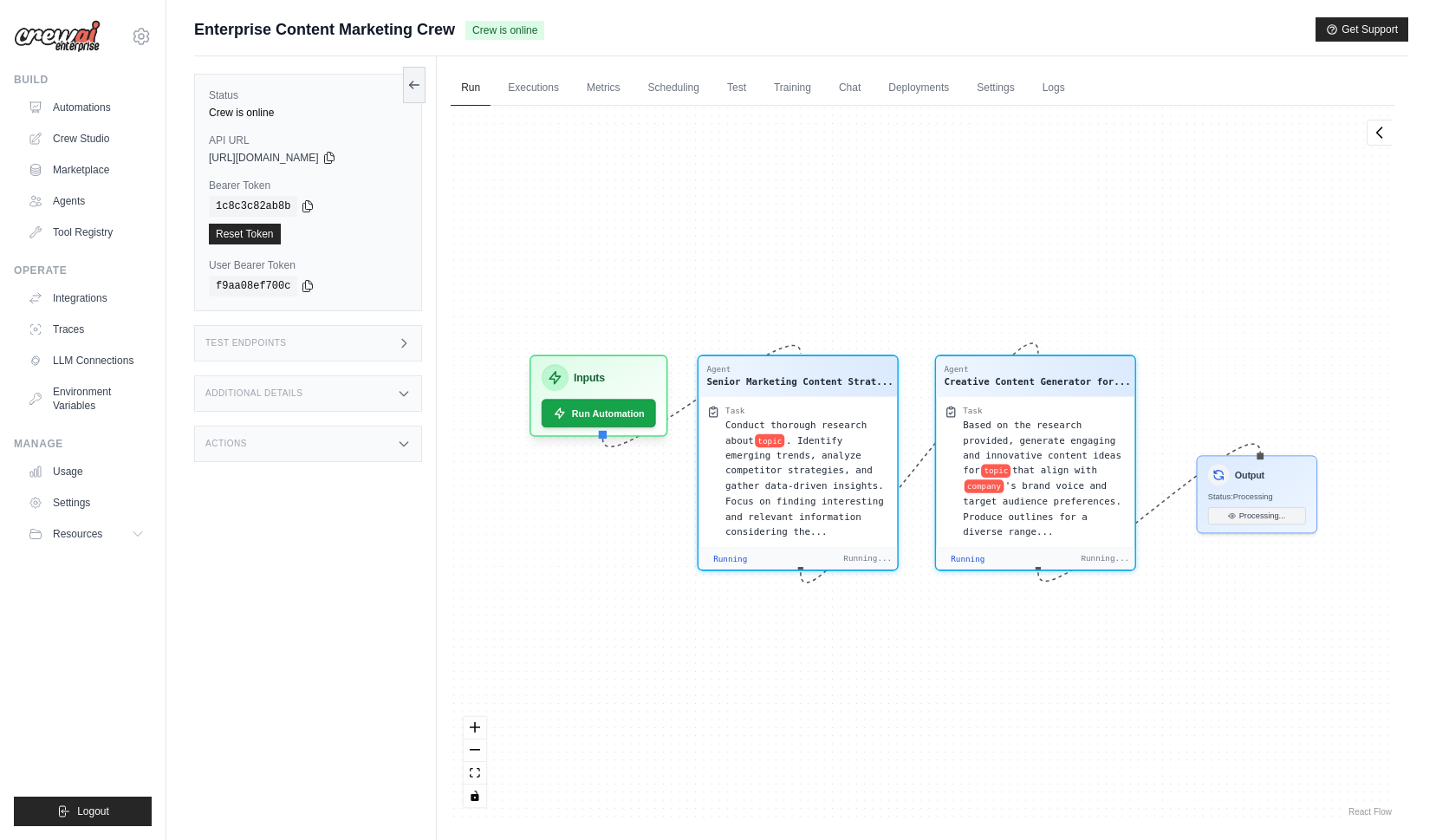
scroll to position [205, 0]
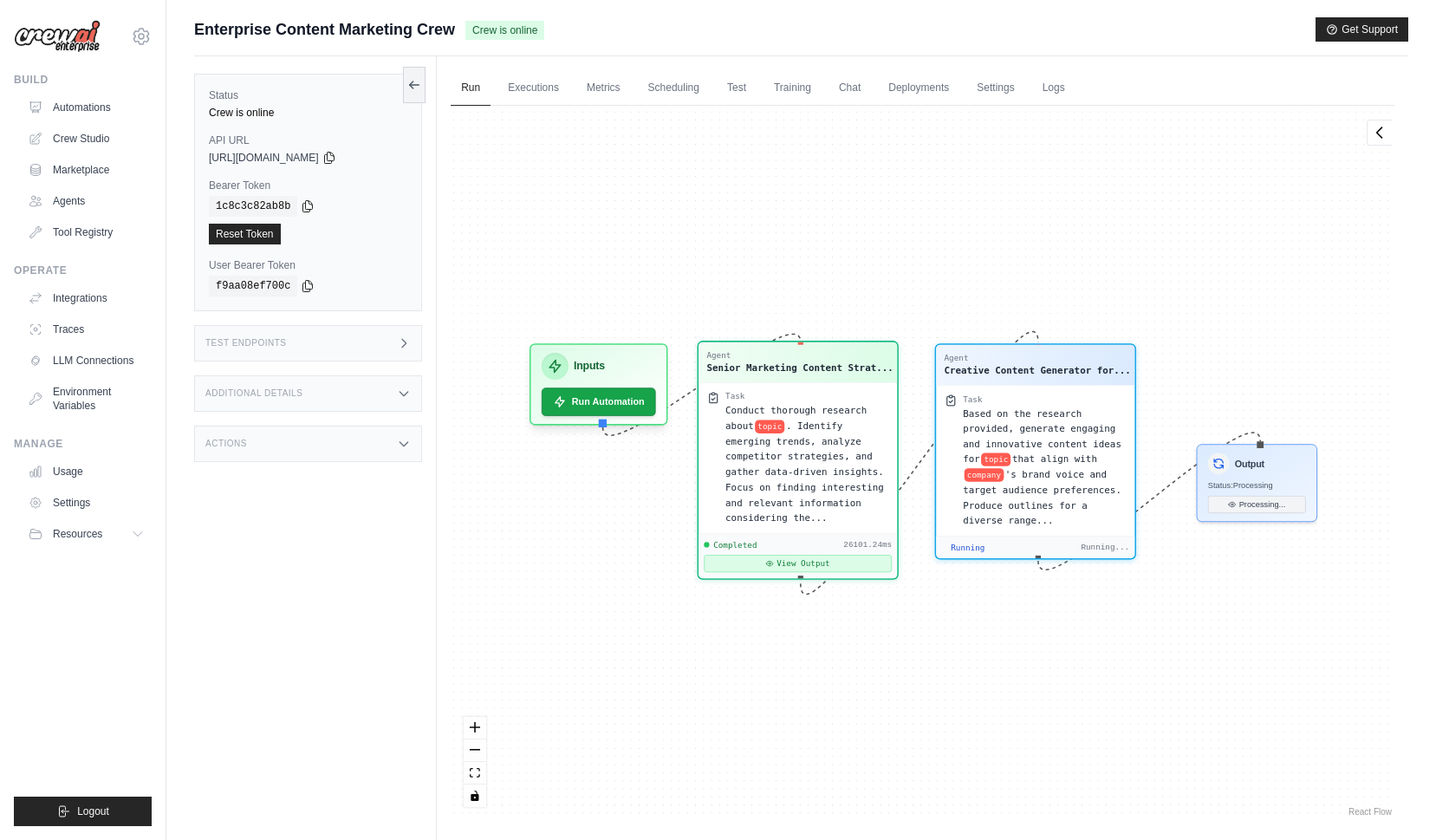
click at [836, 565] on button "View Output" at bounding box center [798, 563] width 188 height 18
click at [823, 565] on button "View Output" at bounding box center [798, 563] width 188 height 18
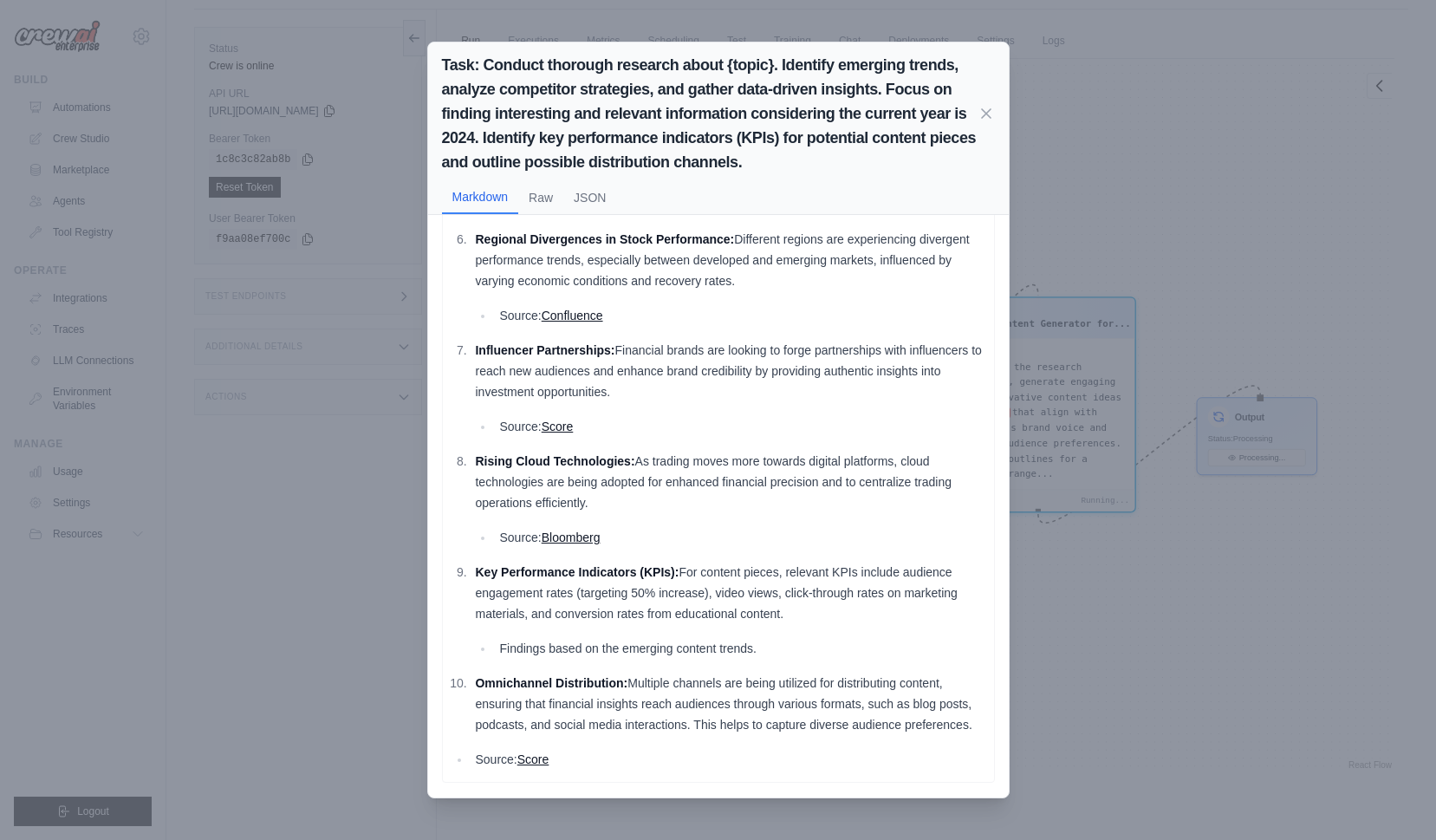
scroll to position [73, 0]
click at [1063, 120] on div "Task: Conduct thorough research about {topic}. Identify emerging trends, analyz…" at bounding box center [718, 420] width 1436 height 840
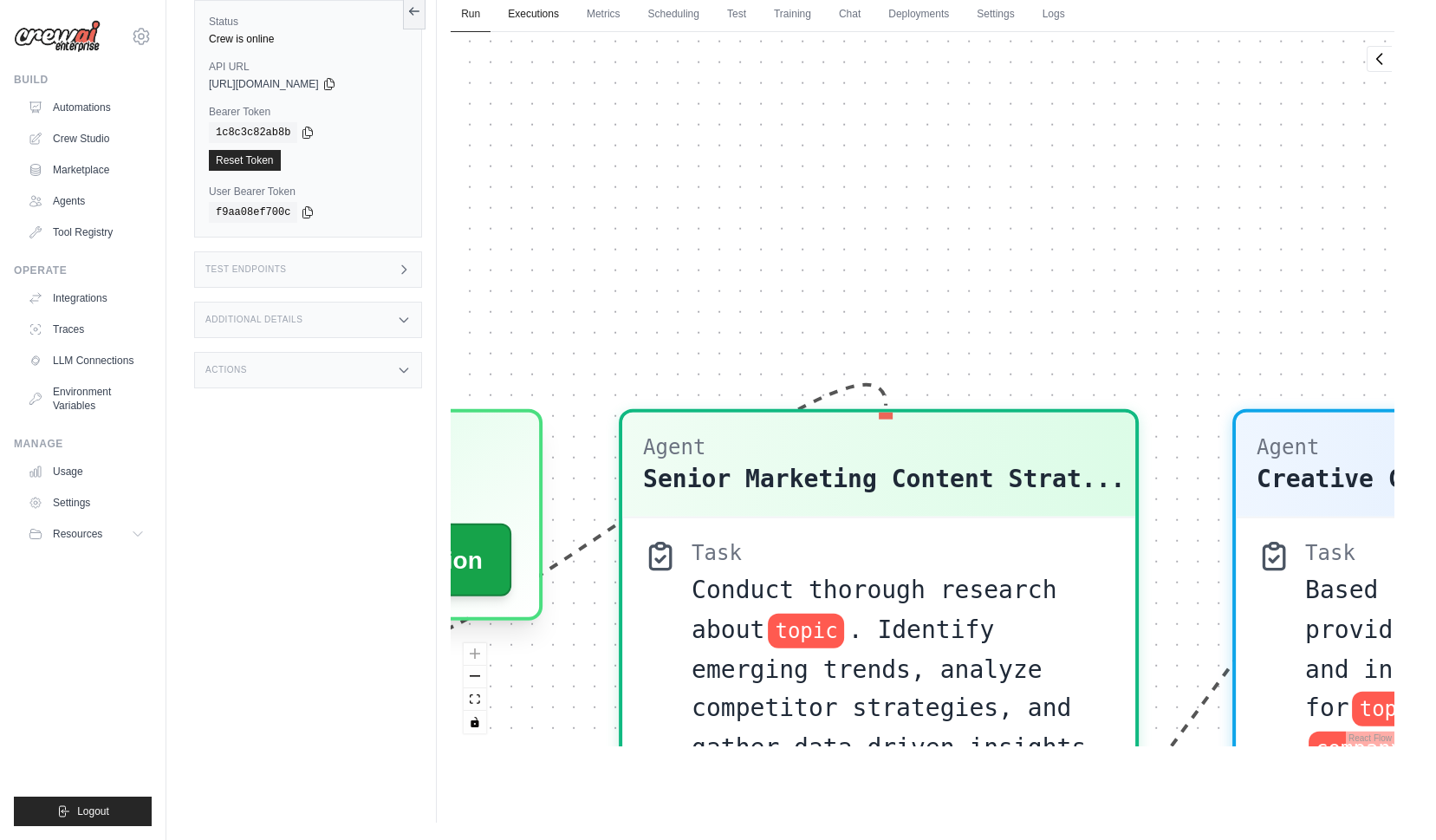
click at [536, 20] on link "Executions" at bounding box center [533, 14] width 72 height 36
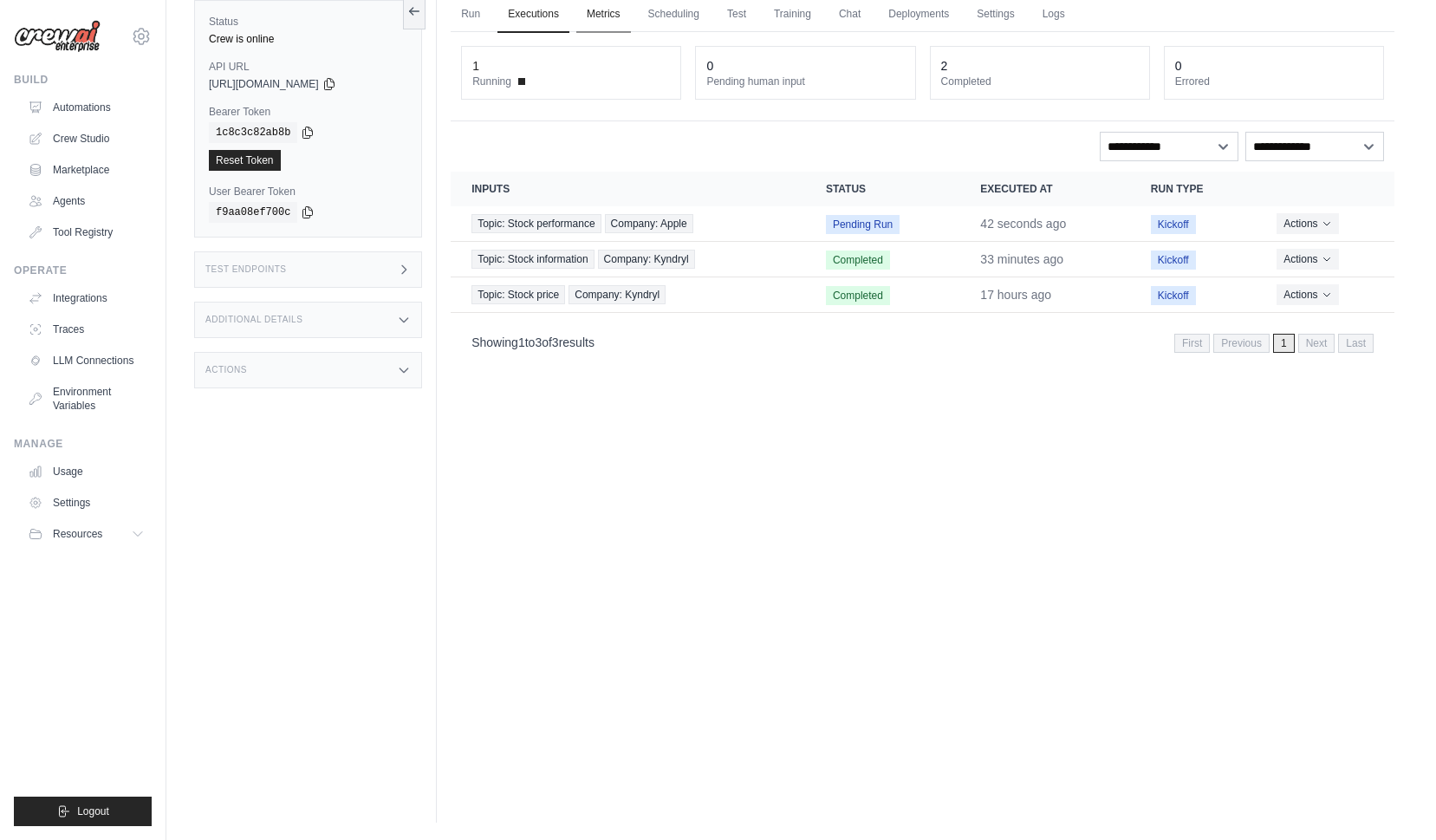
click at [608, 15] on link "Metrics" at bounding box center [603, 14] width 55 height 36
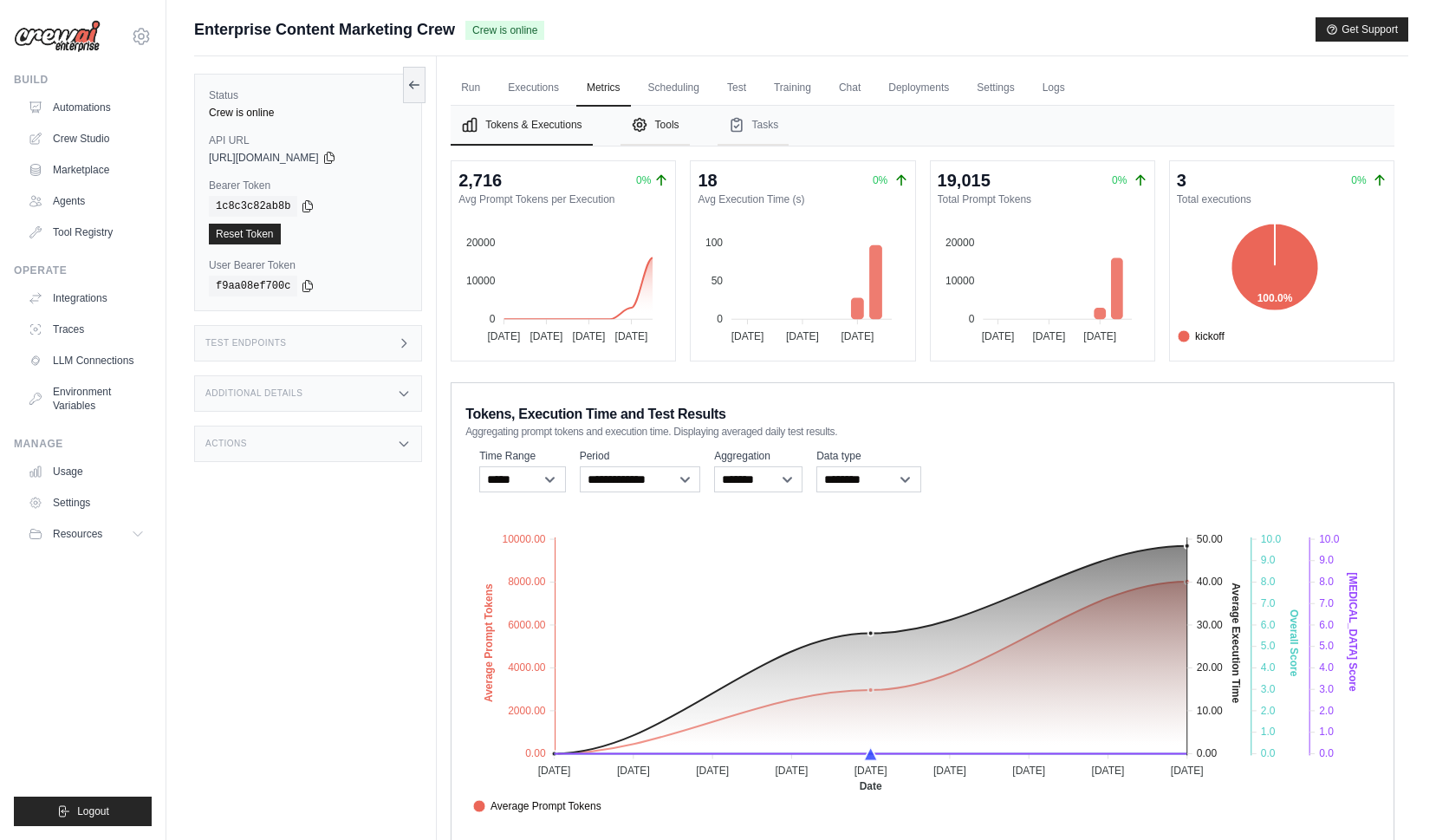
click at [653, 126] on button "Tools" at bounding box center [655, 126] width 70 height 40
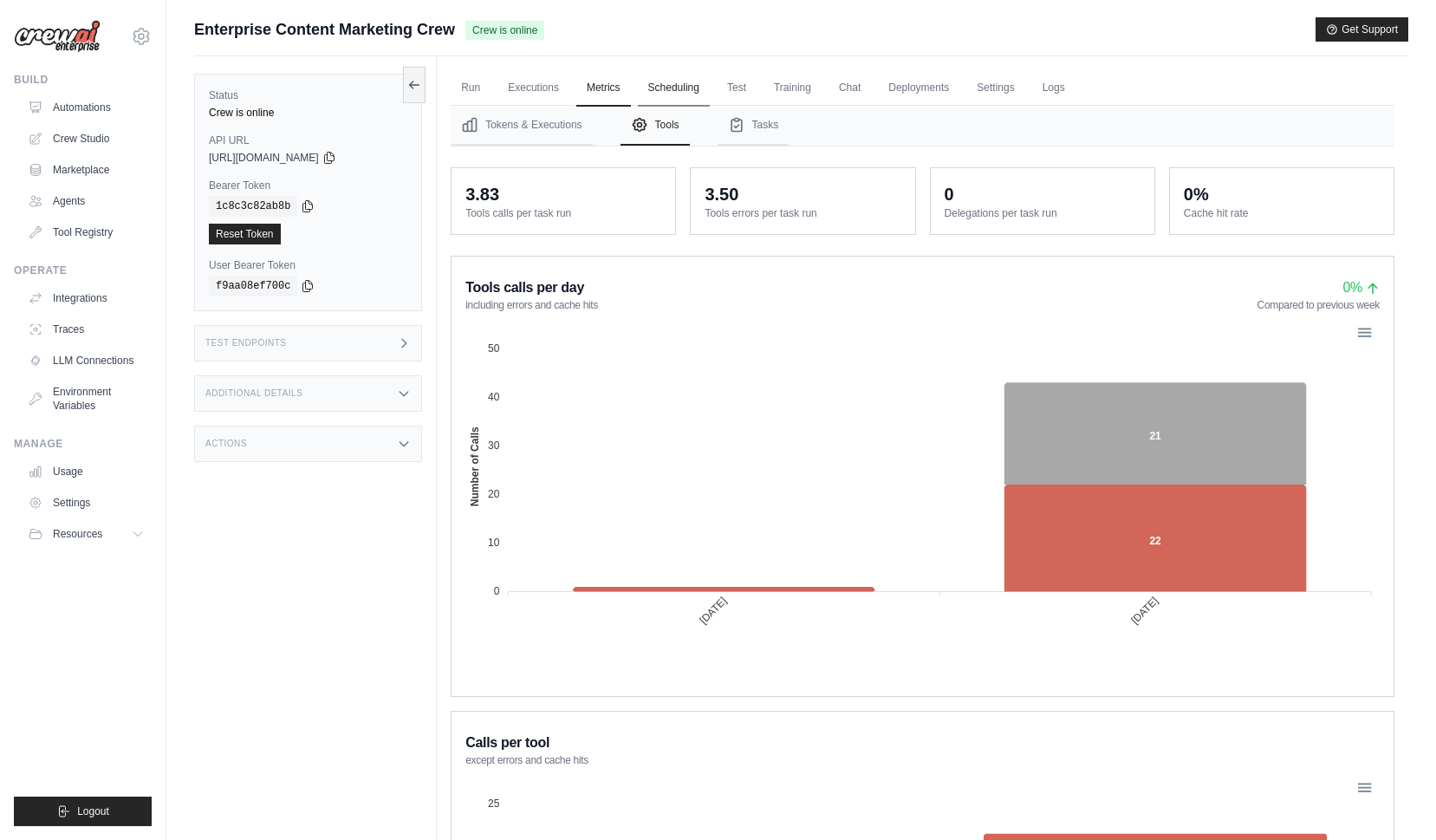
click at [677, 84] on link "Scheduling" at bounding box center [674, 87] width 72 height 36
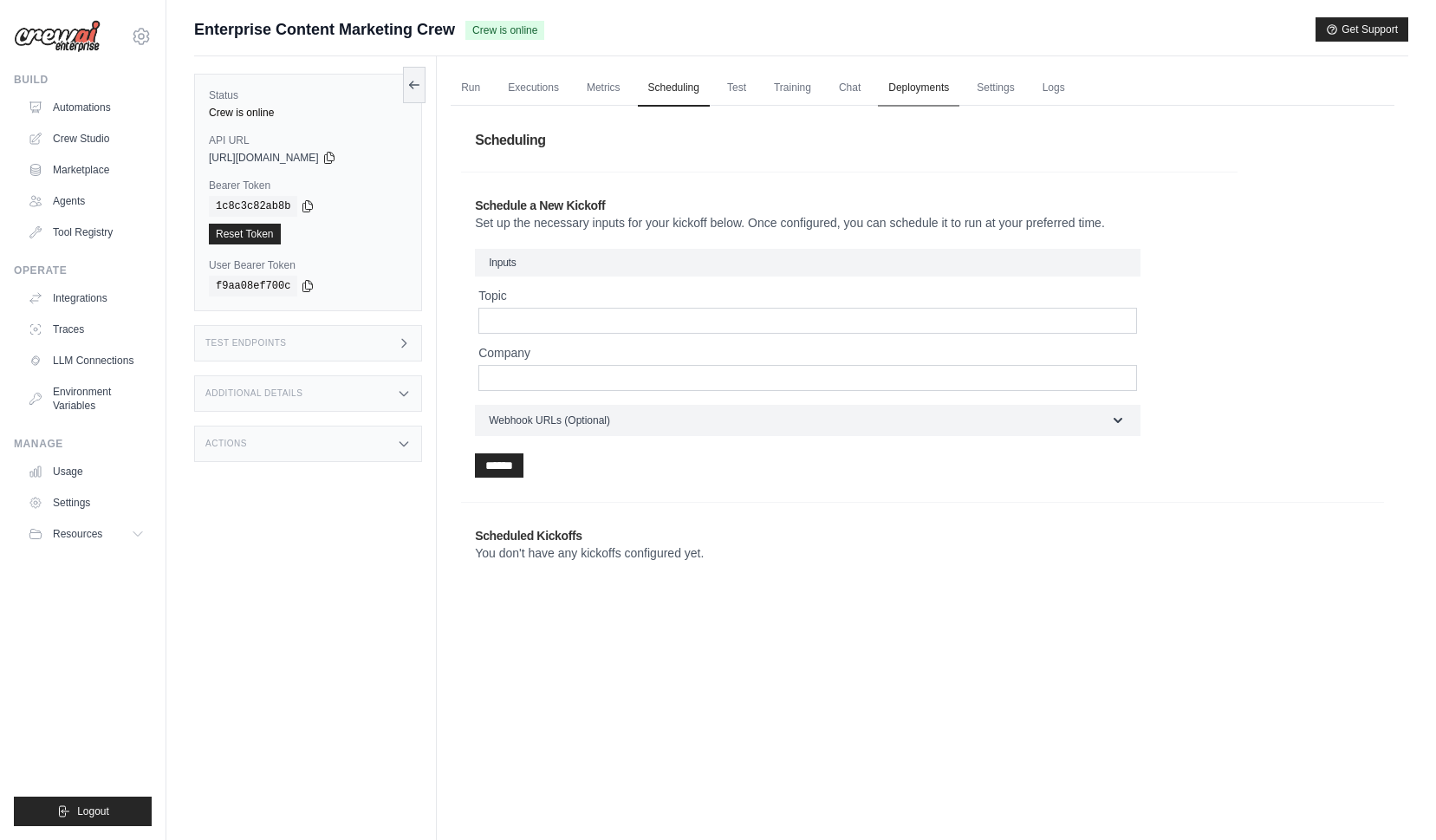
drag, startPoint x: 917, startPoint y: 85, endPoint x: 926, endPoint y: 87, distance: 9.2
click at [917, 85] on link "Deployments" at bounding box center [919, 87] width 82 height 36
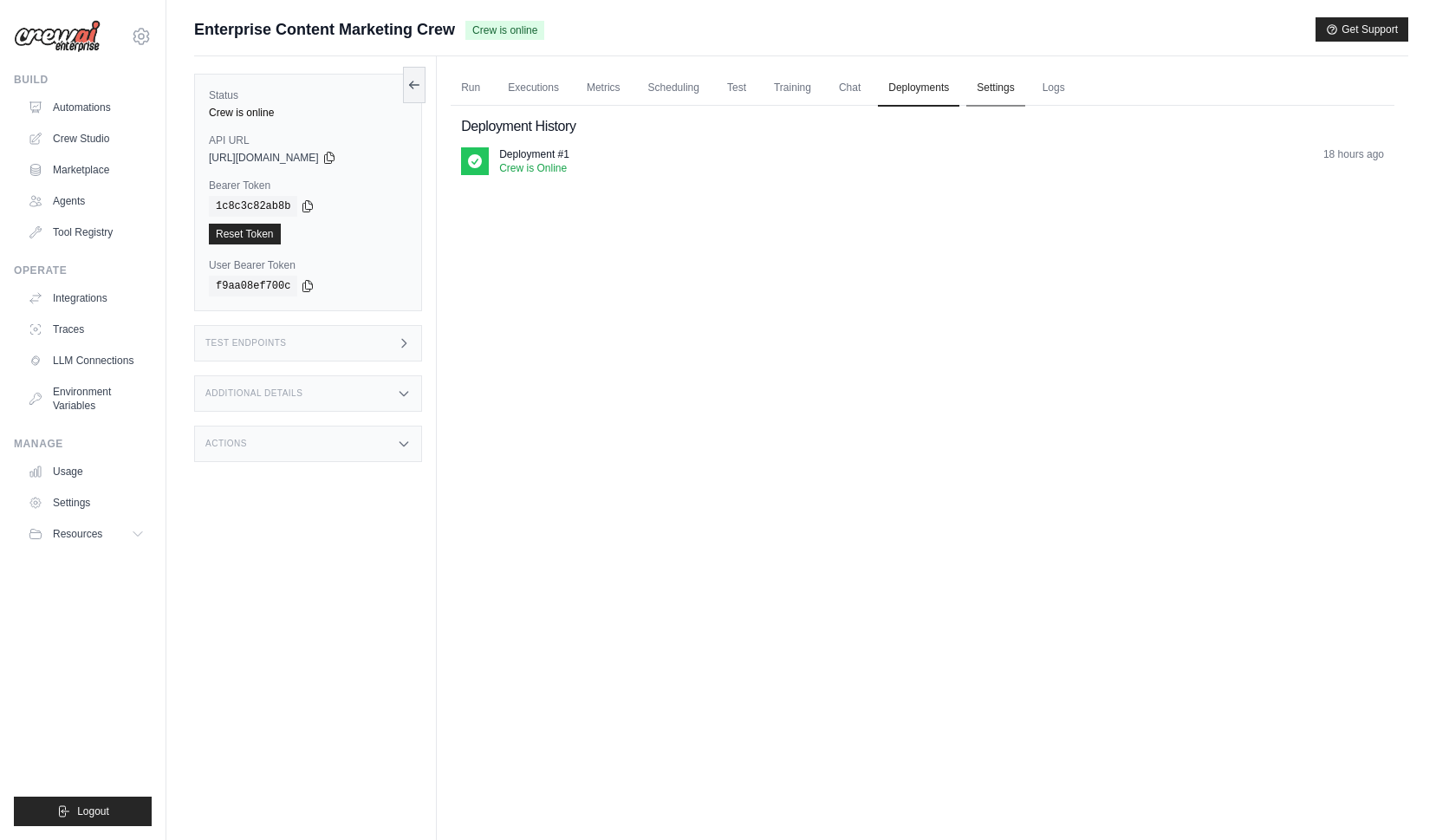
click at [999, 89] on link "Settings" at bounding box center [996, 87] width 58 height 36
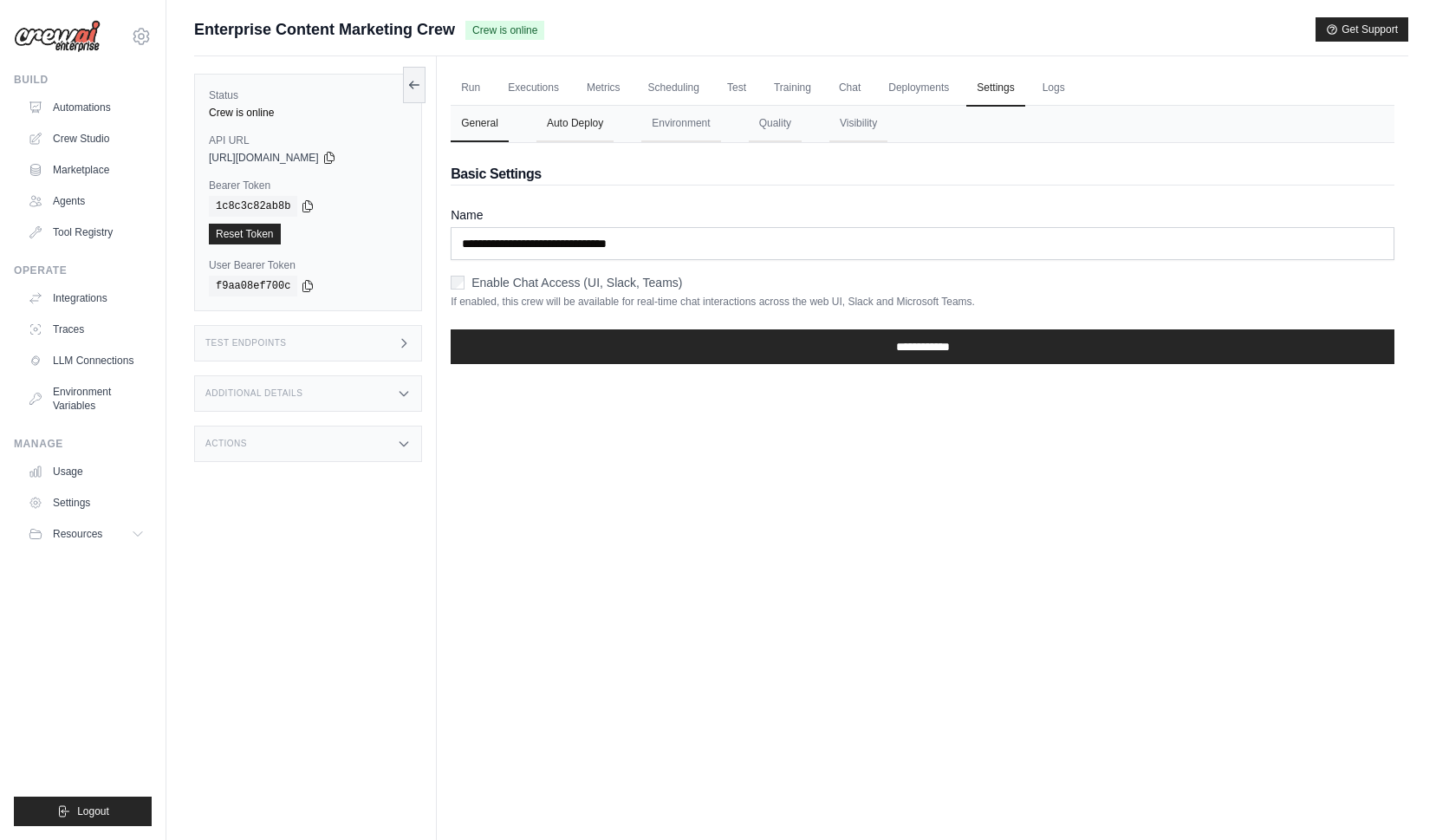
click at [583, 120] on button "Auto Deploy" at bounding box center [575, 124] width 77 height 36
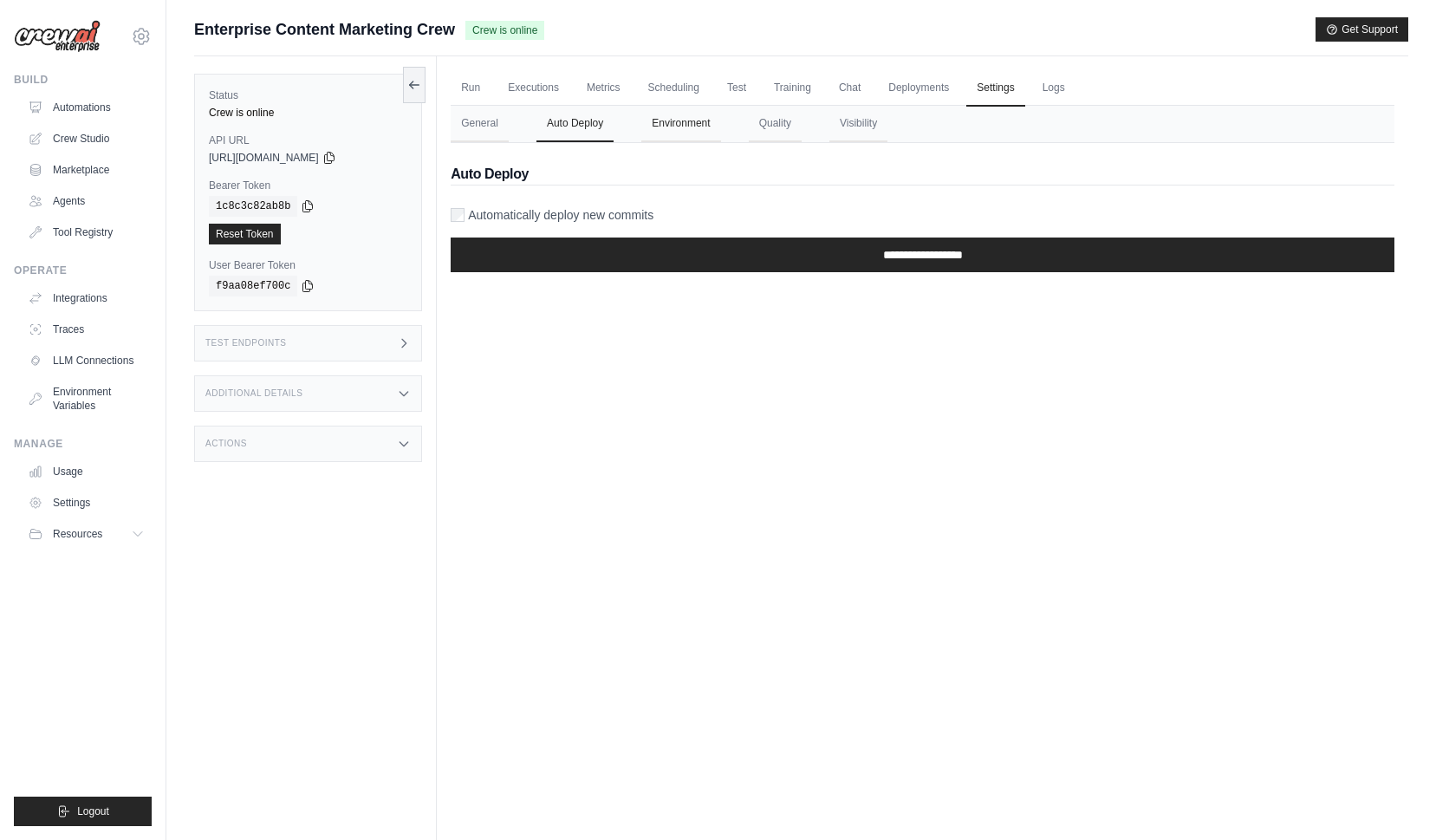
click at [674, 127] on button "Environment" at bounding box center [680, 124] width 79 height 36
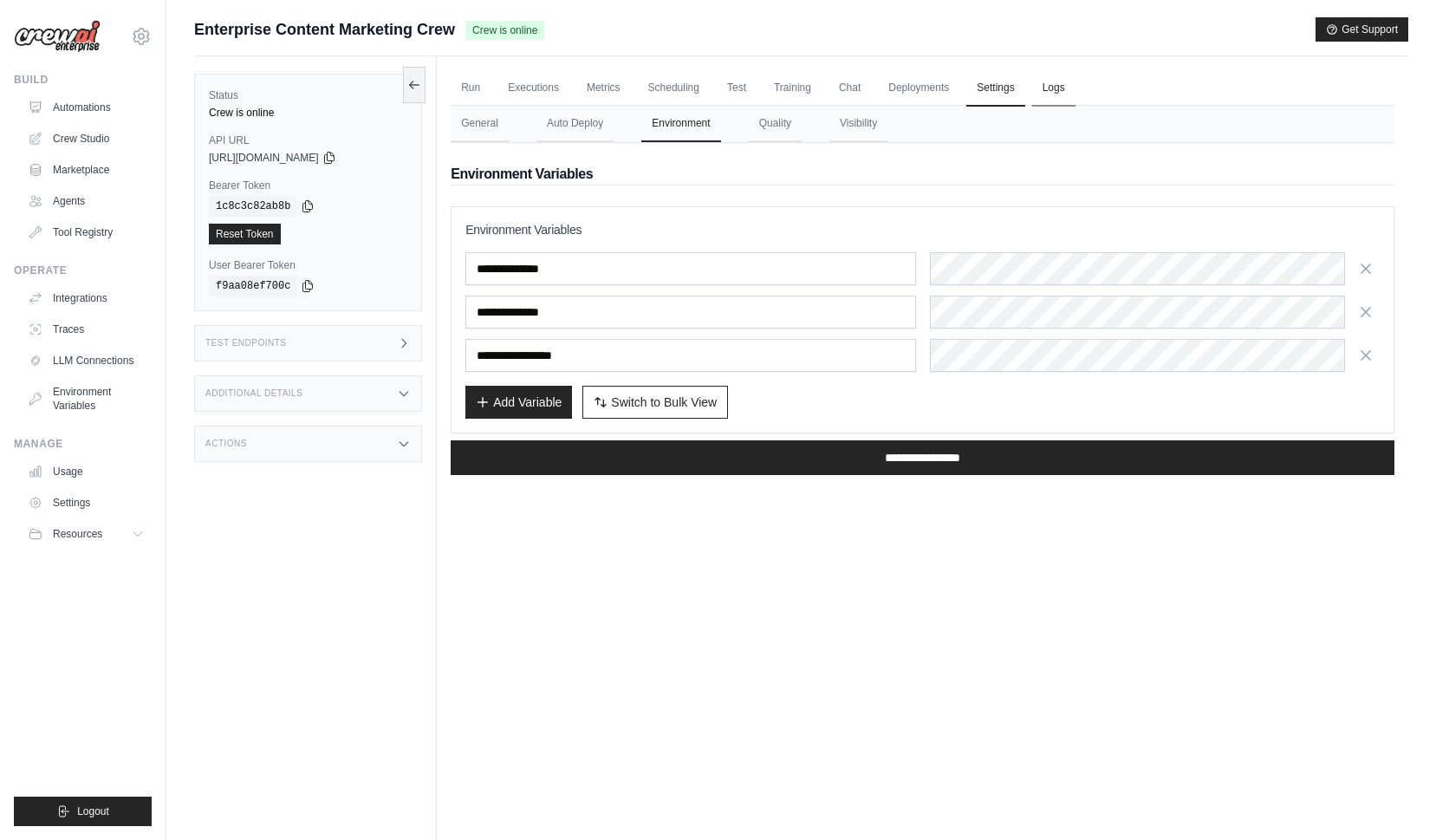
click at [1073, 85] on link "Logs" at bounding box center [1054, 87] width 44 height 36
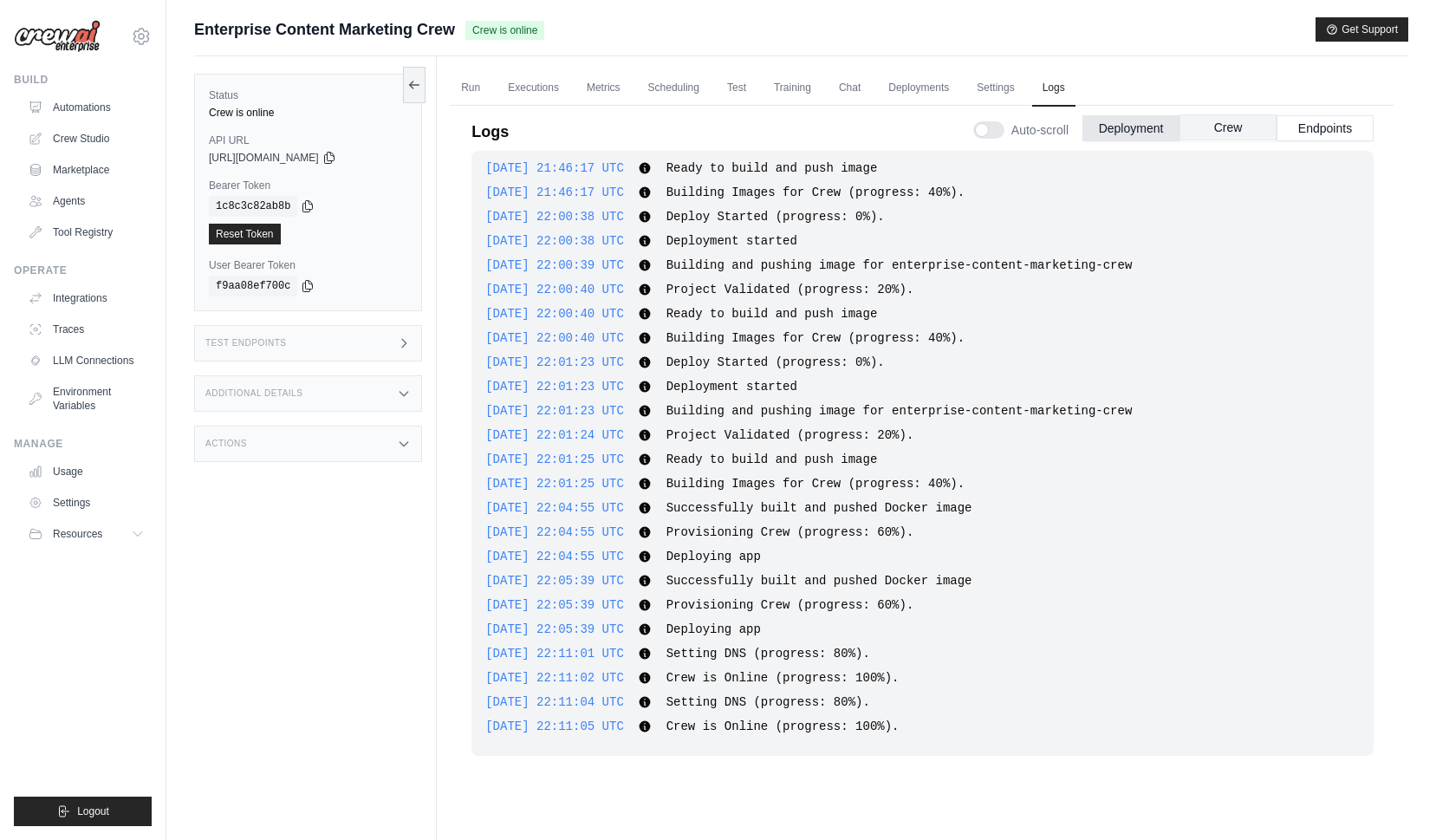
click at [1229, 129] on button "Crew" at bounding box center [1228, 127] width 97 height 26
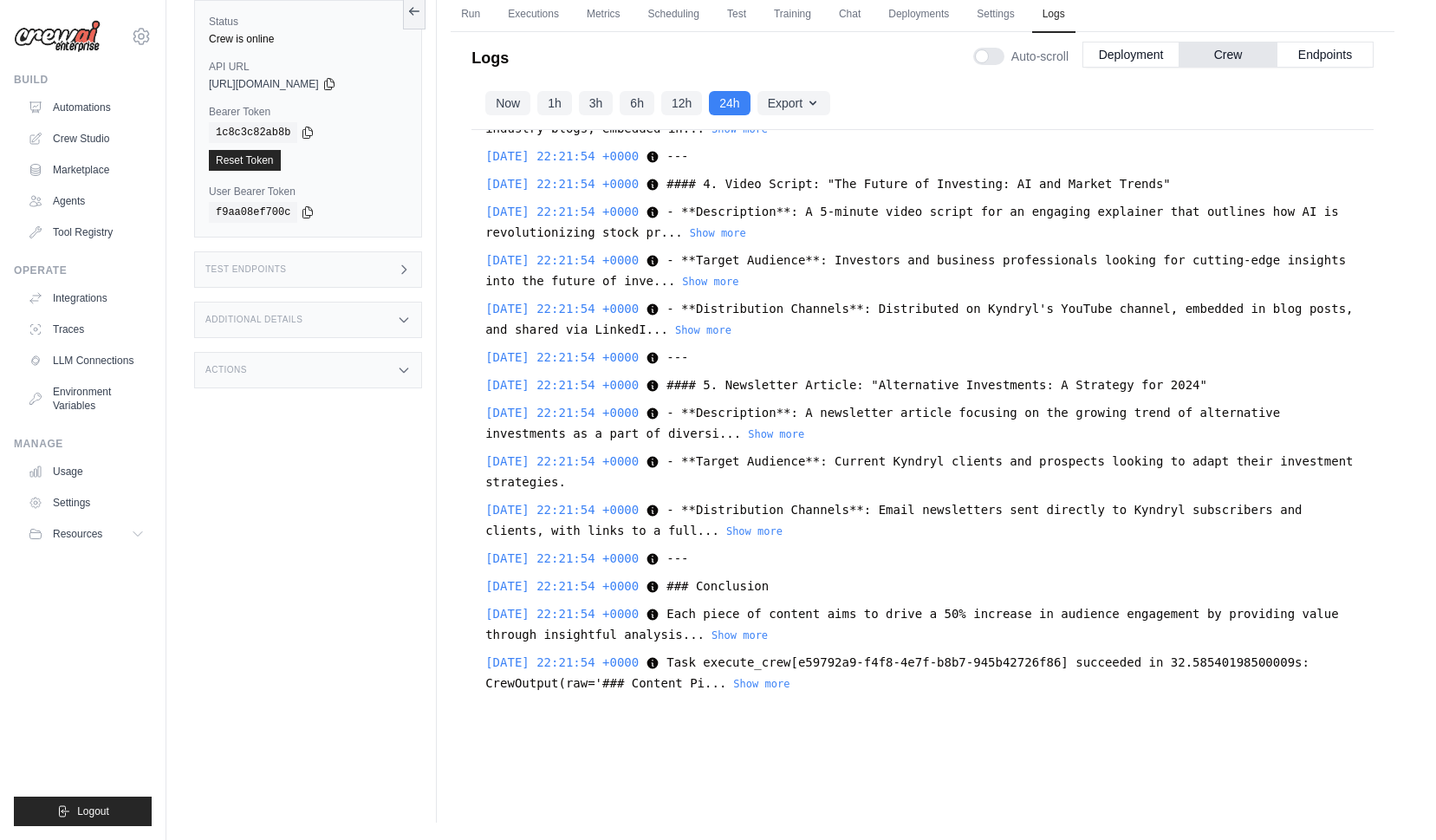
scroll to position [8129, 0]
click at [1323, 60] on button "Endpoints" at bounding box center [1325, 55] width 97 height 26
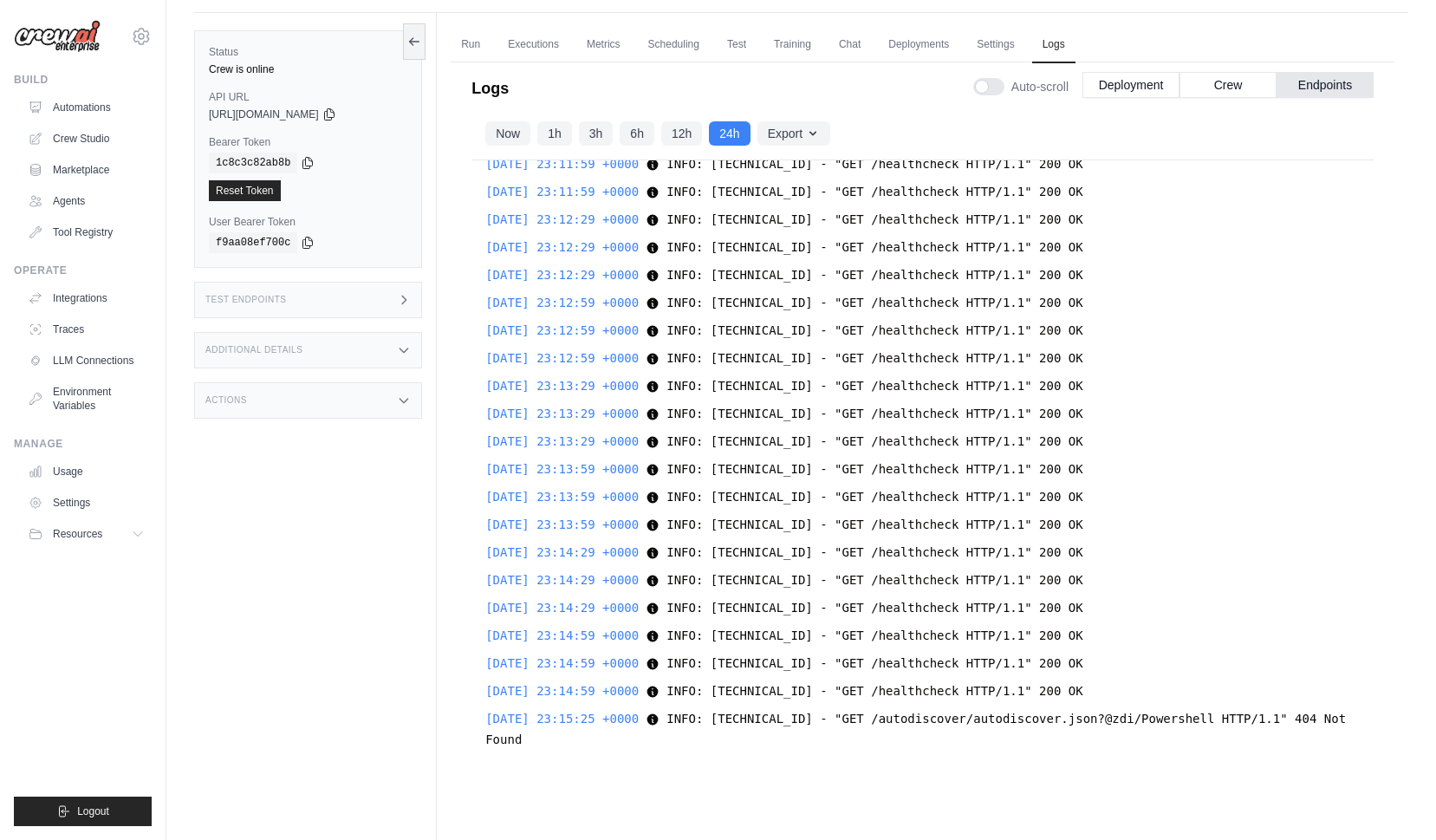
scroll to position [0, 0]
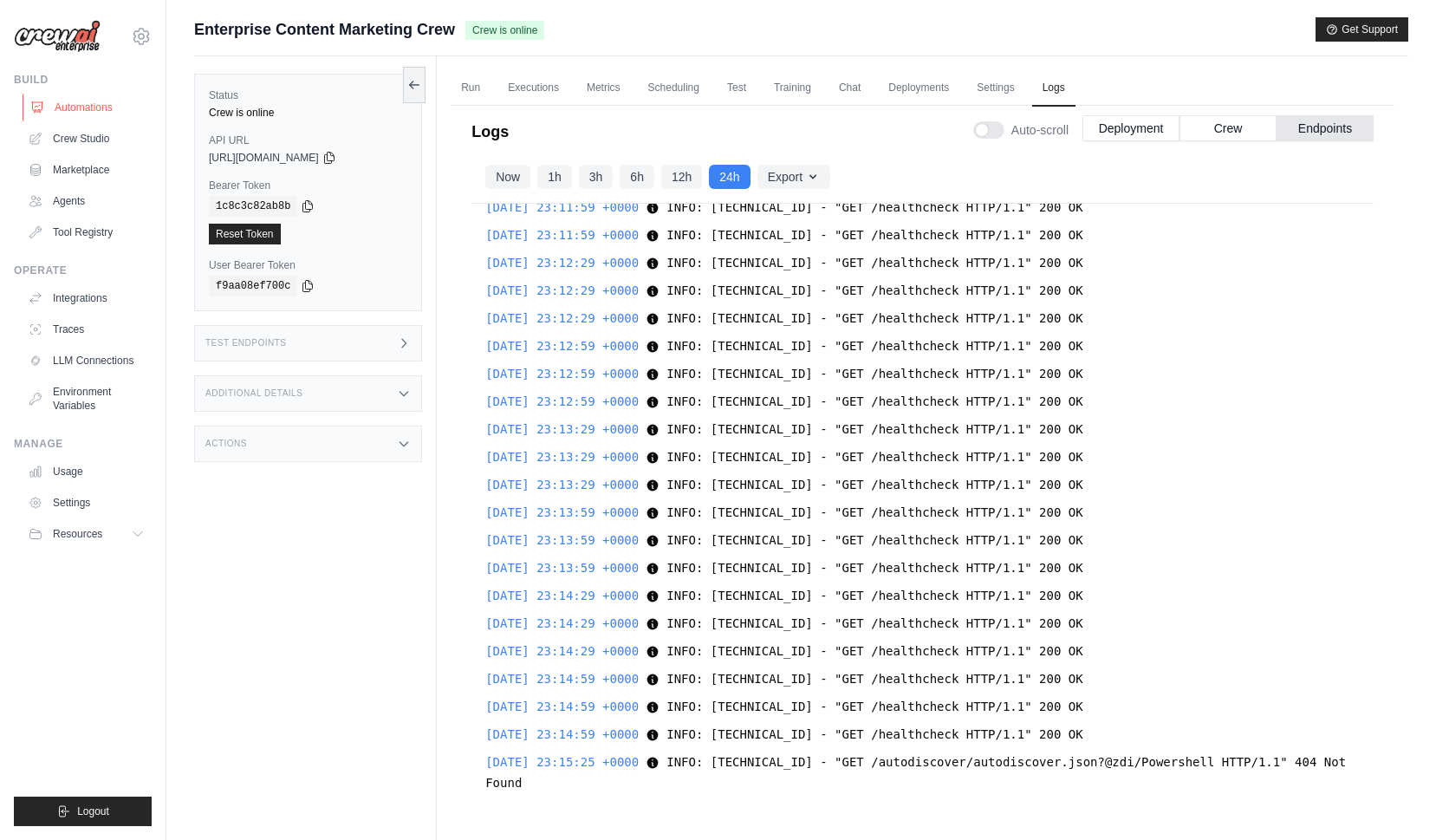
click at [77, 114] on link "Automations" at bounding box center [87, 108] width 131 height 28
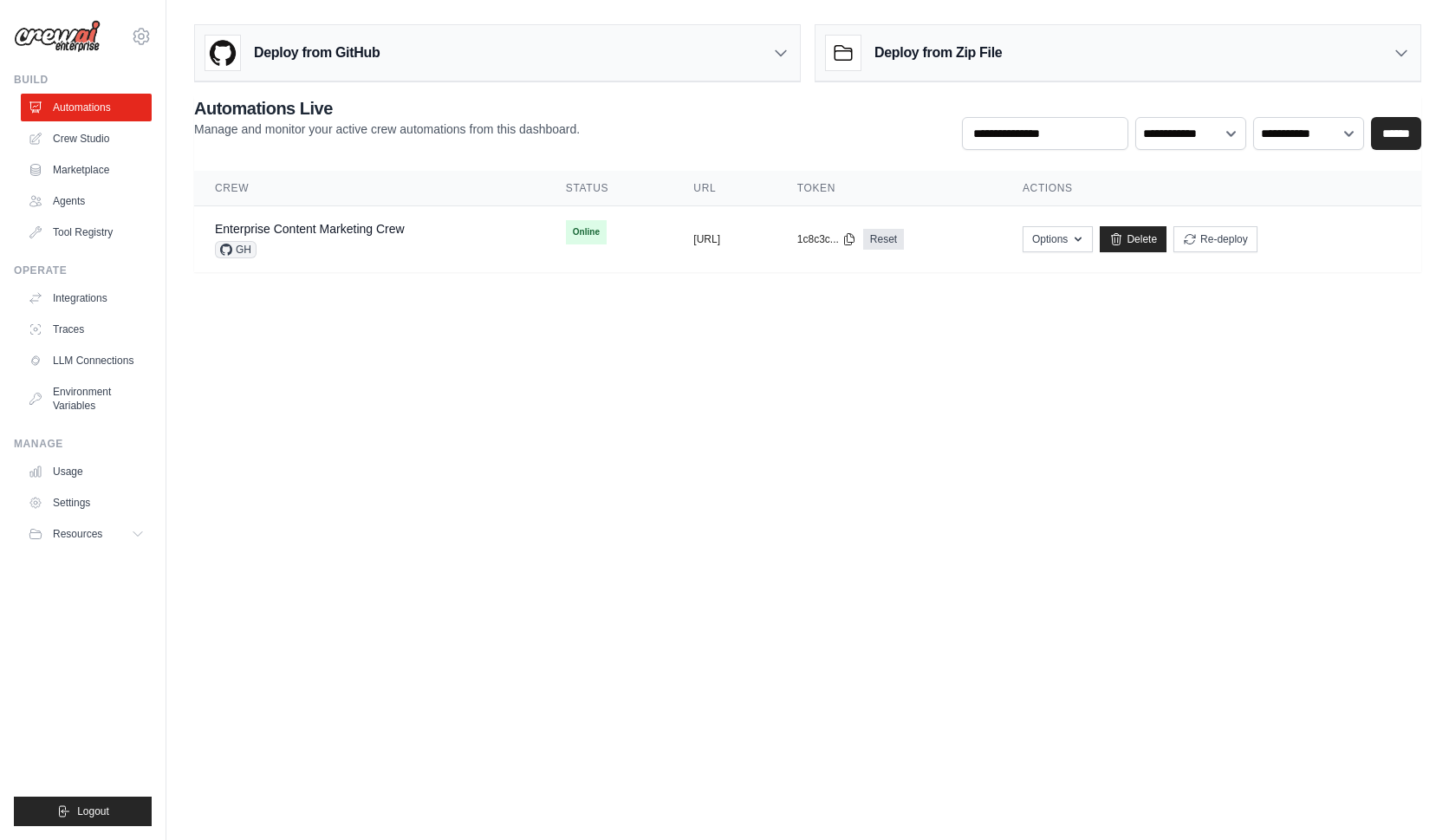
click at [512, 309] on main "Deploy from GitHub Deploy your project directly from GitHub. Select a repositor…" at bounding box center [808, 154] width 1283 height 310
click at [306, 223] on link "Enterprise Content Marketing Crew" at bounding box center [310, 228] width 190 height 14
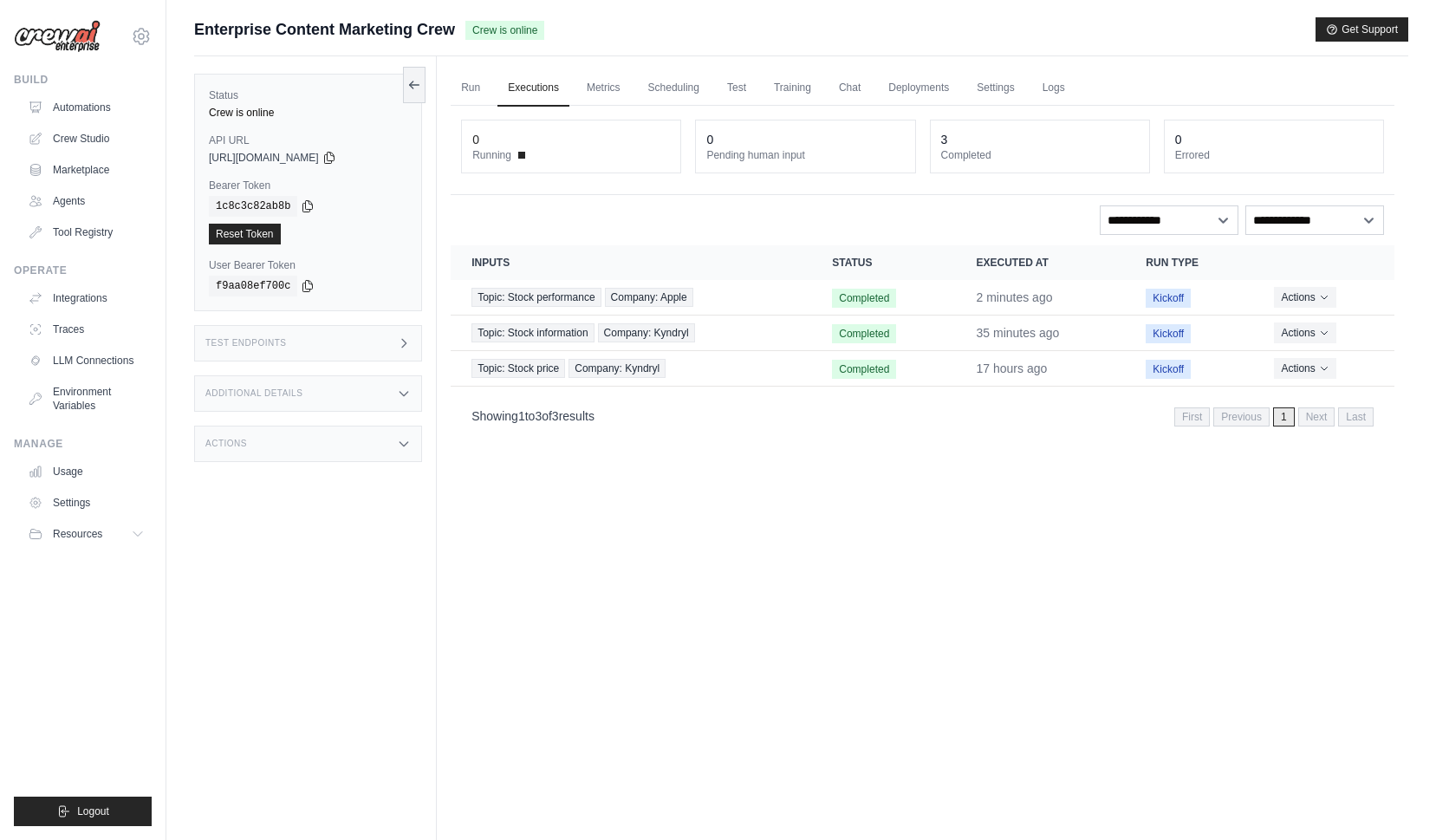
click at [310, 344] on div "Test Endpoints" at bounding box center [308, 342] width 228 height 36
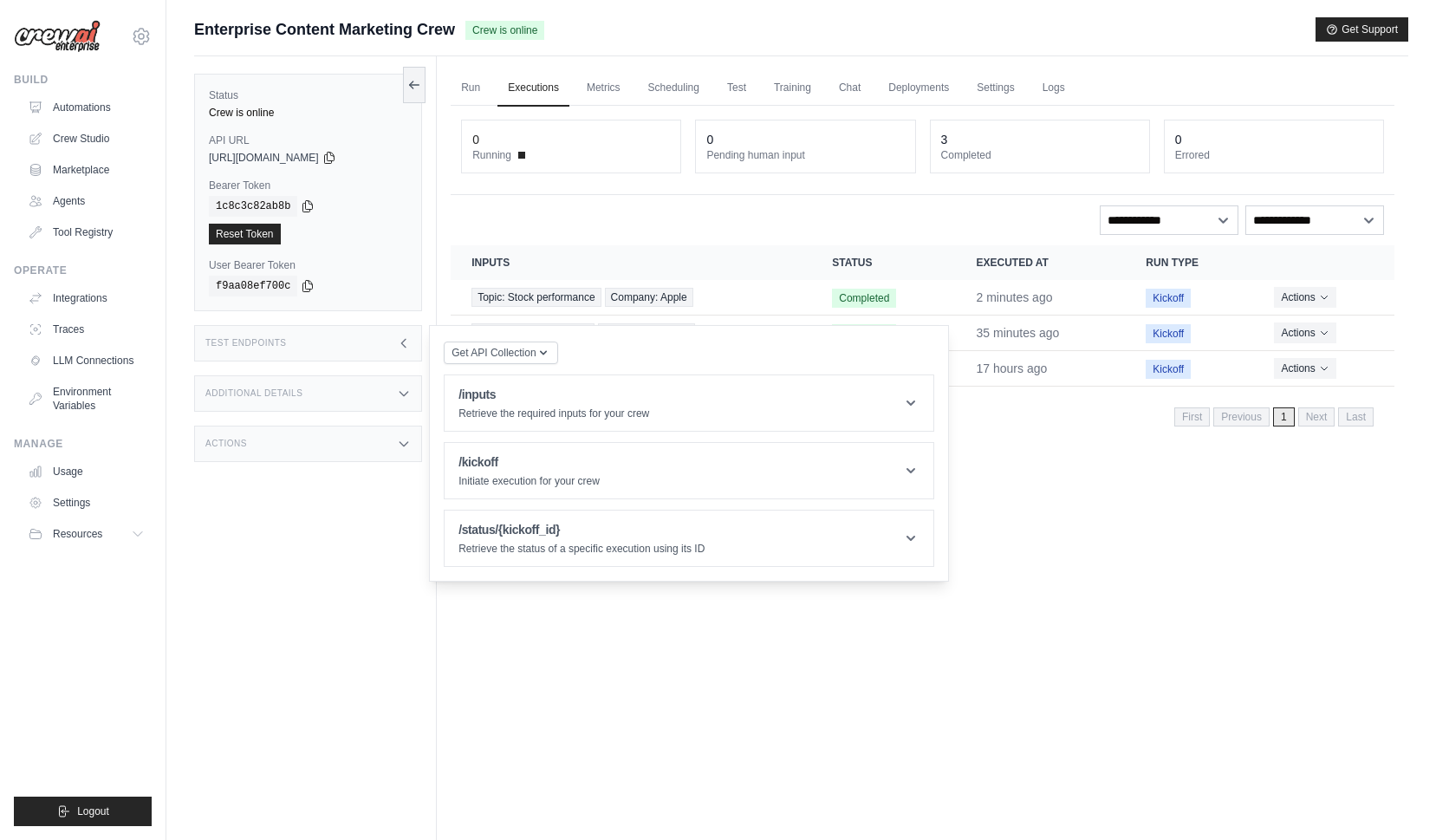
click at [336, 339] on div "Test Endpoints" at bounding box center [308, 342] width 228 height 36
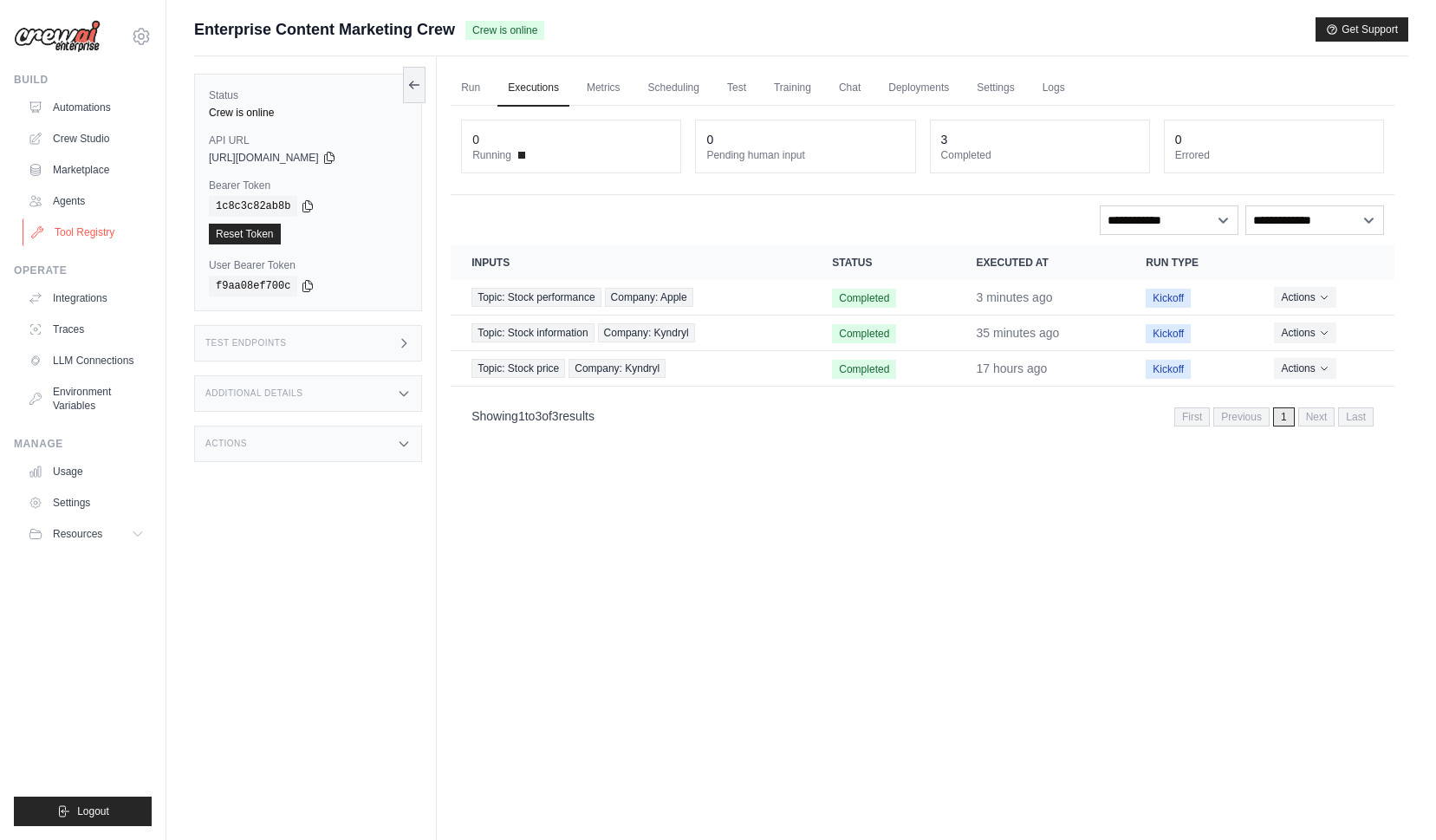
click at [105, 228] on link "Tool Registry" at bounding box center [87, 233] width 131 height 28
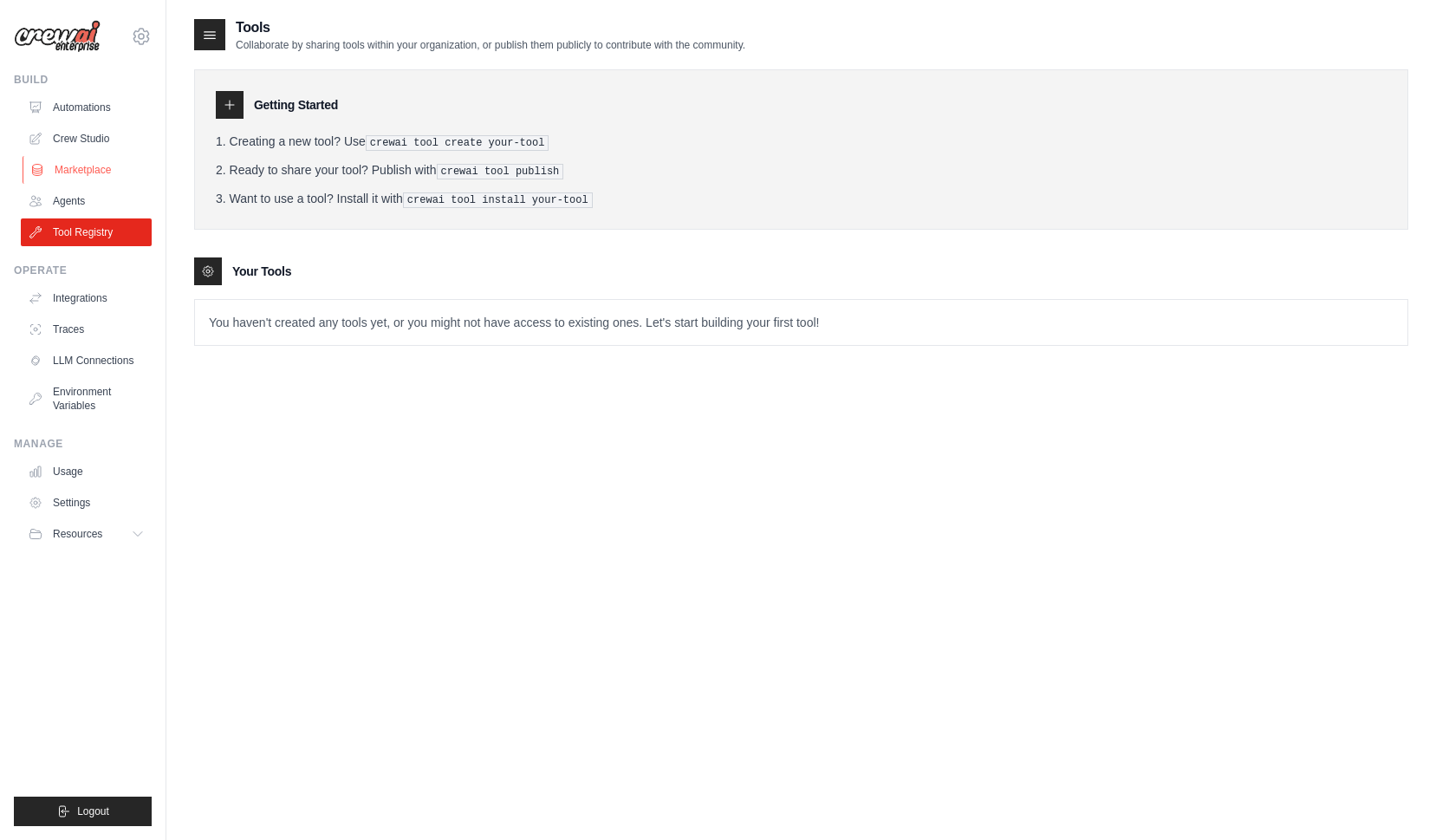
click at [82, 169] on link "Marketplace" at bounding box center [87, 170] width 131 height 28
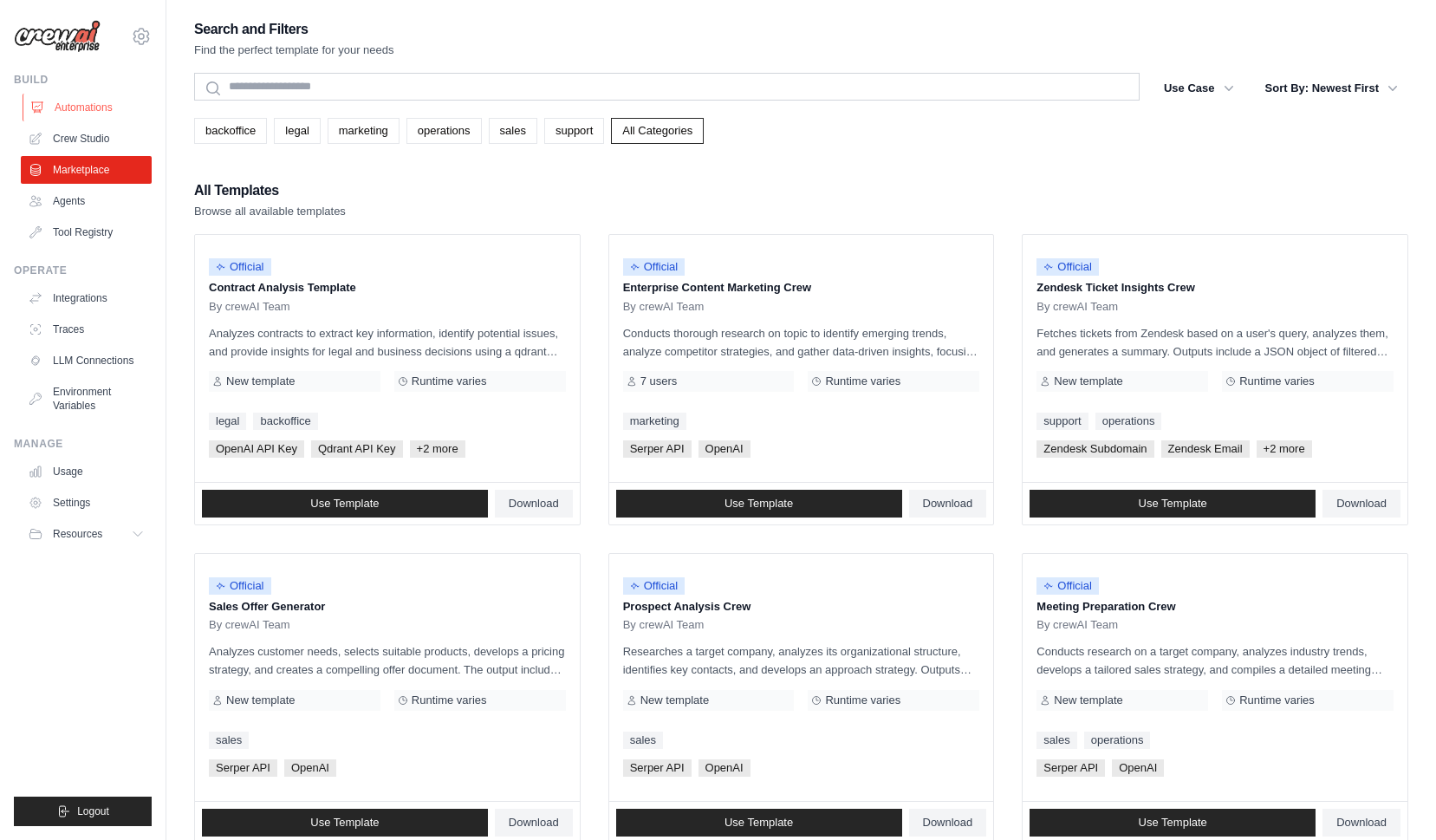
click at [71, 103] on link "Automations" at bounding box center [87, 108] width 131 height 28
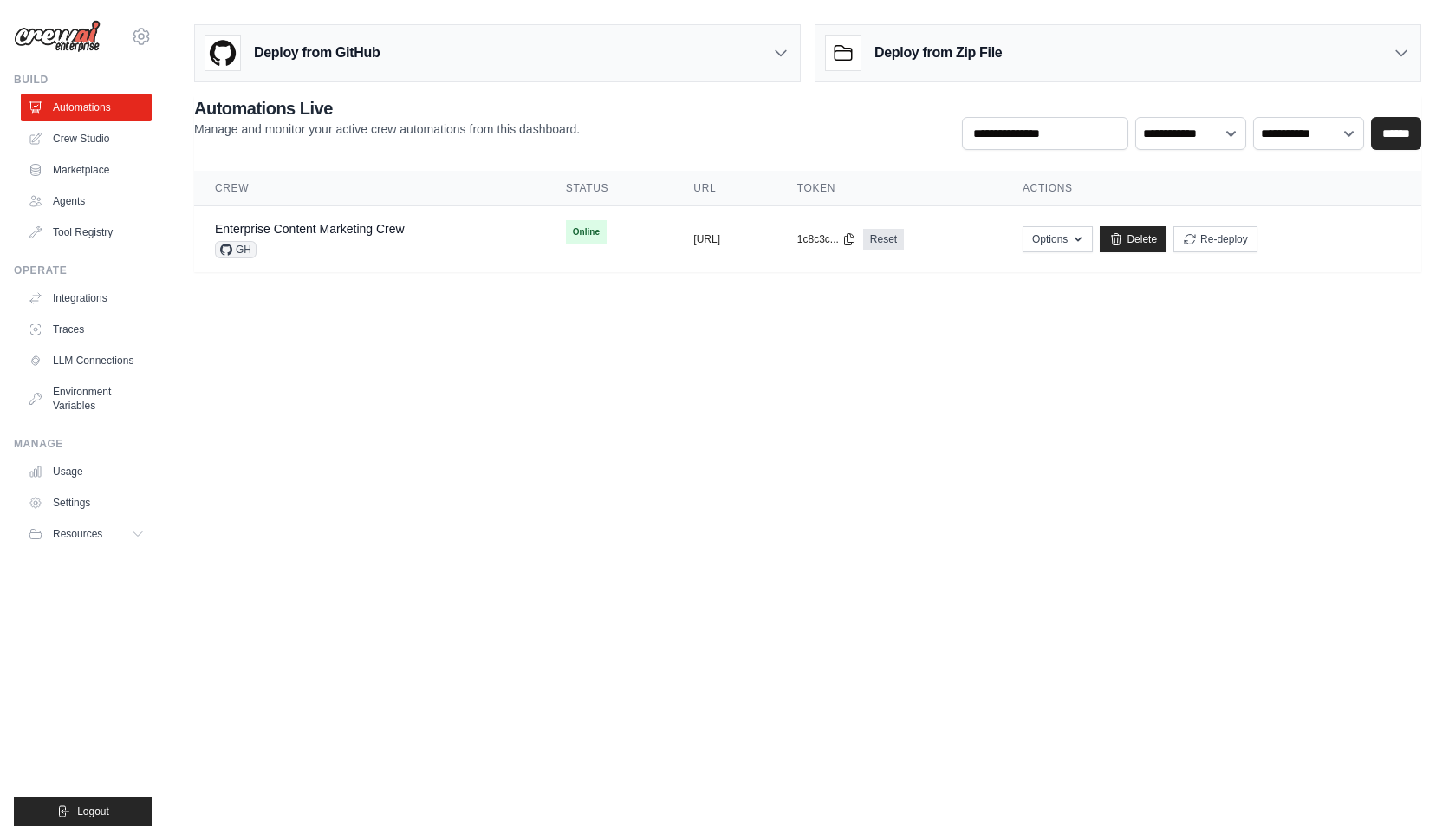
click at [721, 120] on div "**********" at bounding box center [808, 123] width 1228 height 54
click at [54, 203] on link "Agents" at bounding box center [87, 201] width 131 height 28
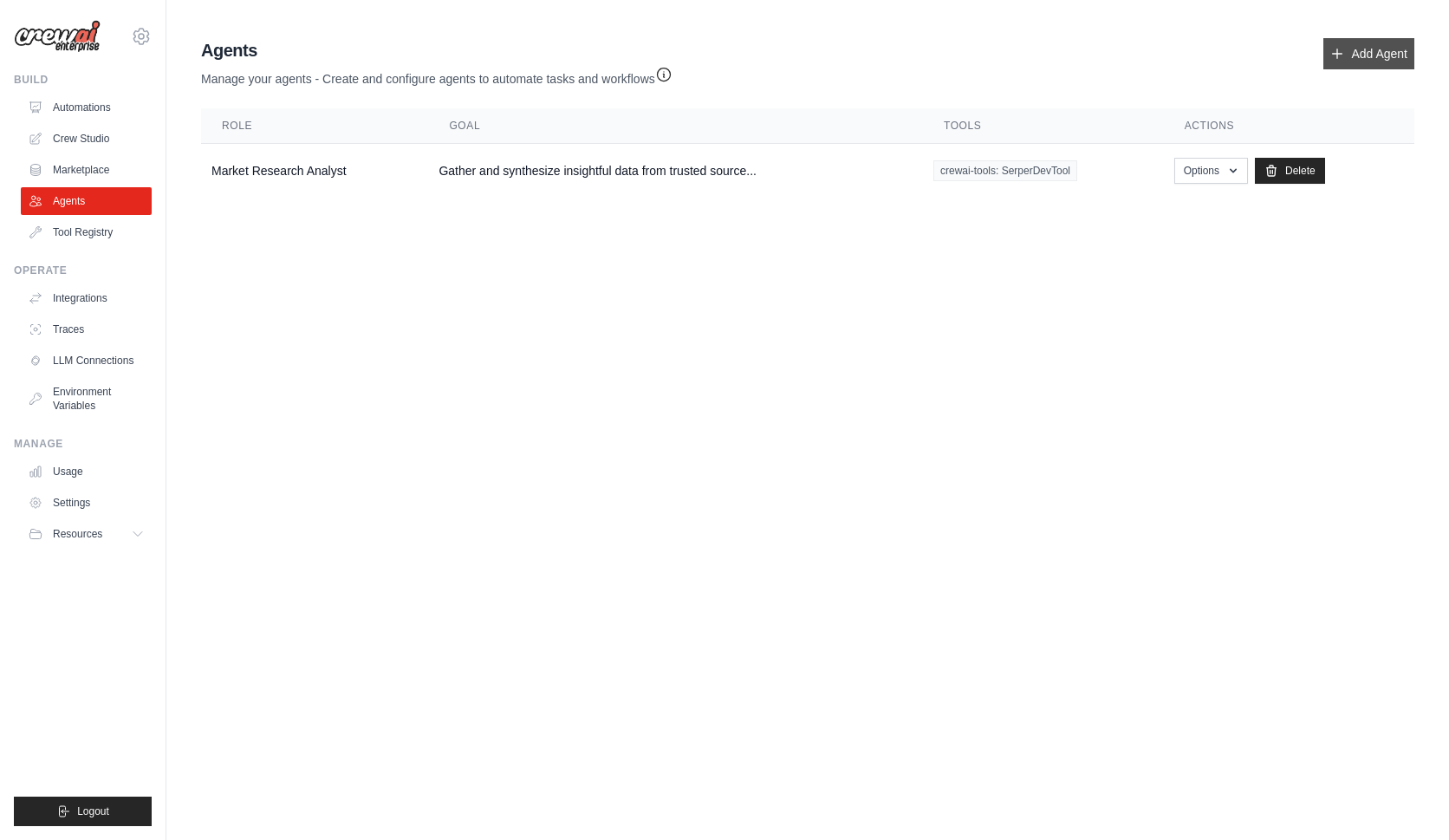
click at [1363, 47] on link "Add Agent" at bounding box center [1369, 54] width 91 height 32
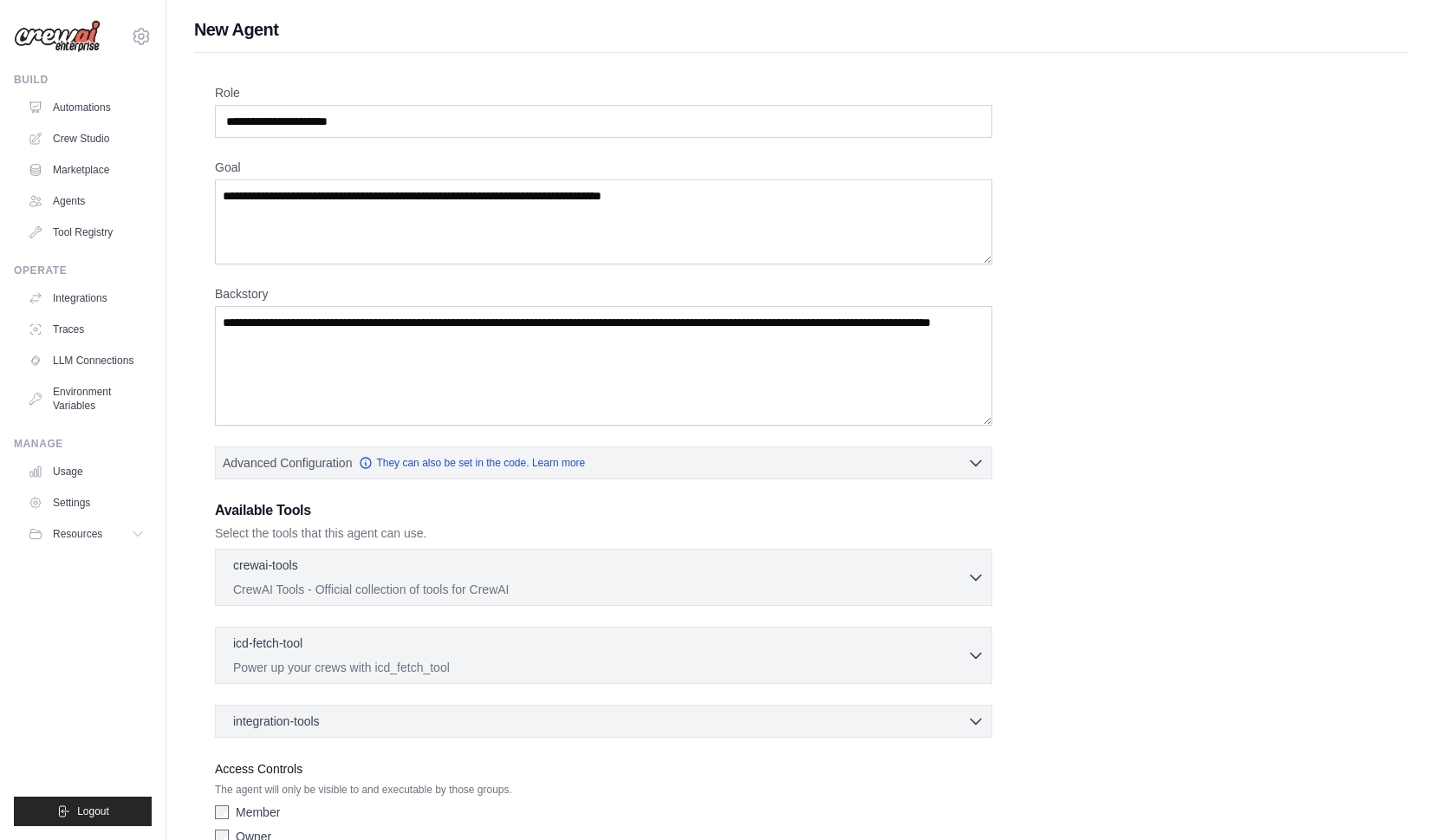
click at [1362, 54] on div "Role Goal [GEOGRAPHIC_DATA] Advanced Configuration They can also be set in the …" at bounding box center [801, 483] width 1215 height 860
click at [1337, 188] on div "Role Goal [GEOGRAPHIC_DATA] Advanced Configuration They can also be set in the …" at bounding box center [801, 467] width 1173 height 767
click at [358, 117] on input "Role" at bounding box center [604, 121] width 778 height 33
click at [359, 117] on input "Role" at bounding box center [604, 121] width 778 height 33
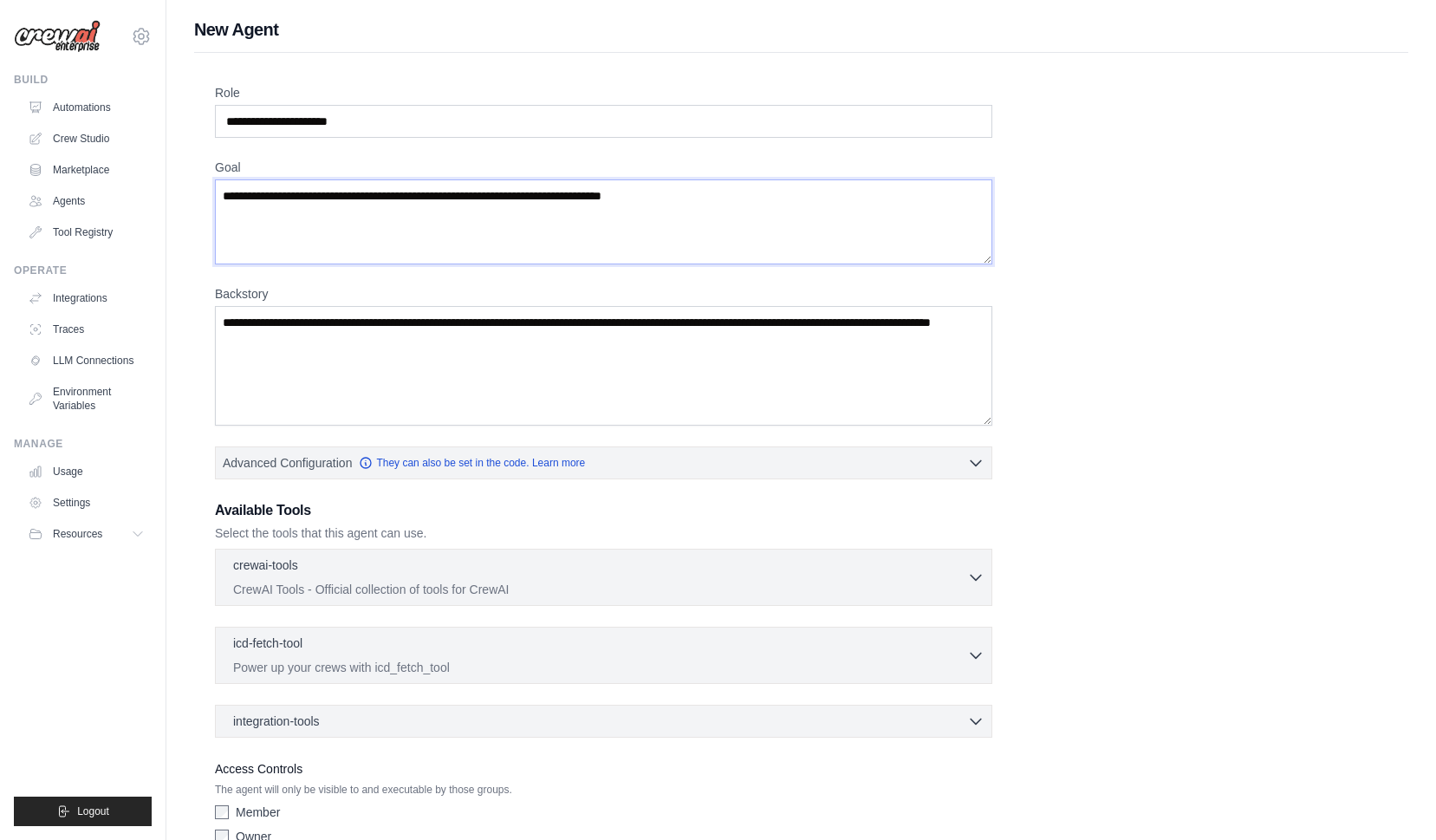
click at [261, 224] on textarea "Goal" at bounding box center [604, 221] width 778 height 85
click at [247, 367] on textarea "Backstory" at bounding box center [604, 366] width 778 height 120
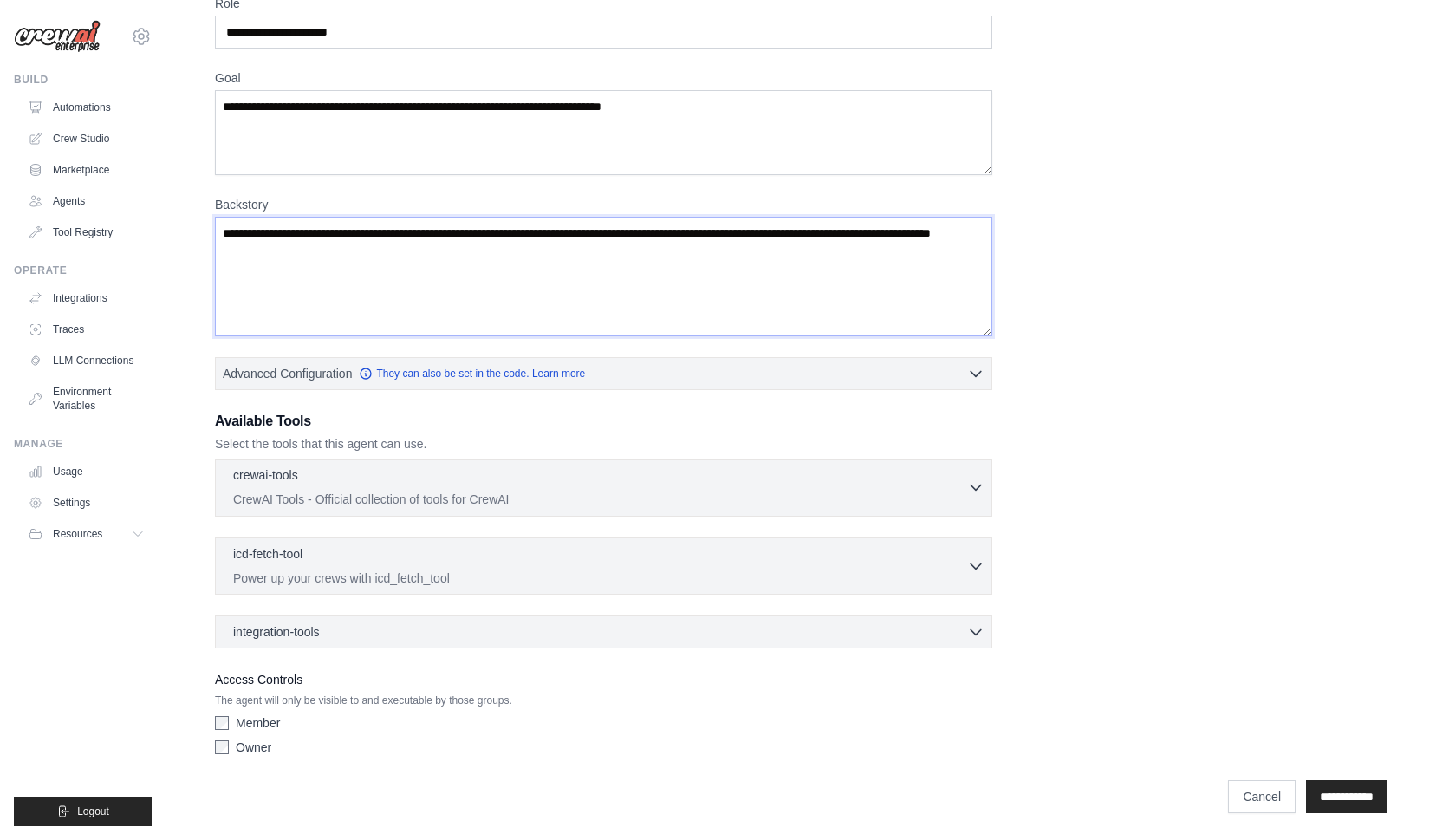
scroll to position [90, 0]
click at [970, 487] on icon "button" at bounding box center [975, 486] width 18 height 18
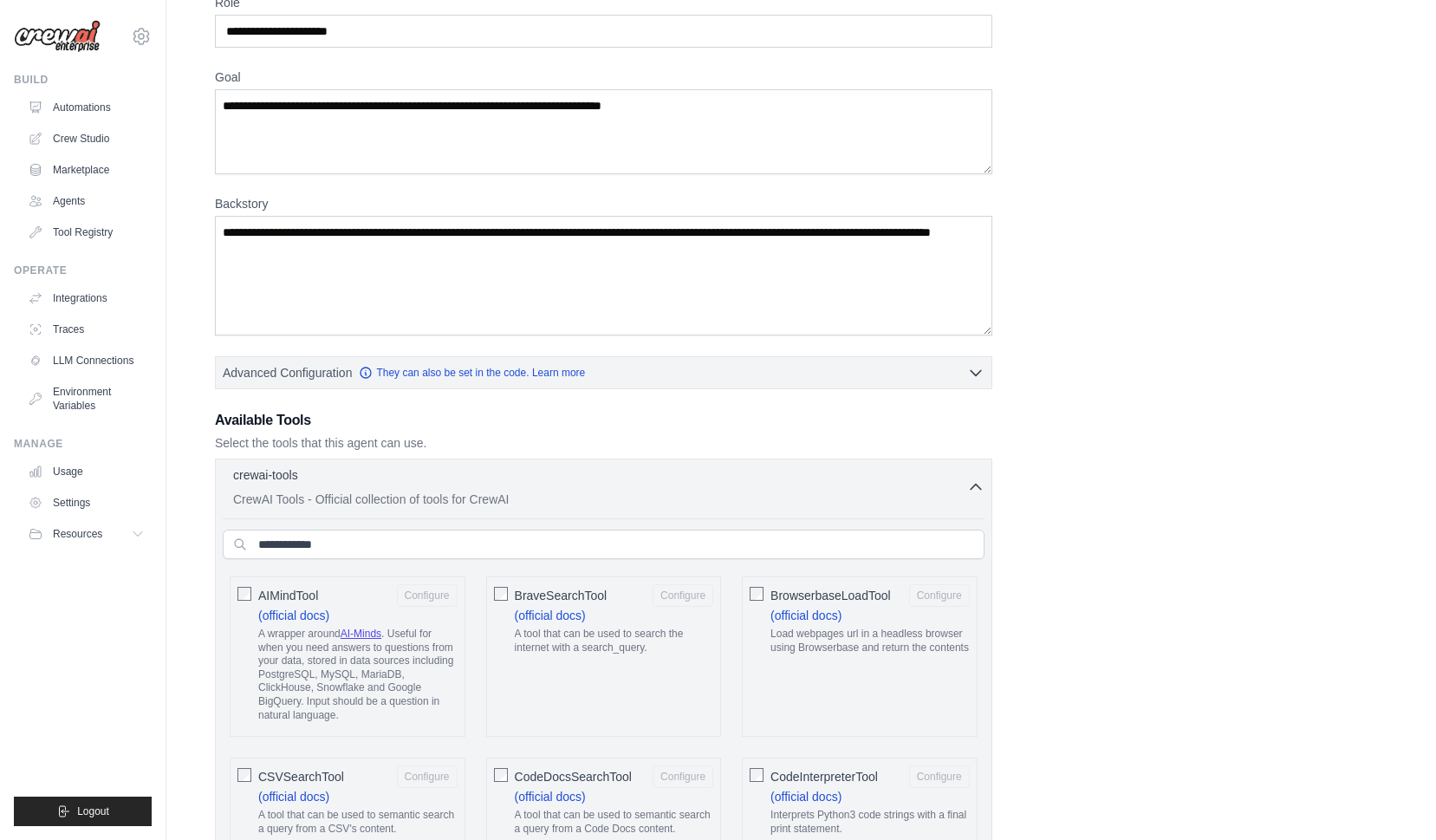
click at [978, 487] on icon "button" at bounding box center [975, 487] width 10 height 6
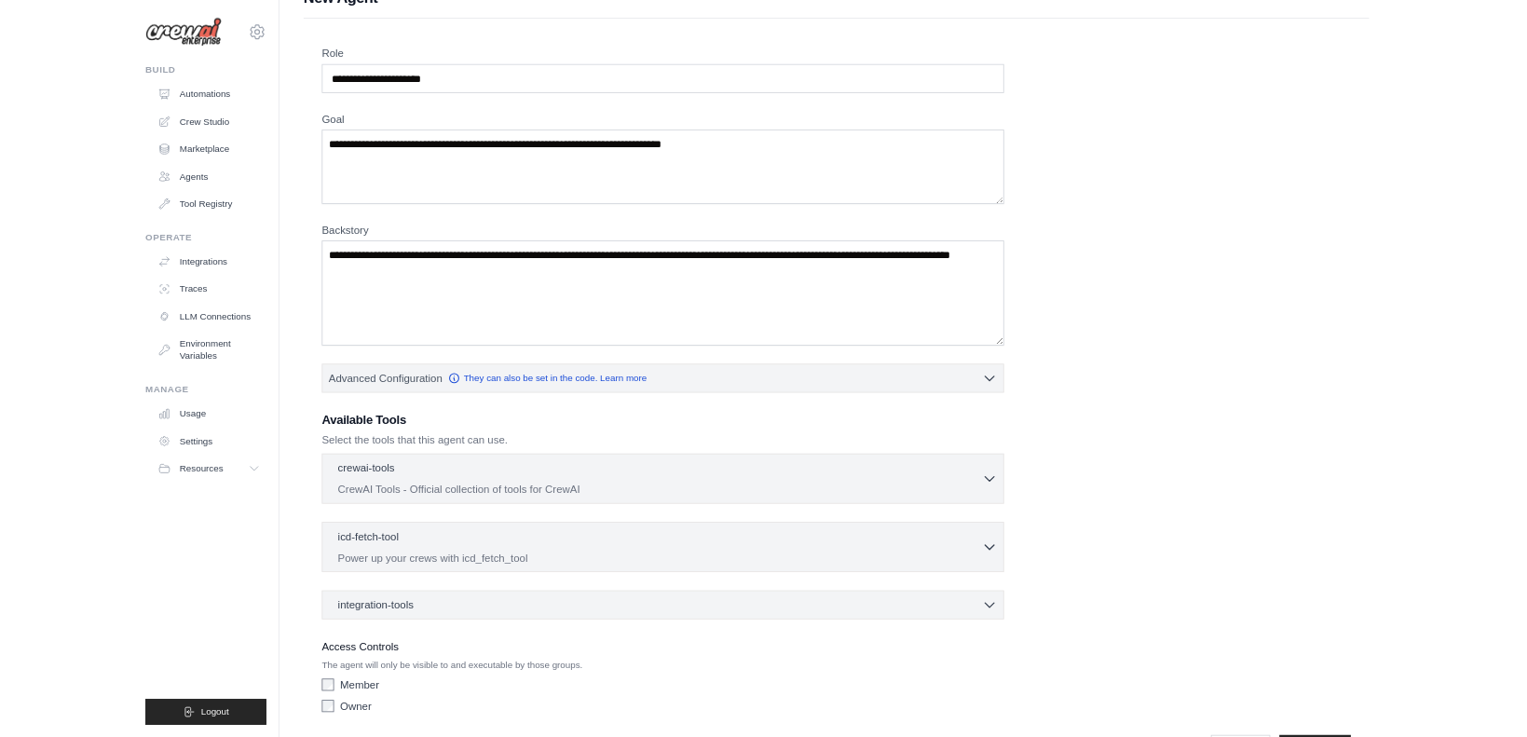
scroll to position [0, 0]
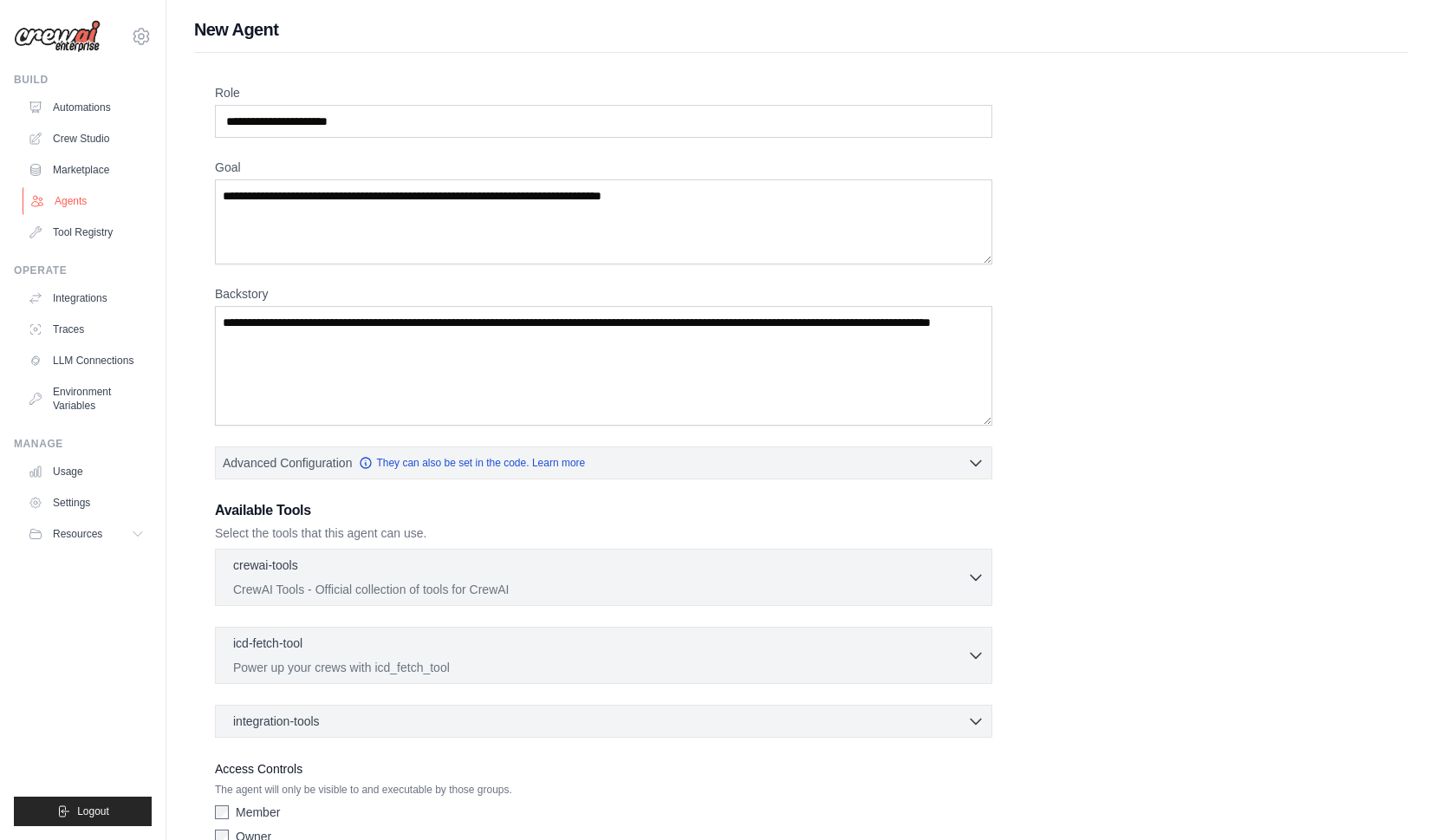
click at [57, 206] on link "Agents" at bounding box center [87, 201] width 131 height 28
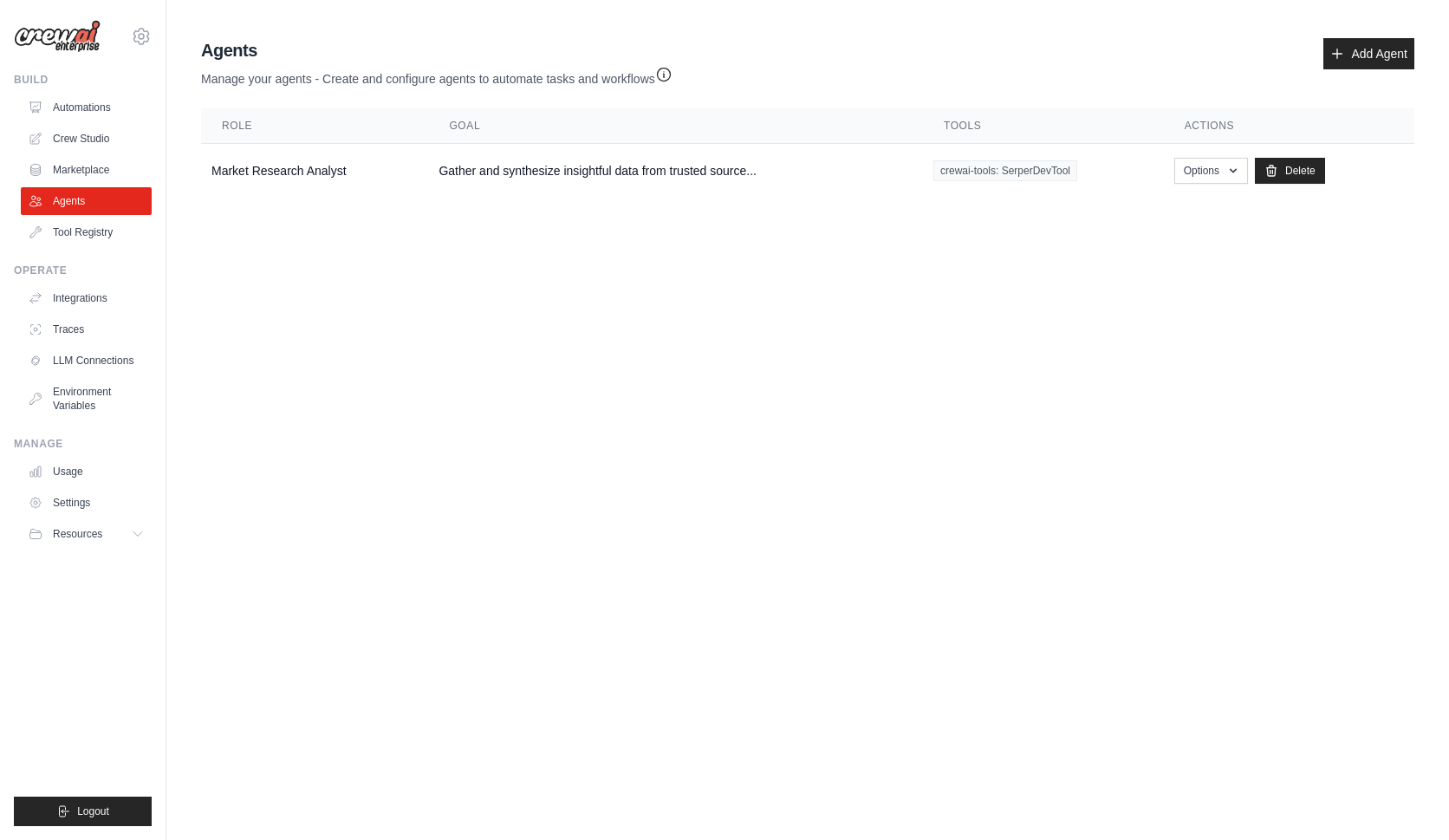
click at [492, 258] on body "[EMAIL_ADDRESS][DOMAIN_NAME] Settings Build Automations Crew Studio" at bounding box center [724, 420] width 1449 height 840
click at [749, 380] on body "[EMAIL_ADDRESS][DOMAIN_NAME] Settings Build Automations Crew Studio" at bounding box center [724, 420] width 1449 height 840
click at [390, 294] on body "[EMAIL_ADDRESS][DOMAIN_NAME] Settings Build Automations Crew Studio" at bounding box center [724, 420] width 1449 height 840
click at [339, 370] on body "[EMAIL_ADDRESS][DOMAIN_NAME] Settings Build Automations Crew Studio" at bounding box center [724, 420] width 1449 height 840
click at [240, 351] on body "[EMAIL_ADDRESS][DOMAIN_NAME] Settings Build Automations Crew Studio" at bounding box center [724, 420] width 1449 height 840
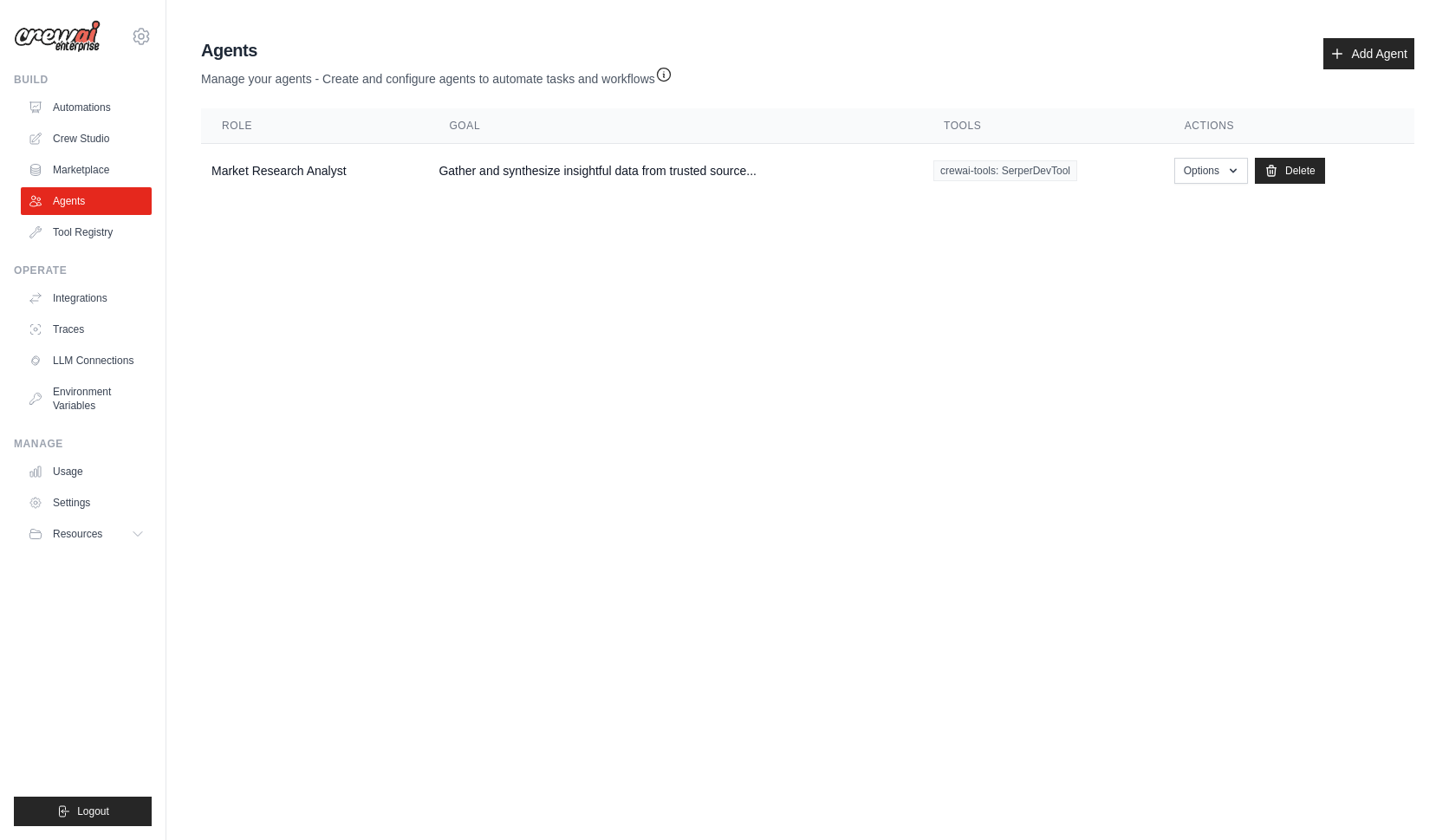
click at [268, 290] on body "[EMAIL_ADDRESS][DOMAIN_NAME] Settings Build Automations Crew Studio" at bounding box center [724, 420] width 1449 height 840
click at [1030, 416] on body "[EMAIL_ADDRESS][DOMAIN_NAME] Settings Build Automations Crew Studio" at bounding box center [724, 420] width 1449 height 840
click at [619, 403] on body "[EMAIL_ADDRESS][DOMAIN_NAME] Settings Build Automations Crew Studio" at bounding box center [724, 420] width 1449 height 840
click at [570, 529] on body "[EMAIL_ADDRESS][DOMAIN_NAME] Settings Build Automations Crew Studio" at bounding box center [724, 420] width 1449 height 840
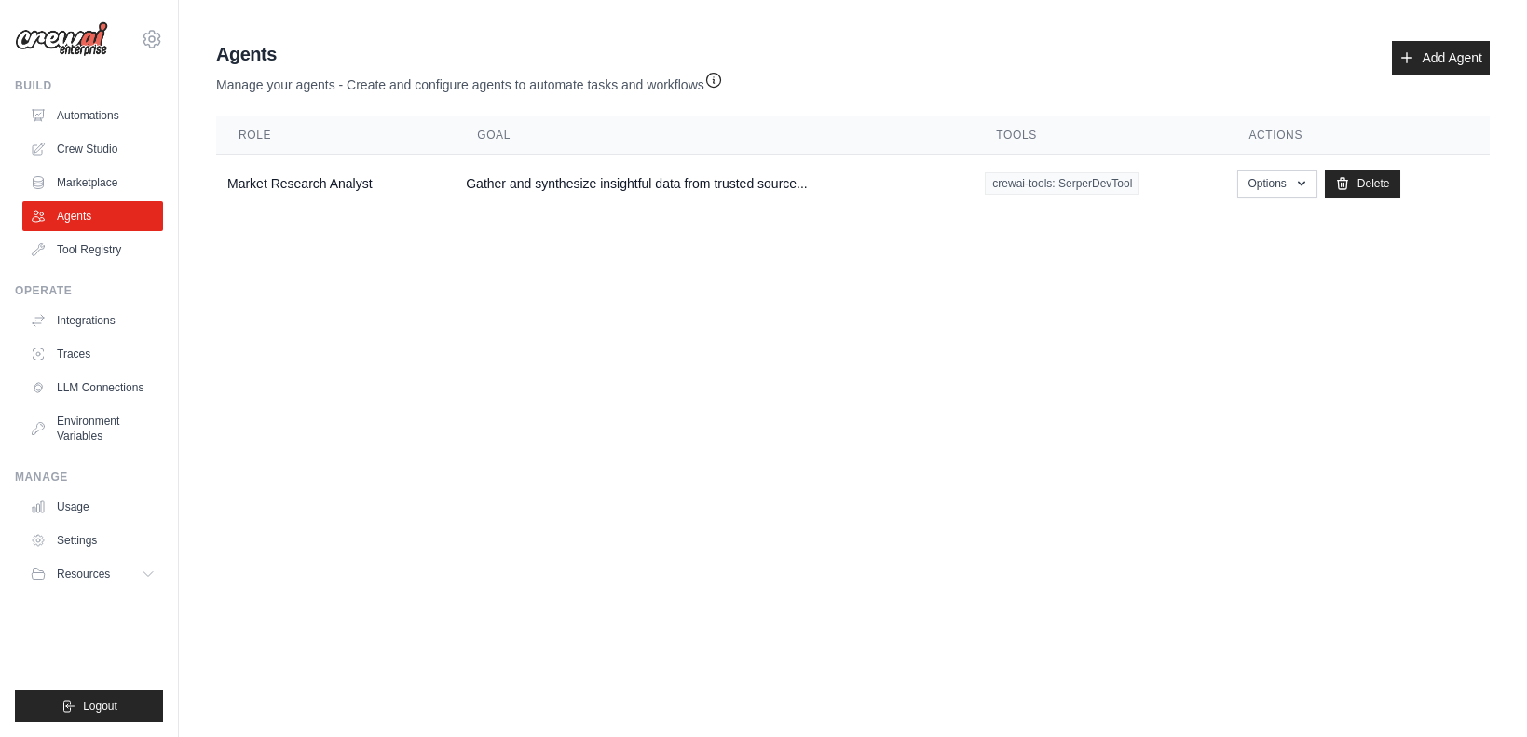
click at [815, 282] on body "[EMAIL_ADDRESS][DOMAIN_NAME] Settings Build Automations Crew Studio" at bounding box center [763, 368] width 1527 height 737
